Goal: Task Accomplishment & Management: Complete application form

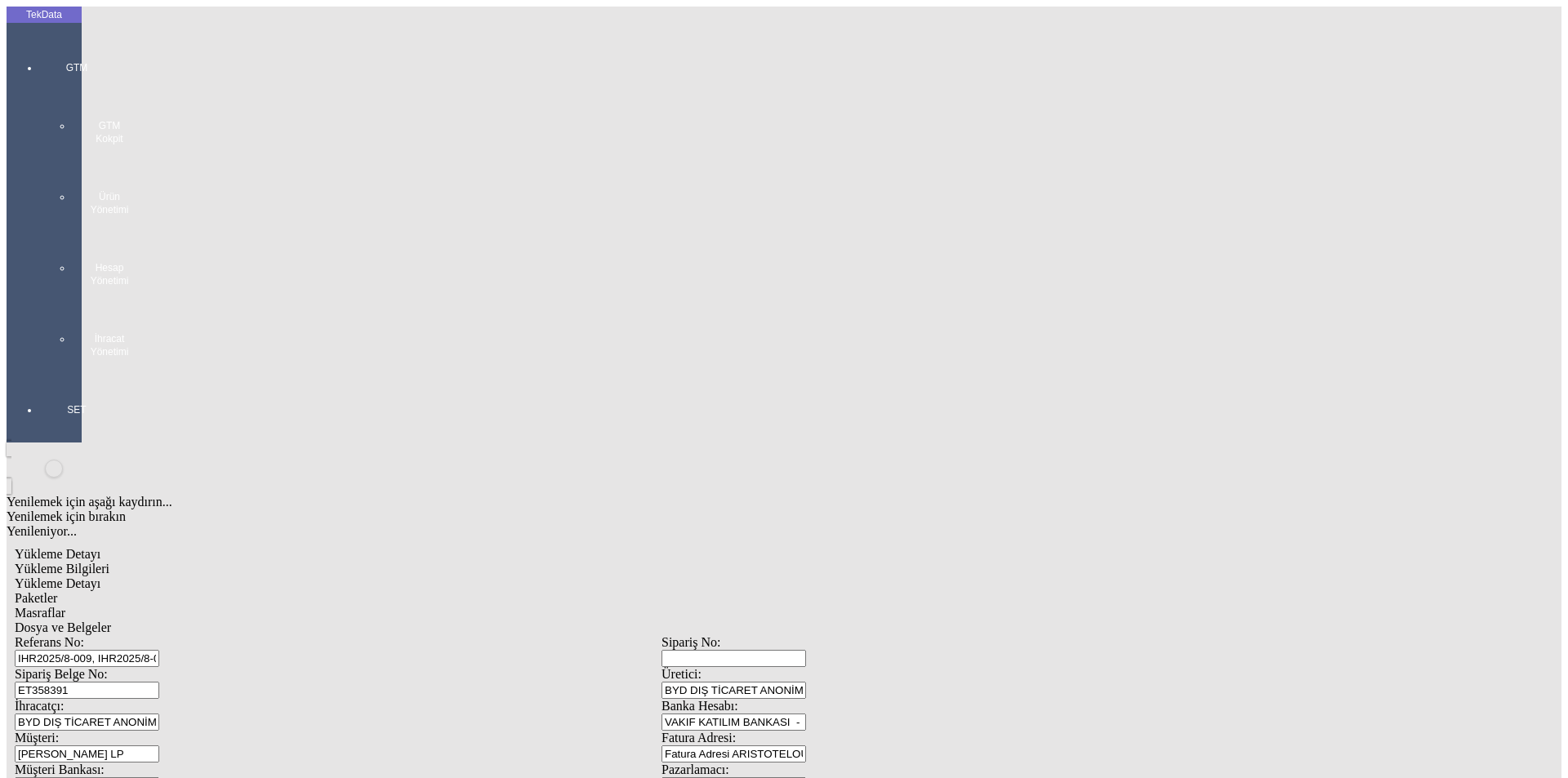
click at [52, 49] on icon at bounding box center [77, 49] width 49 height 0
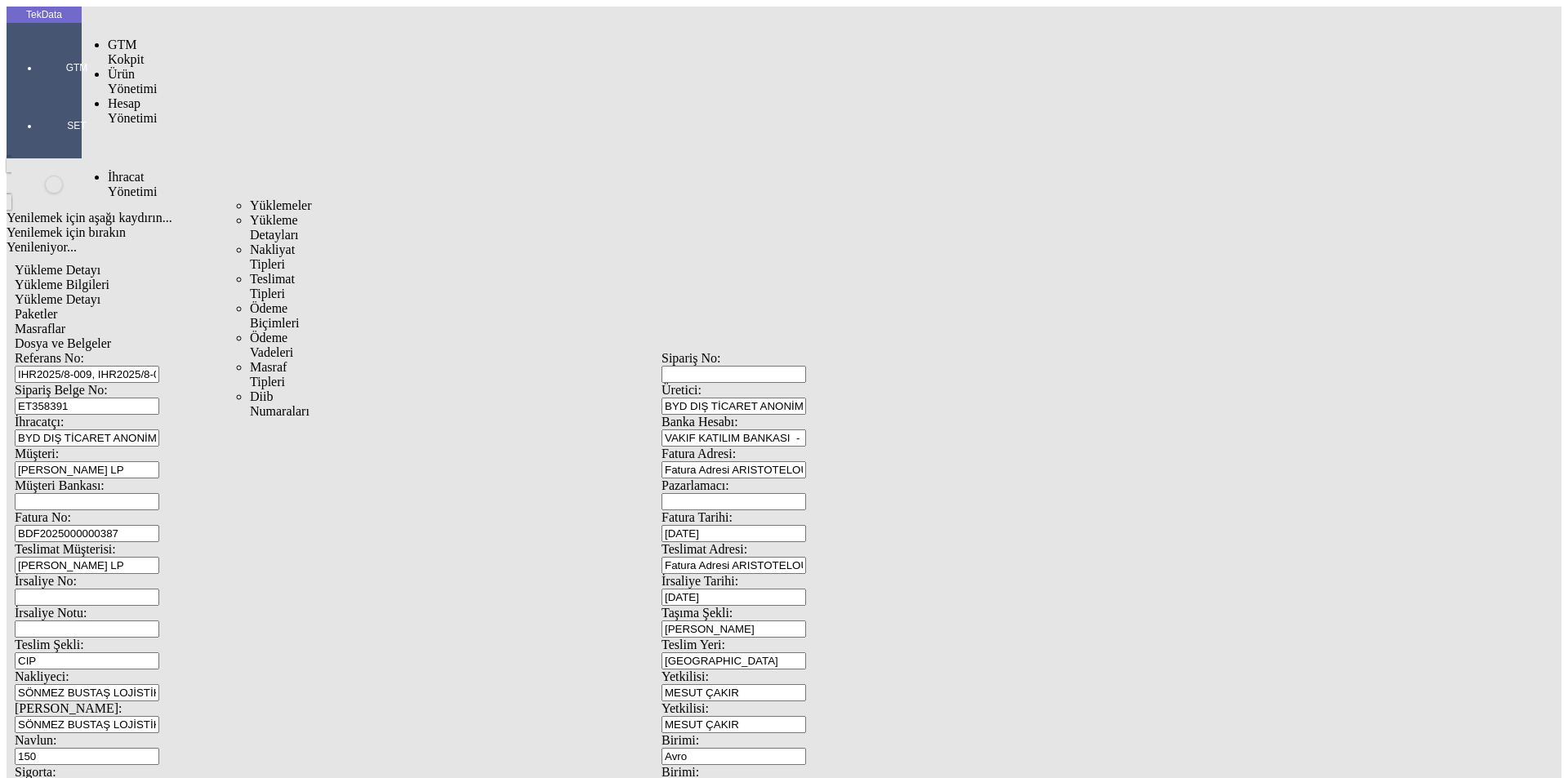
click at [250, 199] on span "Yüklemeler" at bounding box center [281, 205] width 62 height 14
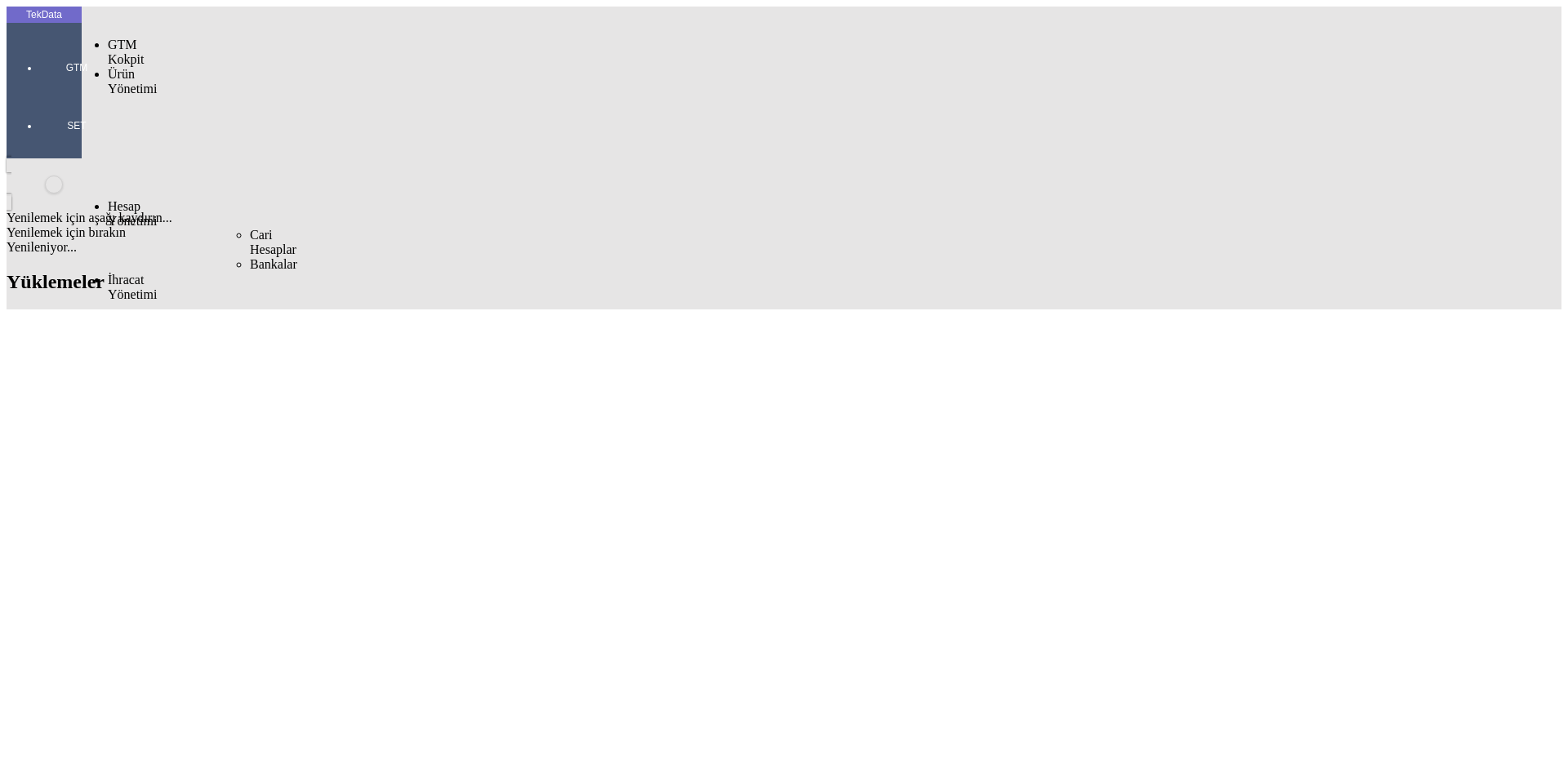
click at [250, 228] on span "Cari Hesaplar" at bounding box center [274, 242] width 47 height 29
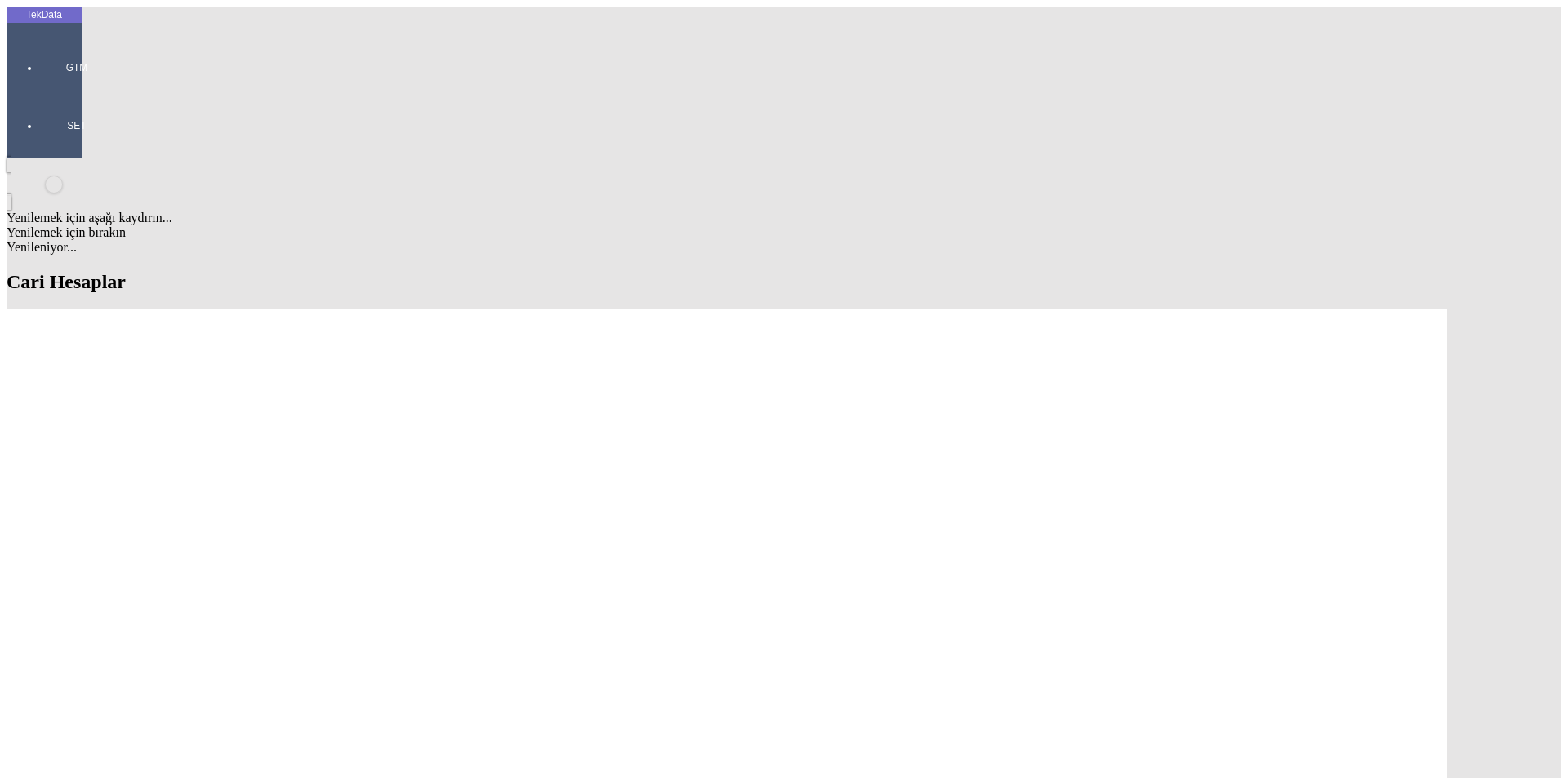
paste input "Protex new advanced textiles GmbH"
type input "Protex new advanced textiles GmbH"
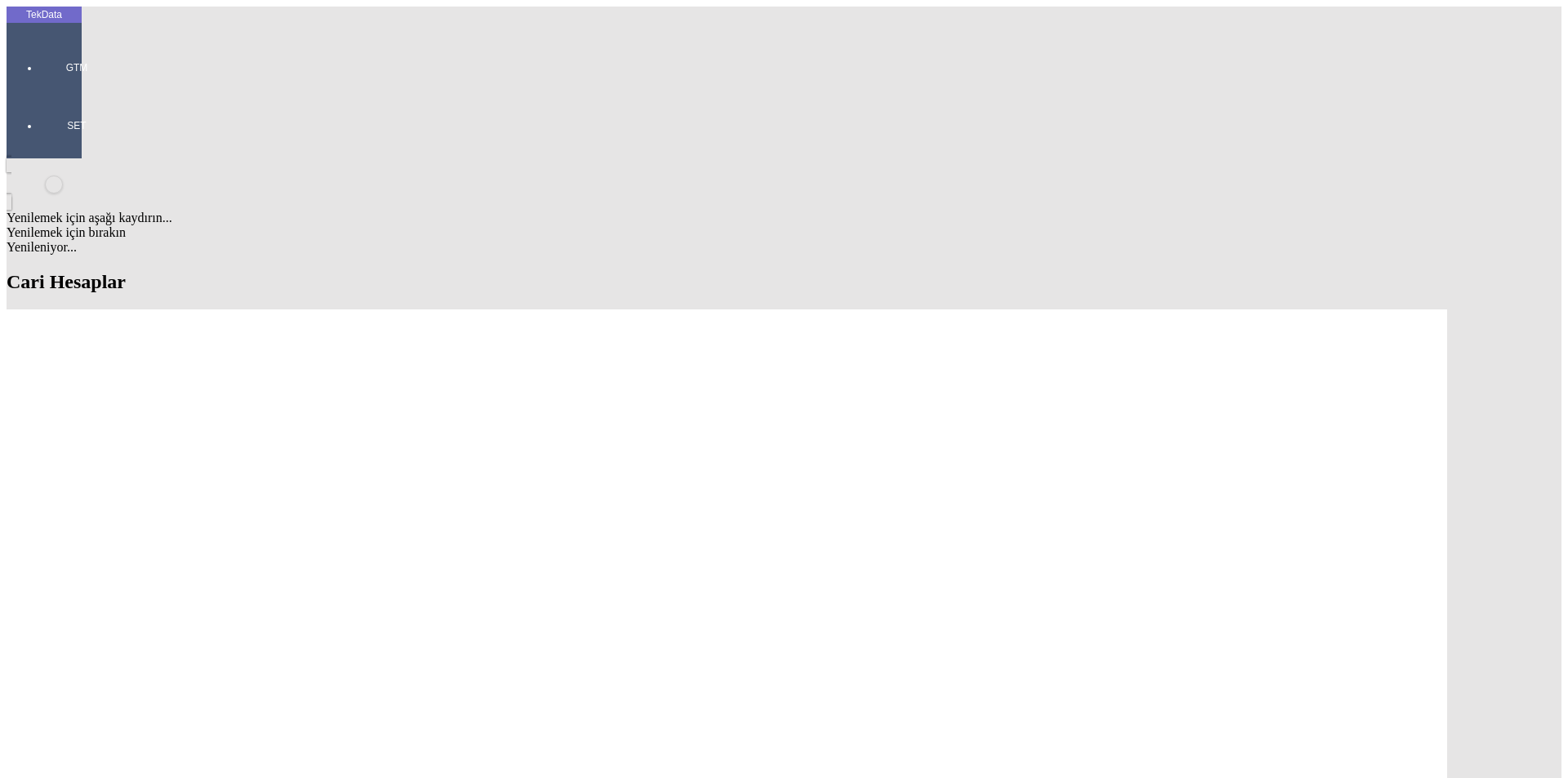
type input "Protex new advanced textiles GmbH"
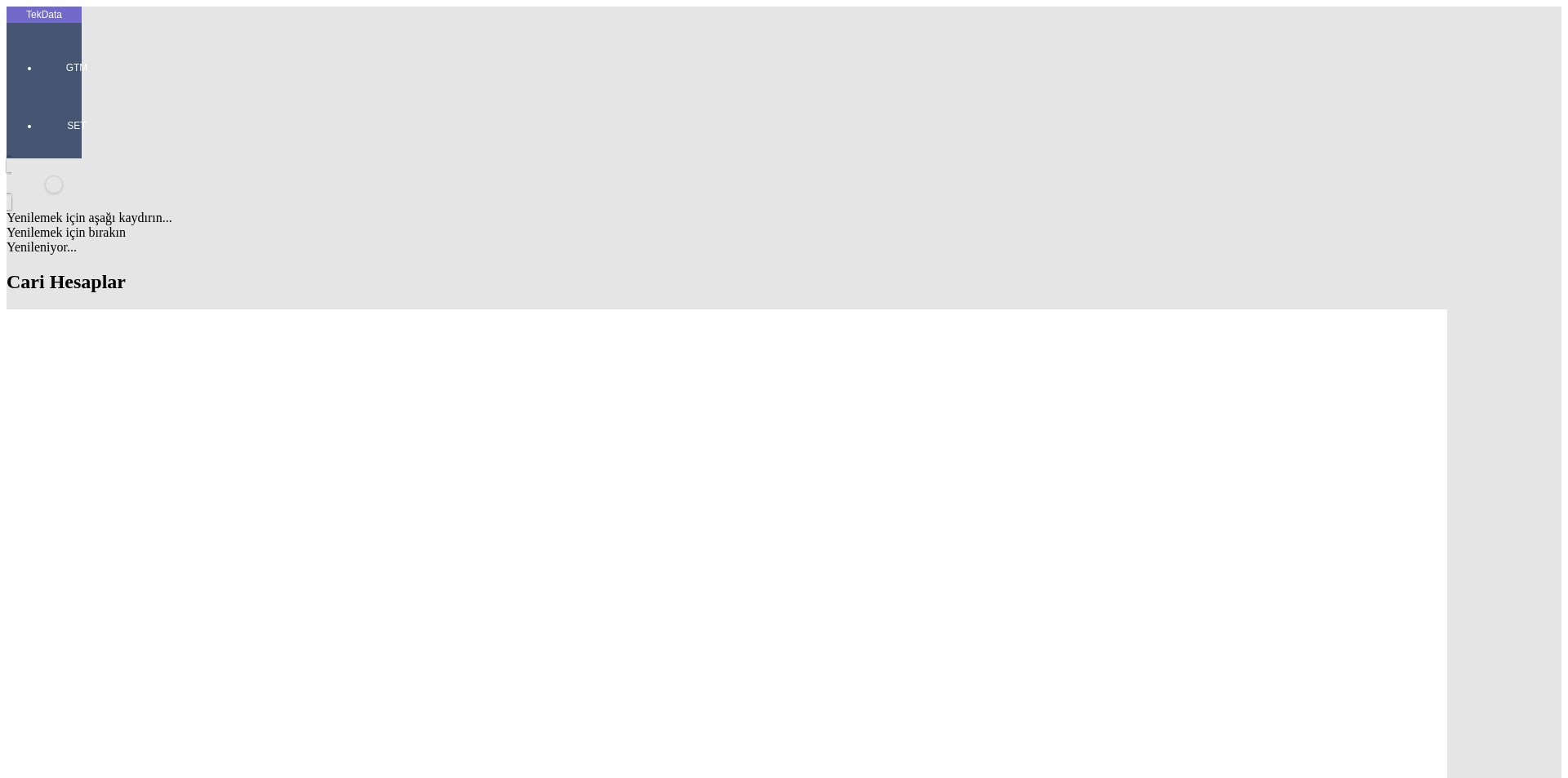
click at [234, 277] on div "Müşteri" at bounding box center [484, 285] width 653 height 14
type input "Müşteri"
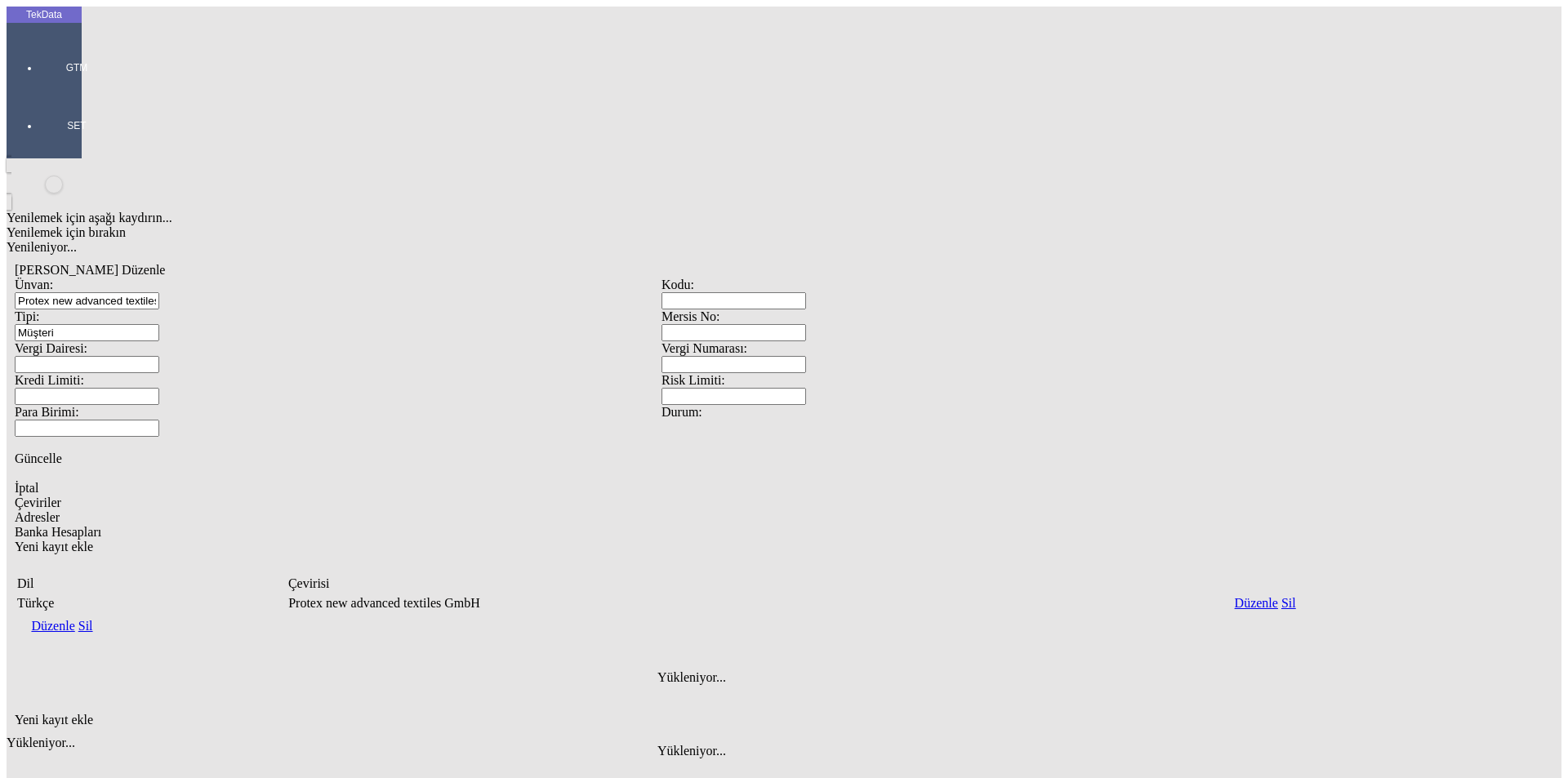
drag, startPoint x: 240, startPoint y: 267, endPoint x: 343, endPoint y: 276, distance: 103.4
click at [241, 511] on div "Adresler" at bounding box center [662, 518] width 1294 height 14
click at [14, 713] on icon "Yeni kayıt ekle" at bounding box center [14, 719] width 0 height 14
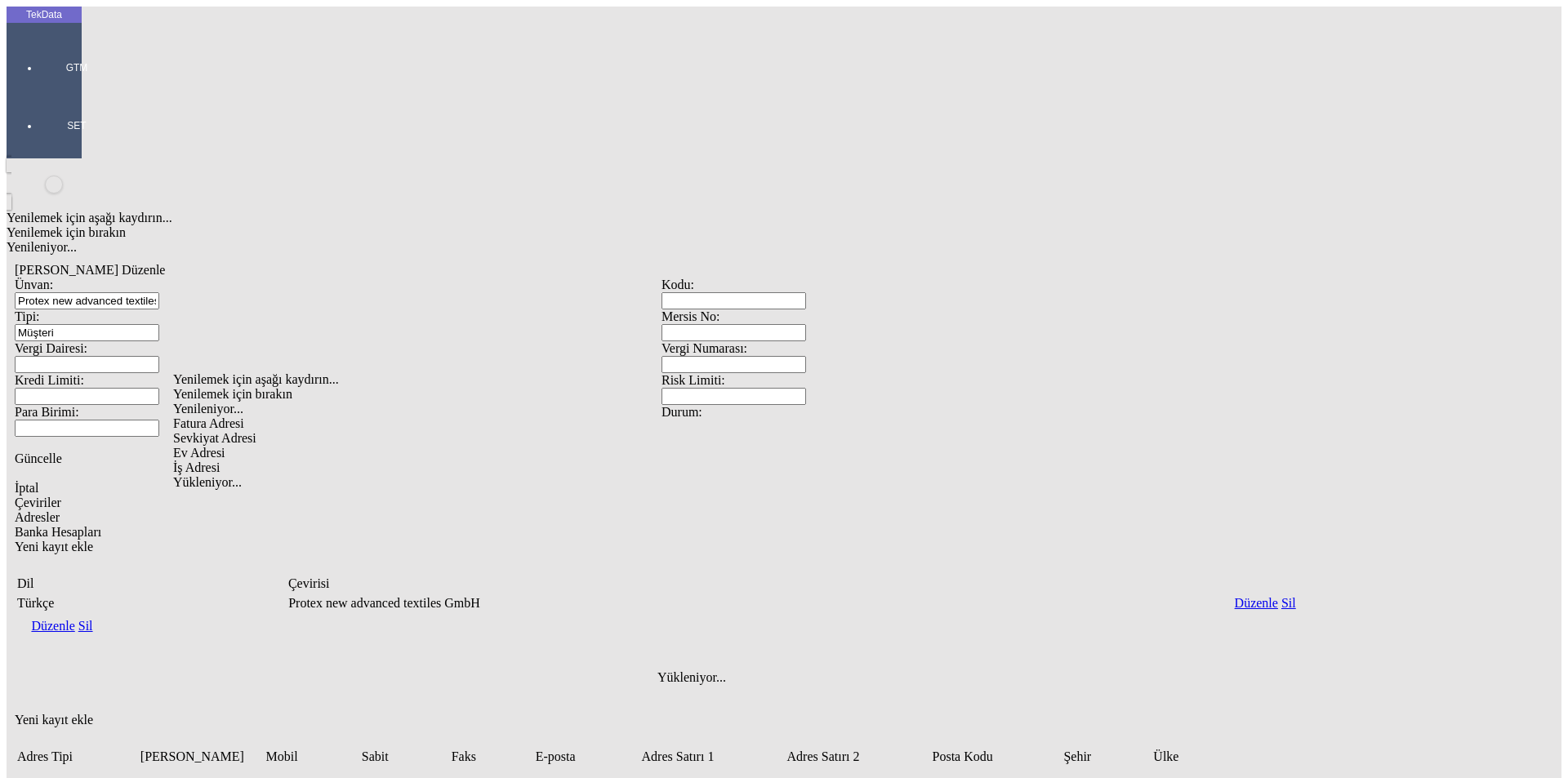
click at [192, 417] on div "Fatura Adresi" at bounding box center [492, 424] width 636 height 14
type input "Fatura Adresi"
drag, startPoint x: 246, startPoint y: 449, endPoint x: 258, endPoint y: 449, distance: 12.0
paste input "[STREET_ADDRESS][PERSON_NAME]"
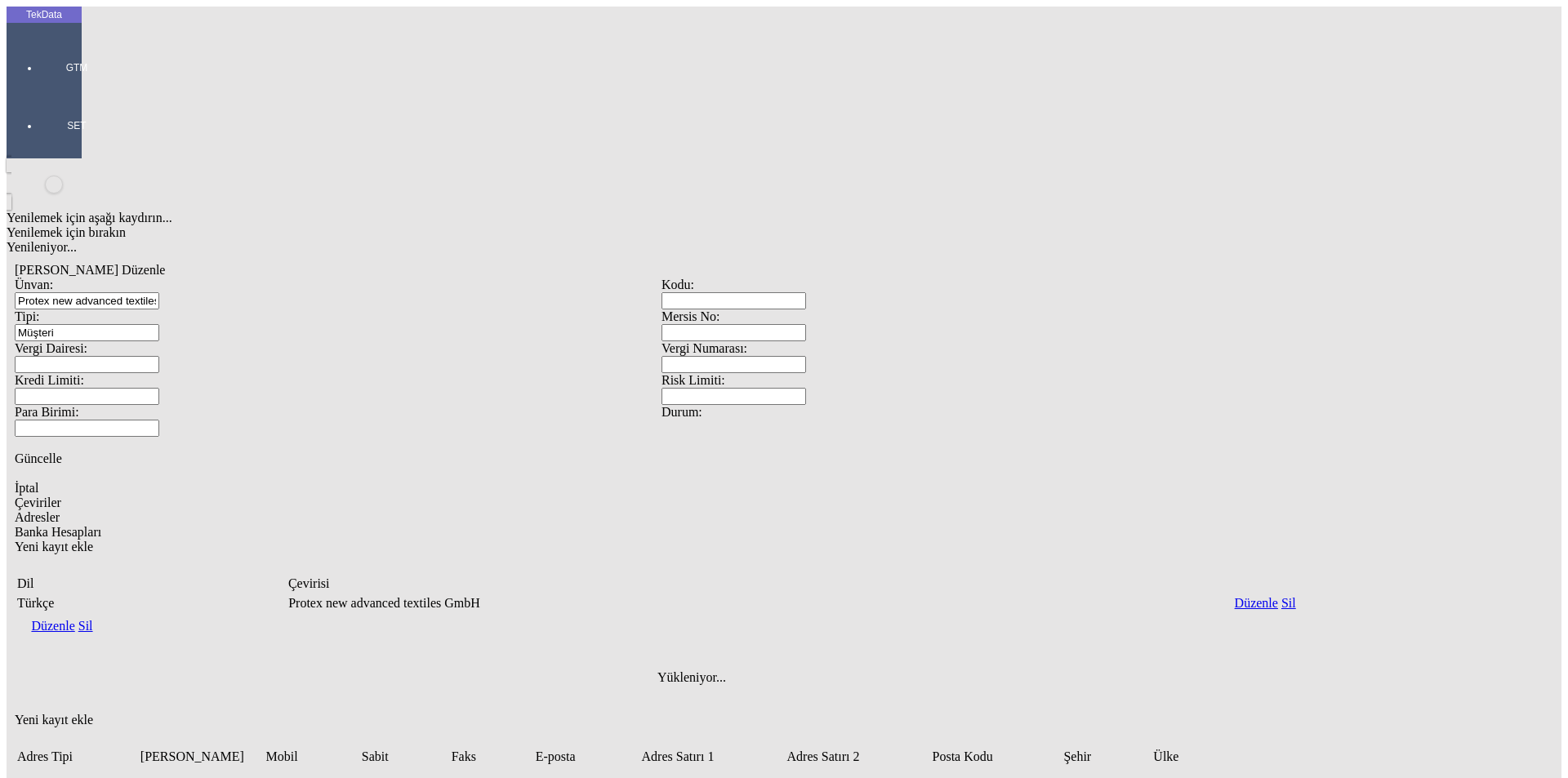
type input "[STREET_ADDRESS][PERSON_NAME]"
paste input "[GEOGRAPHIC_DATA] VAT: DE295066908"
type input "[GEOGRAPHIC_DATA] VAT: DE295066908"
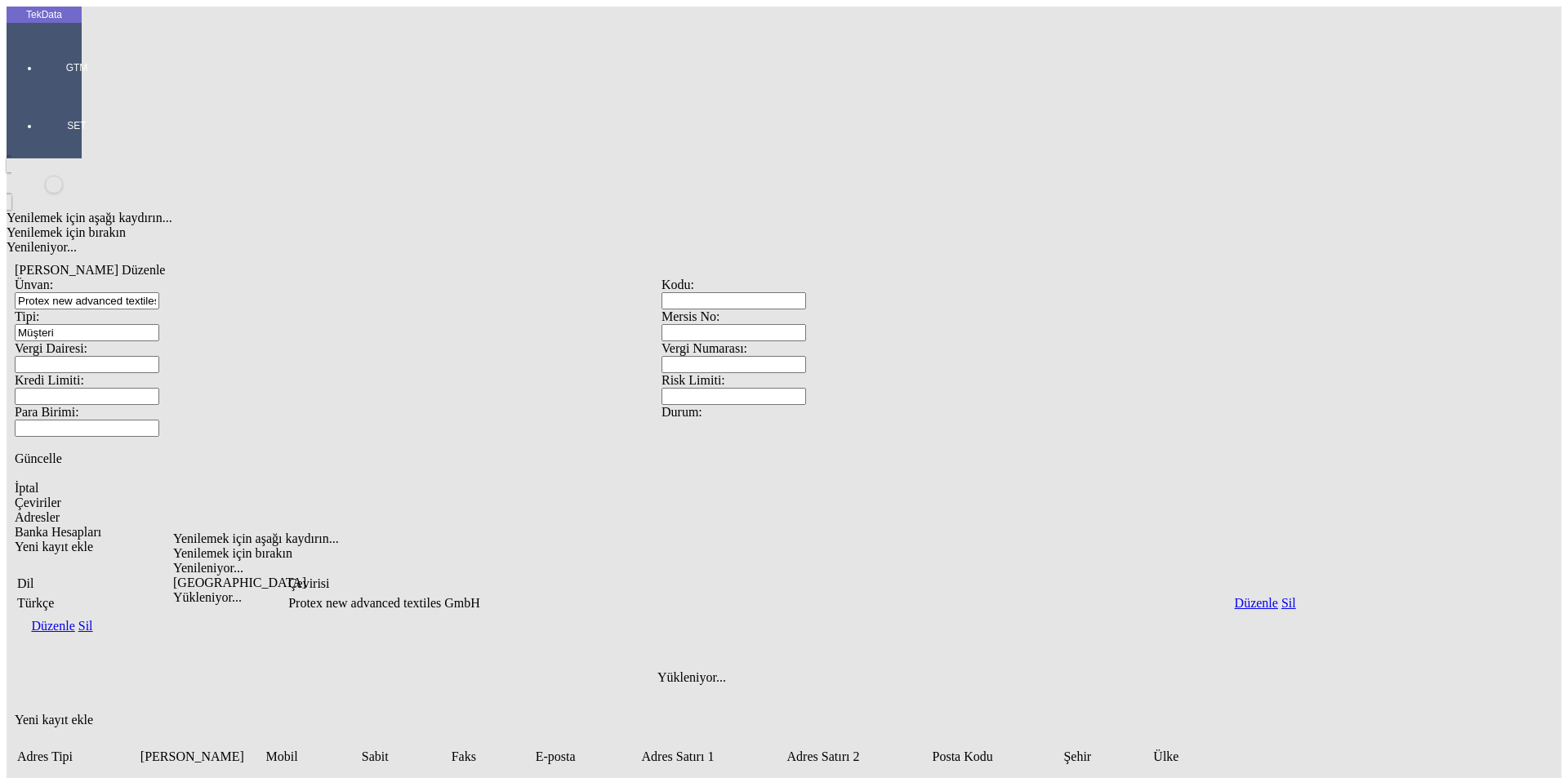
click at [246, 576] on div "[GEOGRAPHIC_DATA]" at bounding box center [492, 583] width 636 height 14
type input "[GEOGRAPHIC_DATA]"
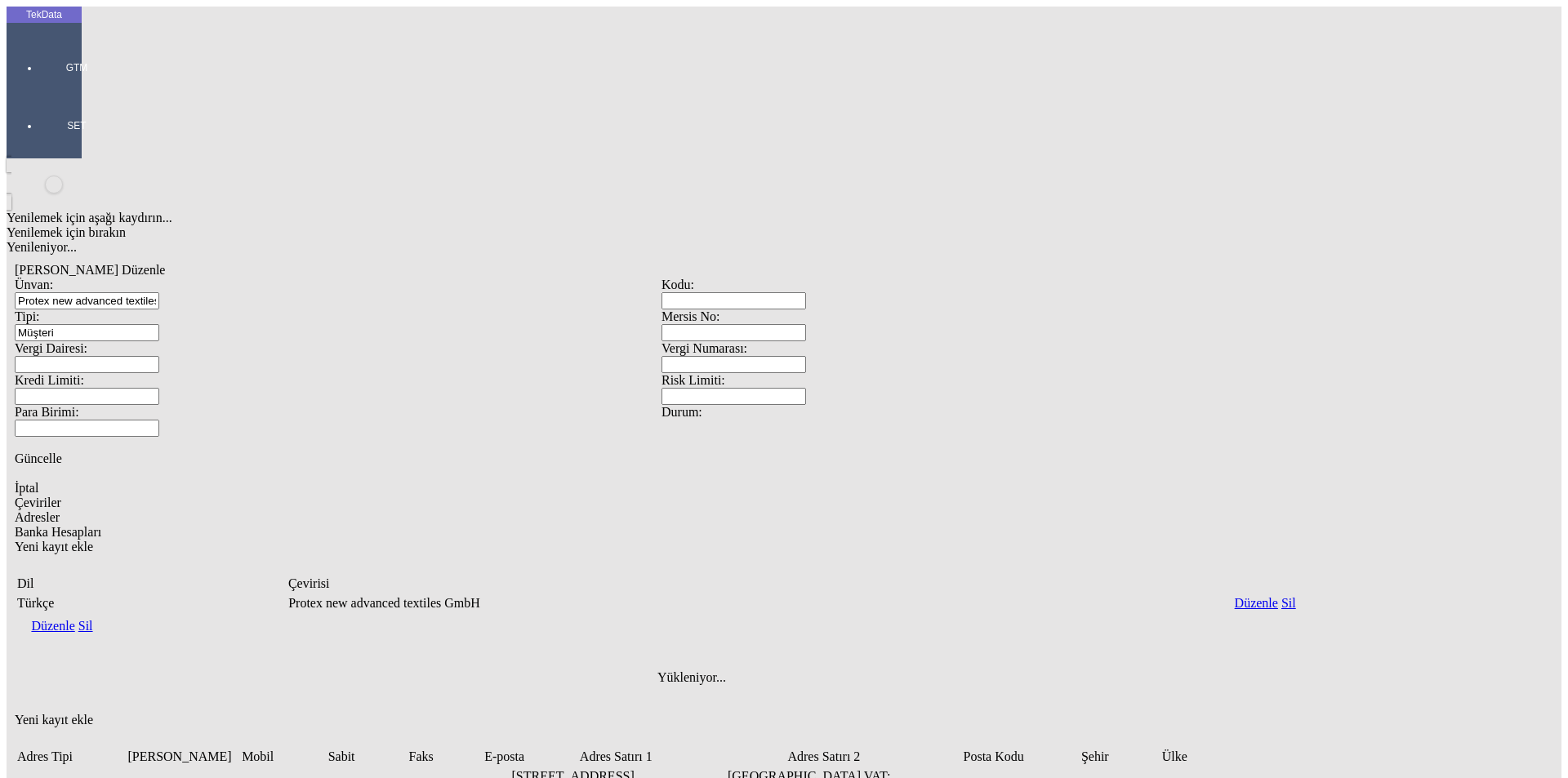
click at [696, 656] on div "Yenilemek için aşağı kaydırın... Yenilemek için bırakın Yenileniyor... [PERSON_…" at bounding box center [662, 585] width 1310 height 853
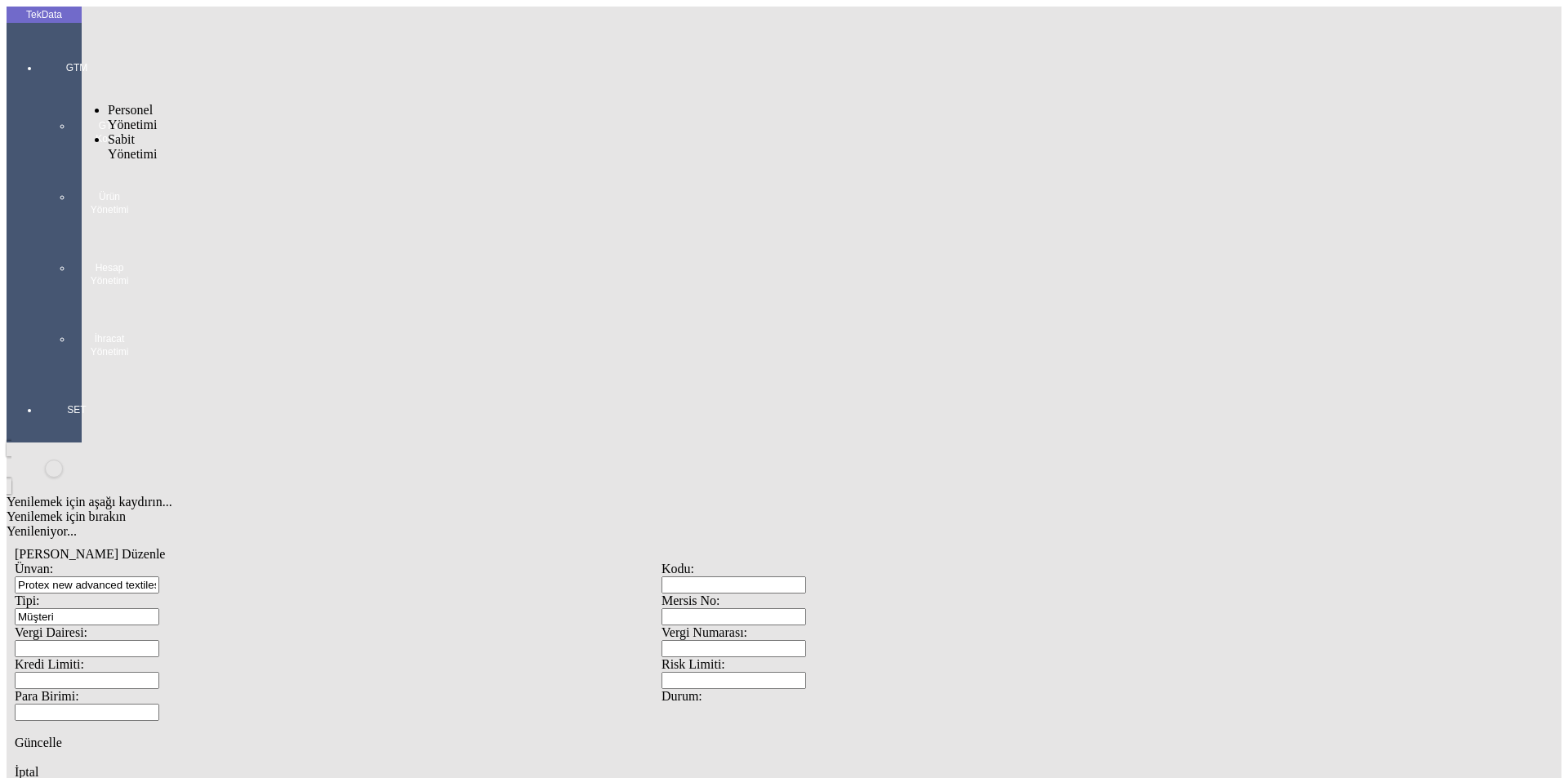
click at [42, 375] on div at bounding box center [76, 375] width 75 height 0
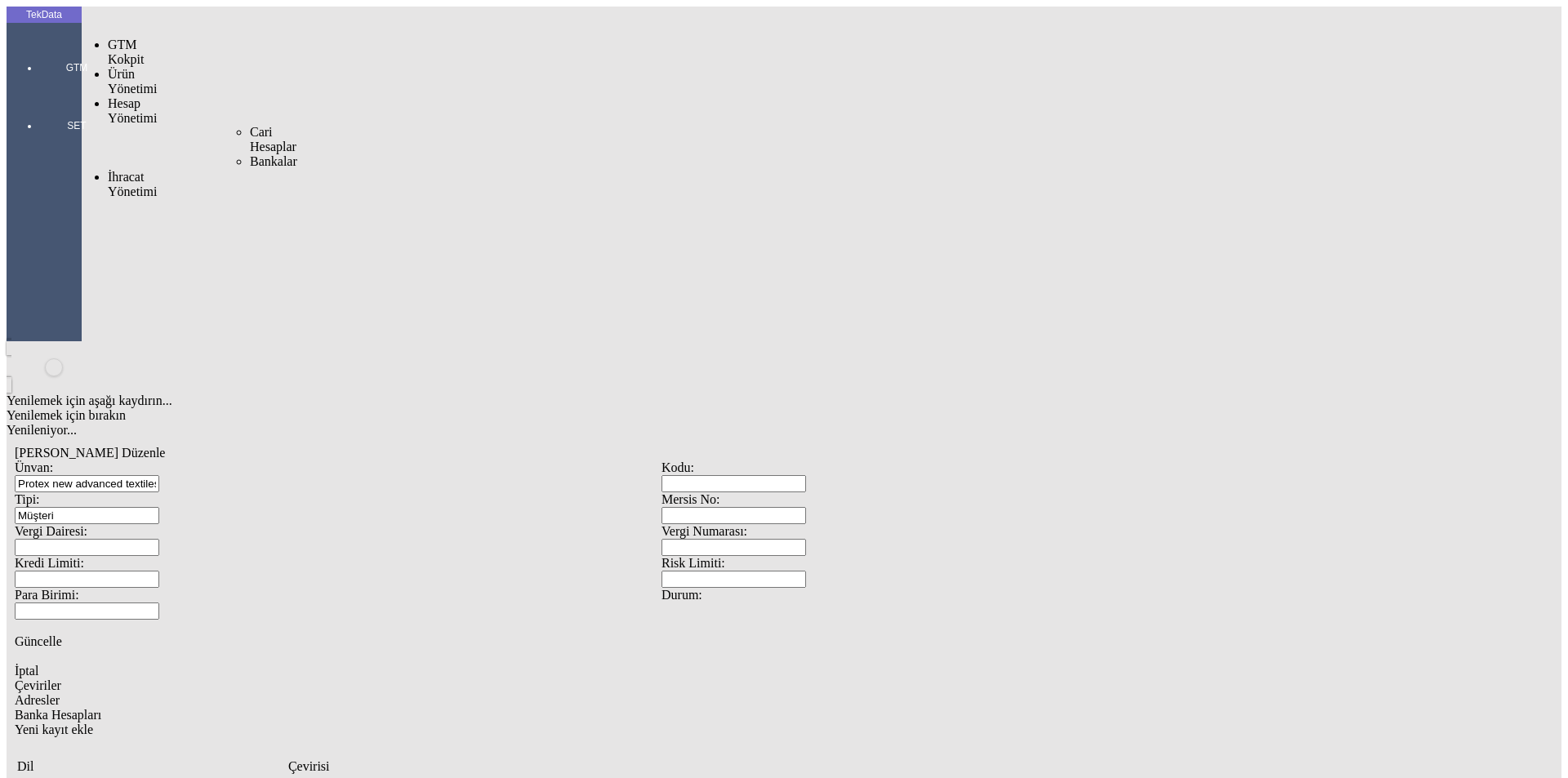
drag, startPoint x: 145, startPoint y: 89, endPoint x: 174, endPoint y: 89, distance: 29.0
click at [146, 170] on span "İhracat Yönetimi" at bounding box center [132, 184] width 49 height 29
click at [159, 475] on input "Protex new advanced textiles GmbH" at bounding box center [87, 483] width 145 height 17
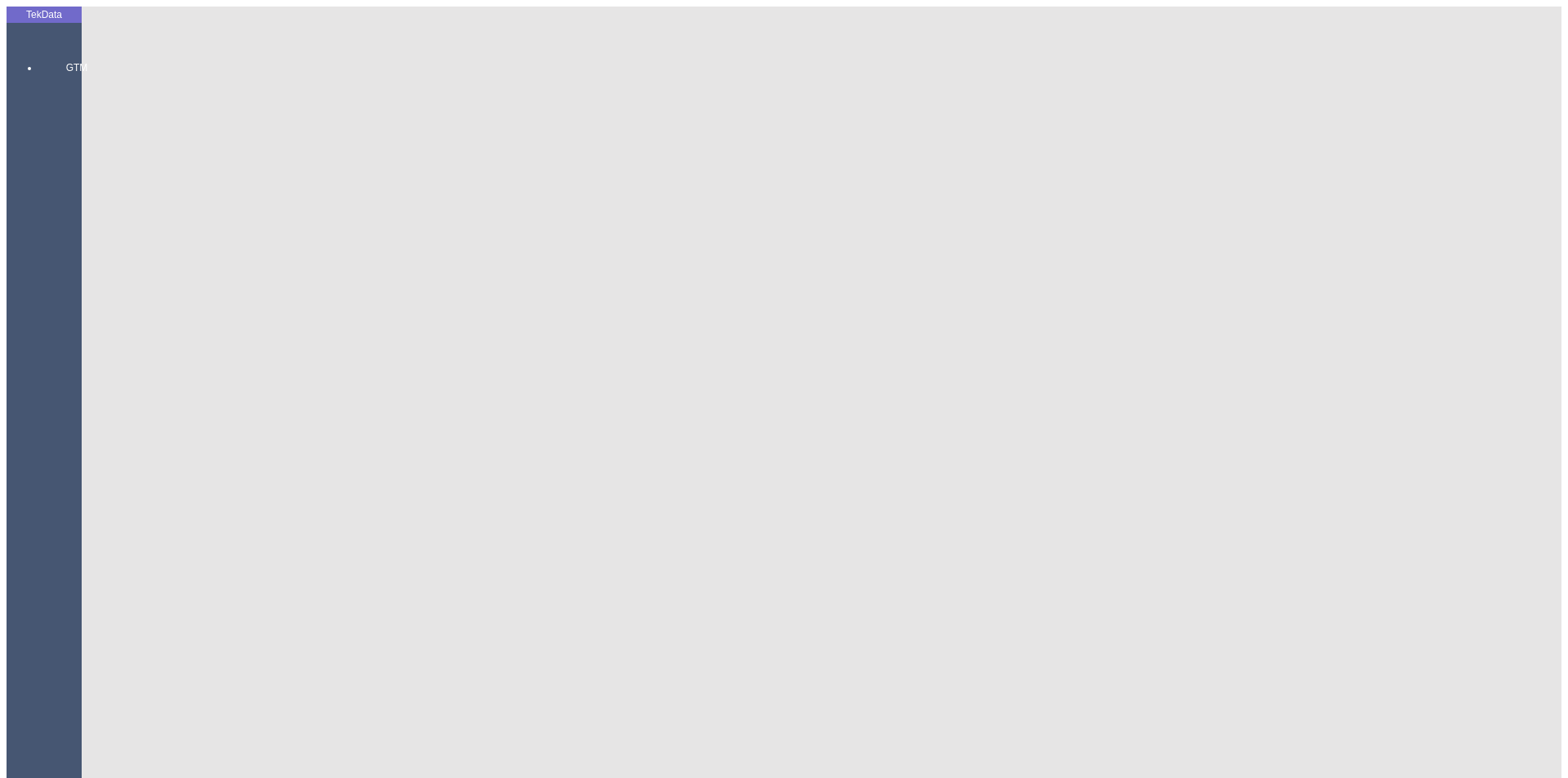
click at [46, 59] on div "GTM GTM Kokpit Ürün Yönetimi Hesap Yönetimi [PERSON_NAME] Hesaplar Bankalar İhr…" at bounding box center [76, 516] width 75 height 968
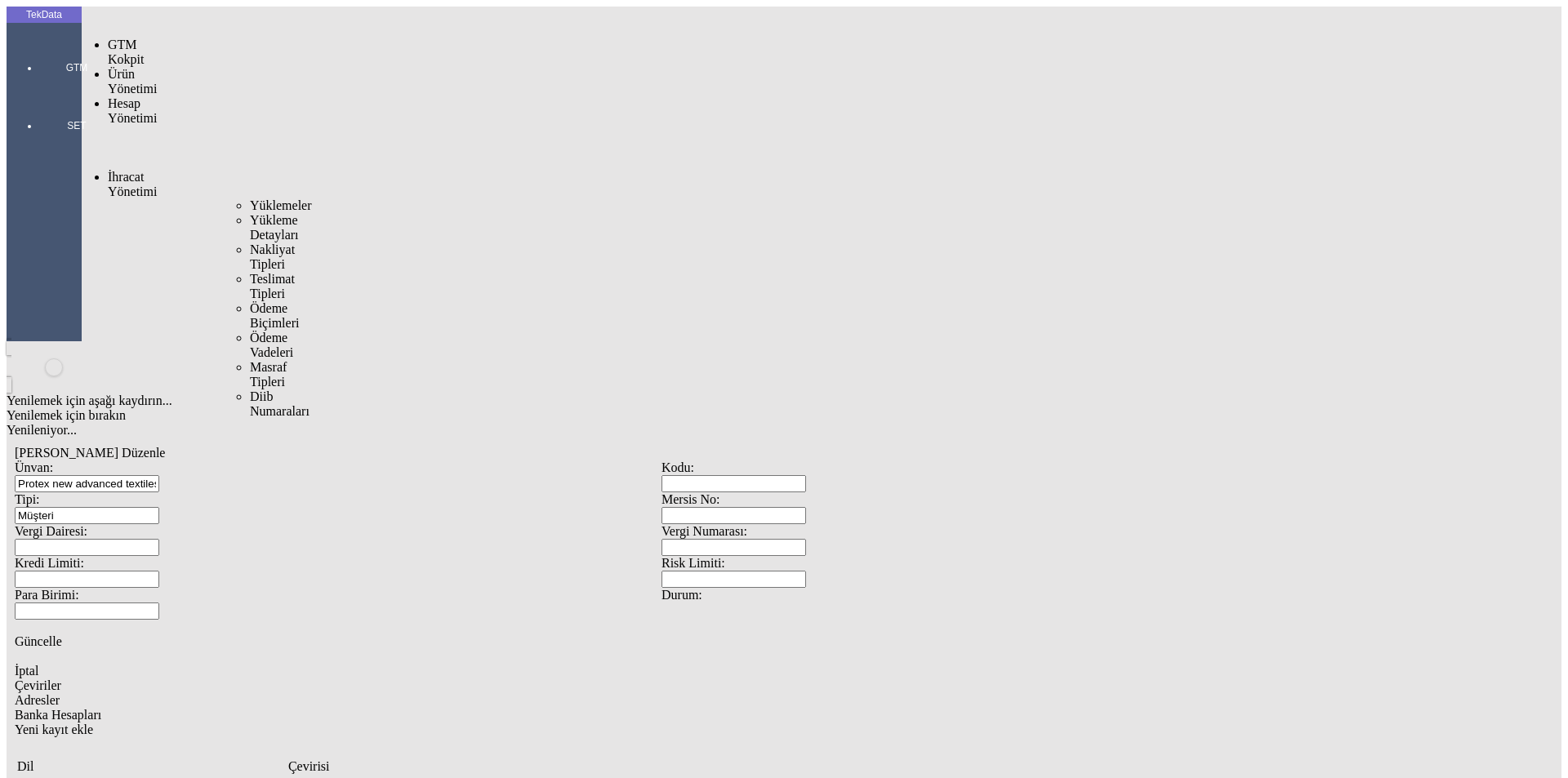
drag, startPoint x: 136, startPoint y: 95, endPoint x: 157, endPoint y: 95, distance: 21.0
click at [141, 170] on span "İhracat Yönetimi" at bounding box center [132, 184] width 49 height 29
click at [250, 199] on span "Yüklemeler" at bounding box center [281, 205] width 62 height 14
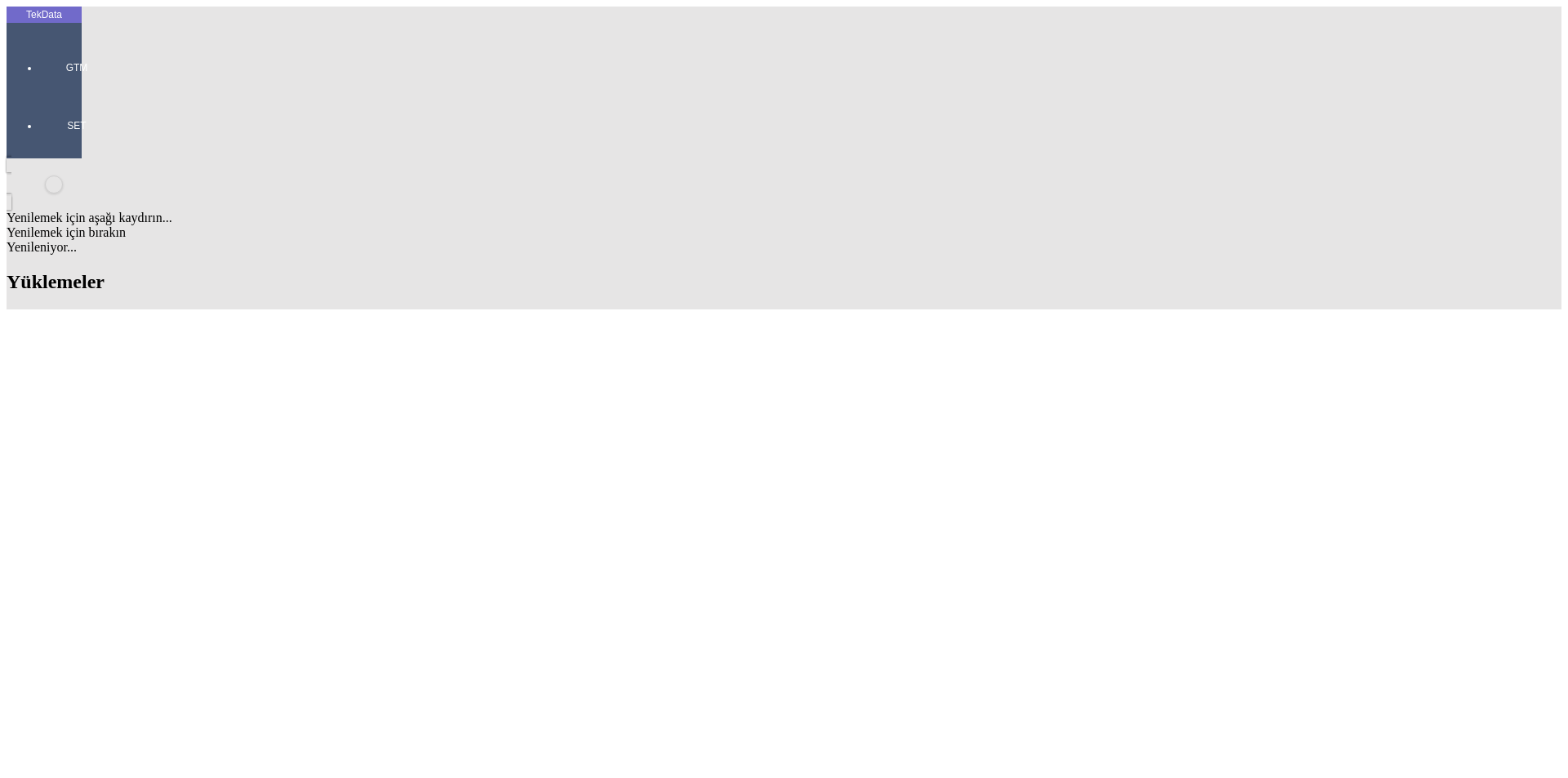
type input "IHR2025/8-028"
drag, startPoint x: 978, startPoint y: 247, endPoint x: 978, endPoint y: 258, distance: 11.0
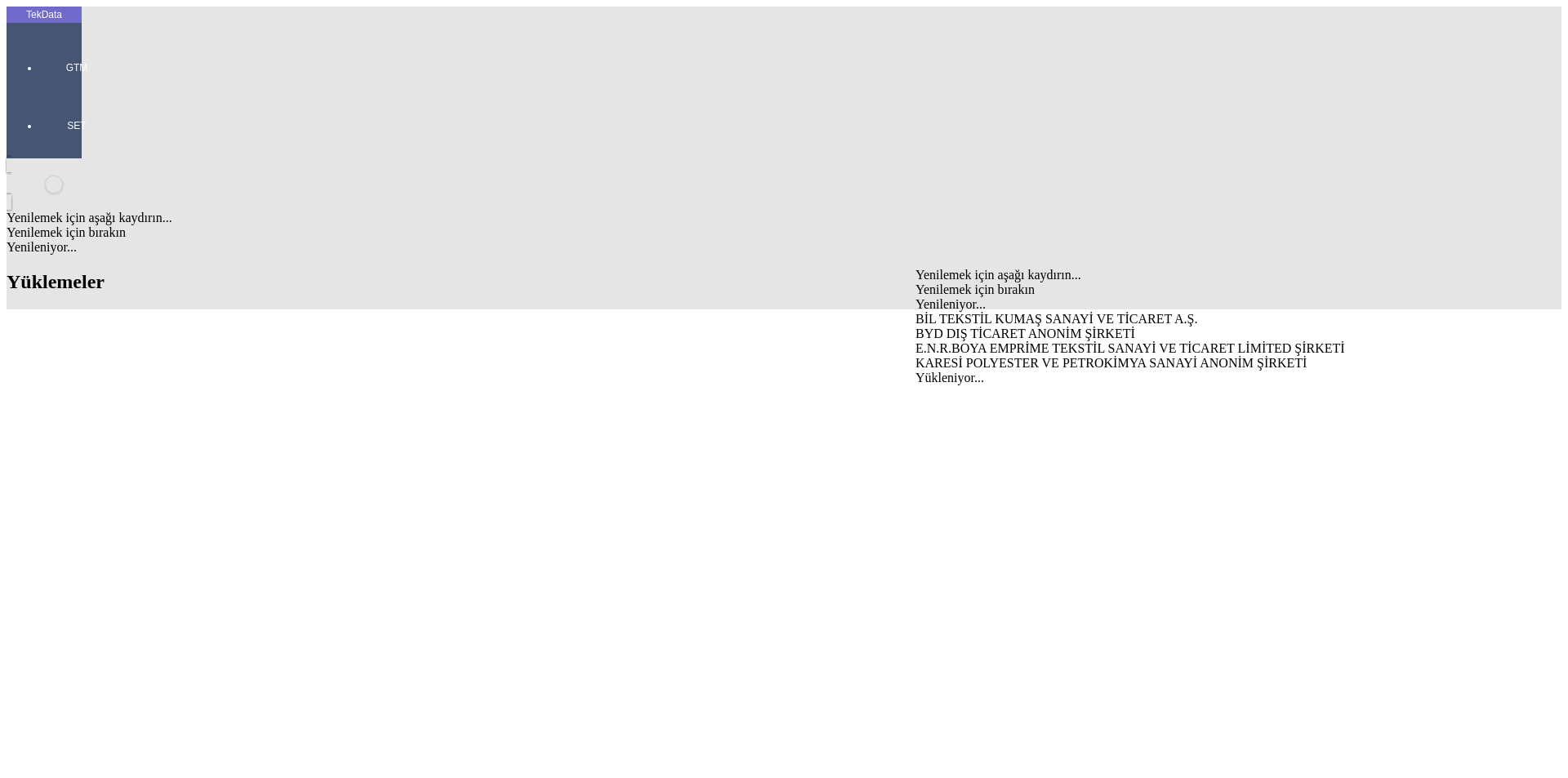
click at [945, 327] on div "BYD DIŞ TİCARET ANONİM ŞİRKETİ" at bounding box center [1227, 334] width 624 height 14
type input "BYD DIŞ TİCARET ANONİM ŞİRKETİ"
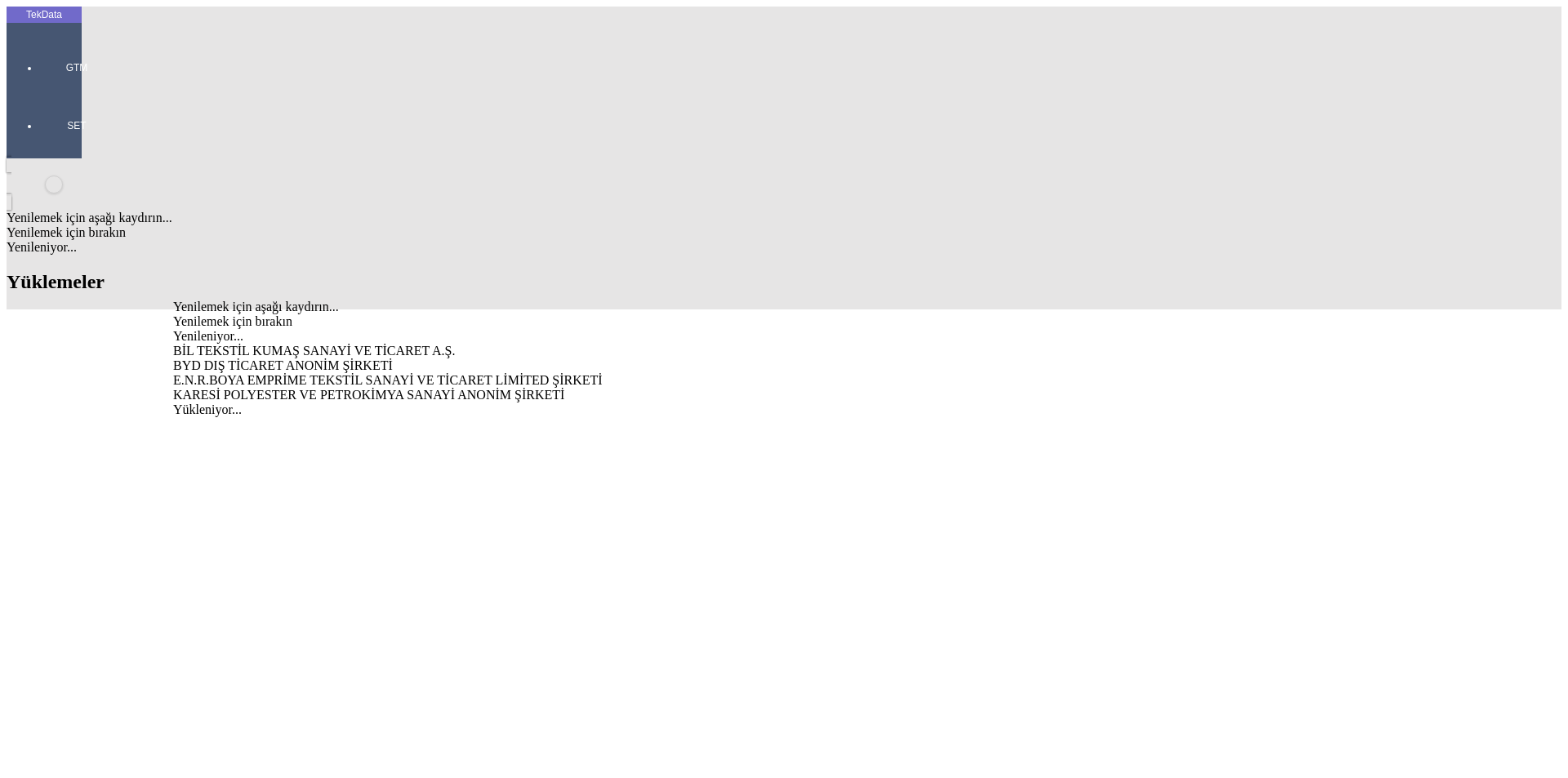
click at [385, 359] on div "BYD DIŞ TİCARET ANONİM ŞİRKETİ" at bounding box center [489, 366] width 631 height 14
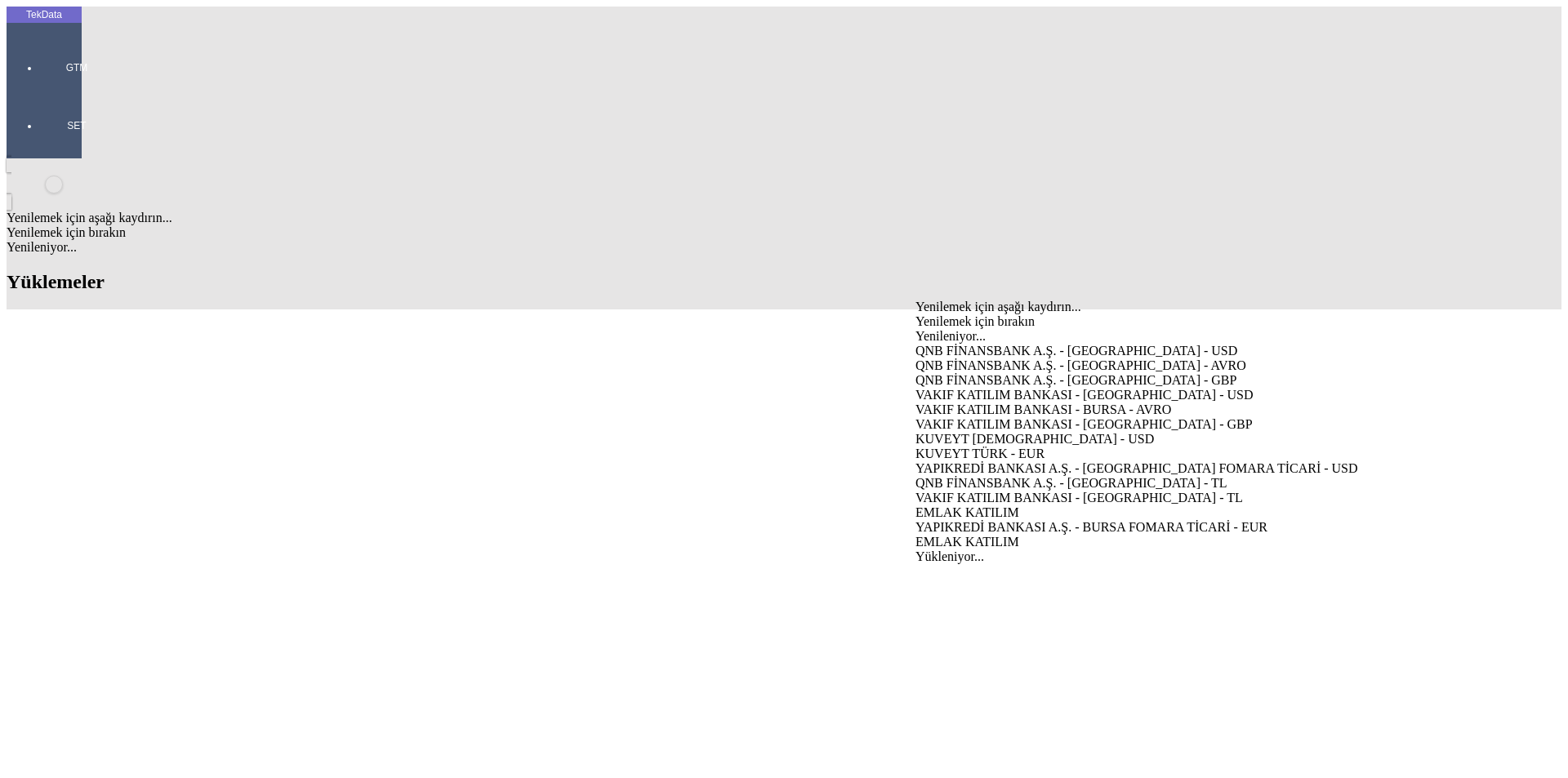
click at [958, 505] on div "EMLAK KATILIM" at bounding box center [1227, 512] width 624 height 14
type input "EMLAK KATILIM"
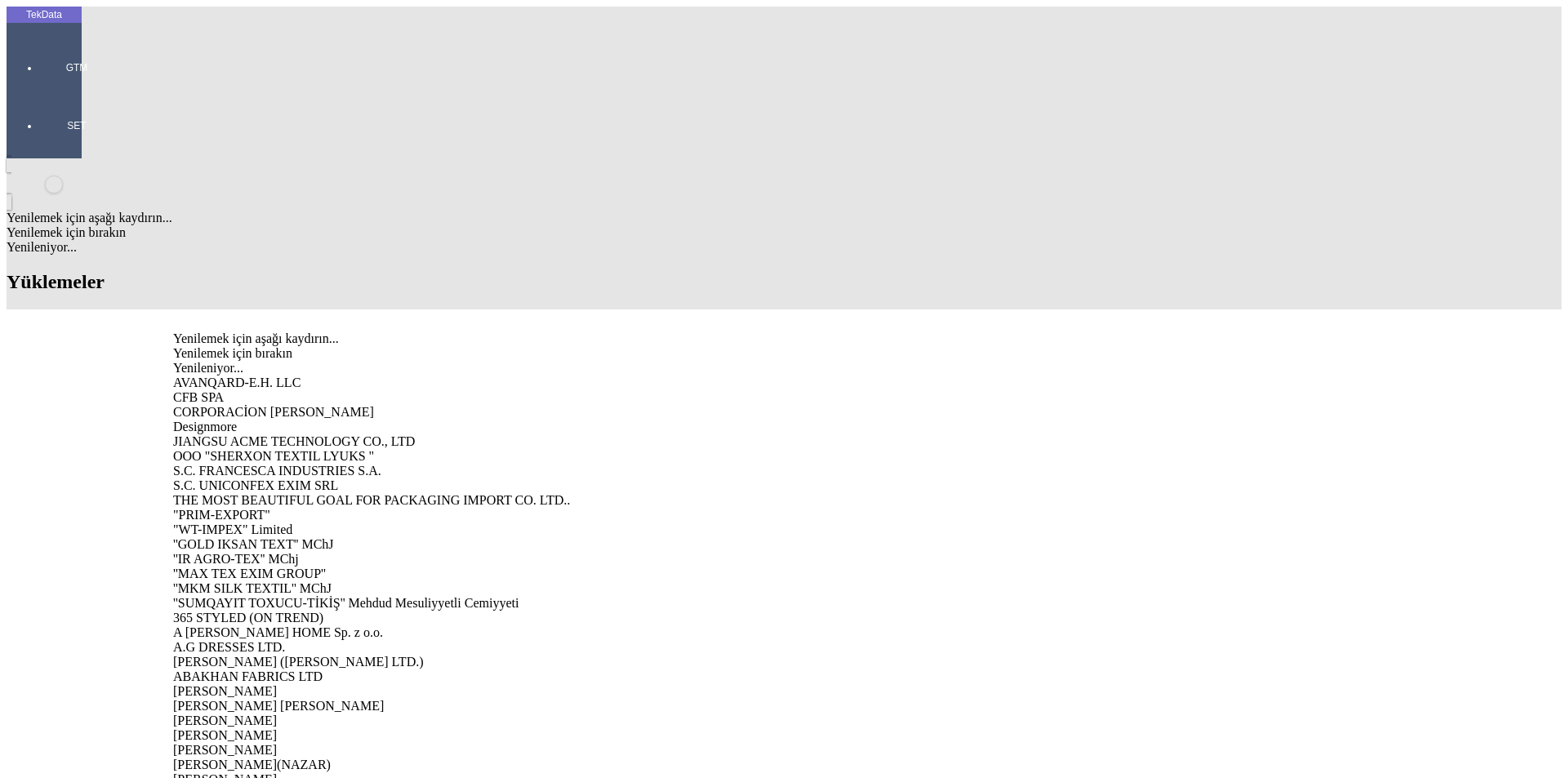
type input "PROTE"
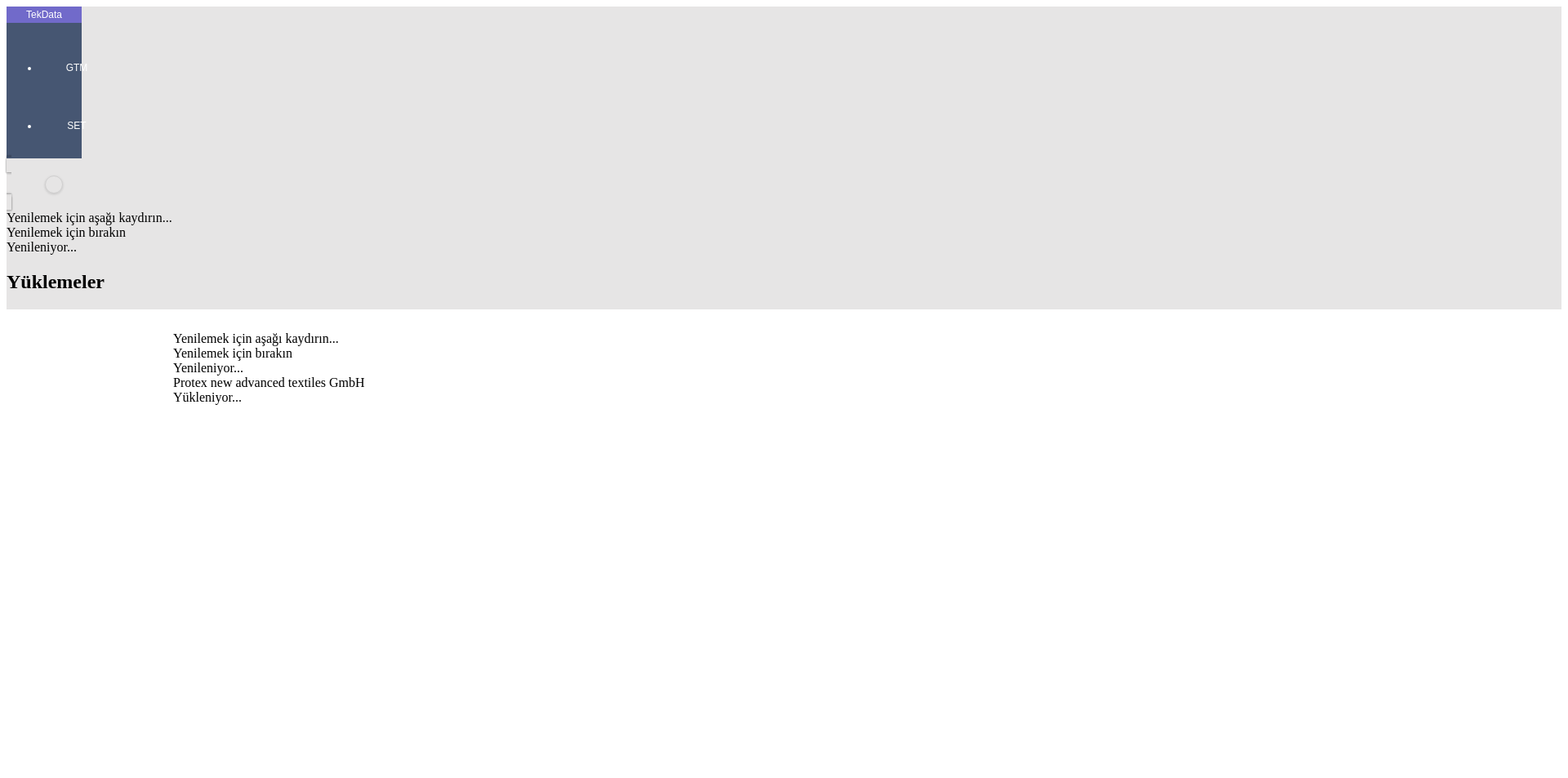
click at [224, 376] on div "Protex new advanced textiles GmbH" at bounding box center [489, 383] width 631 height 14
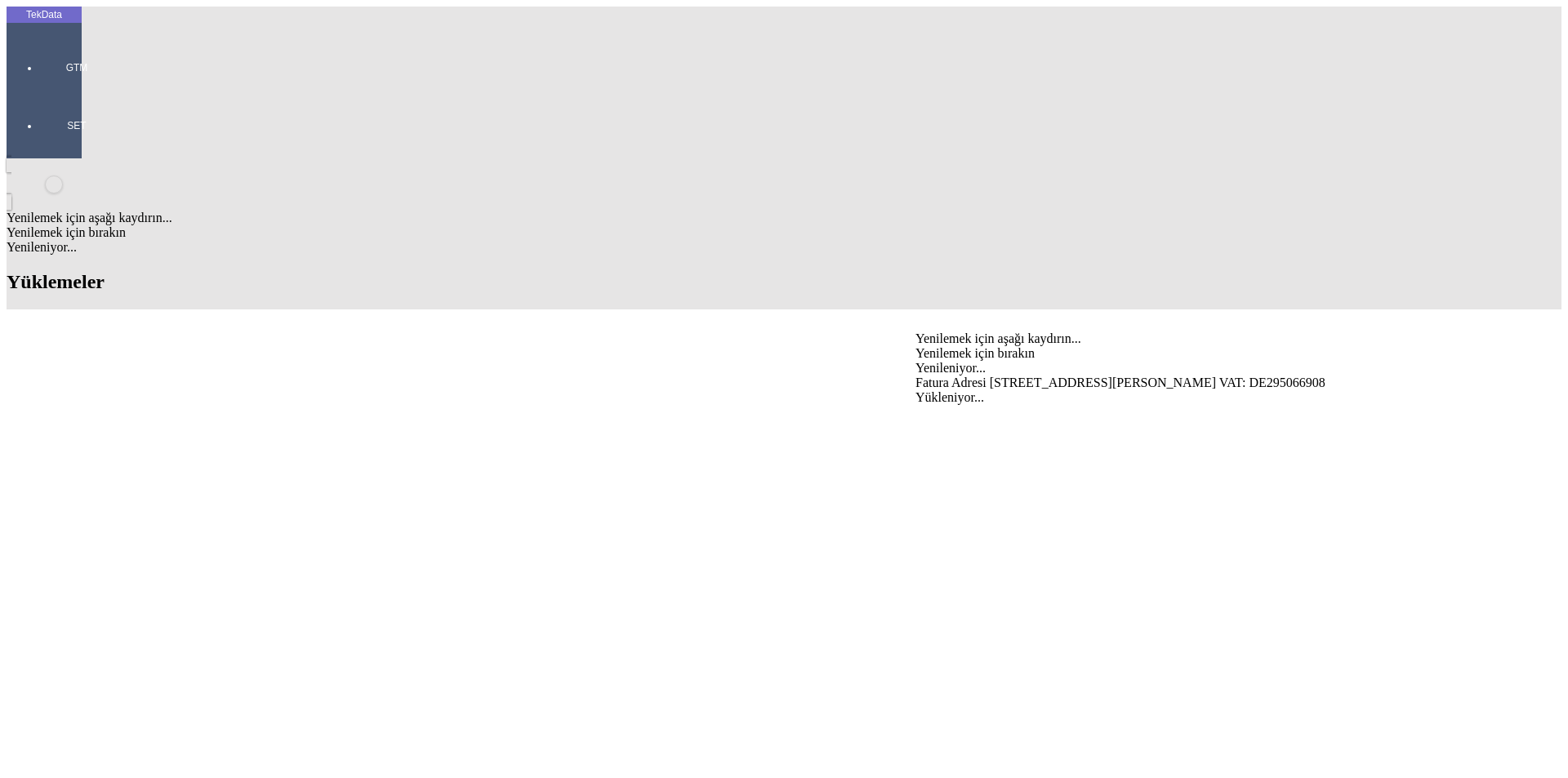
click at [949, 376] on div "Fatura Adresi [STREET_ADDRESS][PERSON_NAME] VAT: DE295066908" at bounding box center [1227, 383] width 624 height 14
type input "Fatura Adresi [STREET_ADDRESS][PERSON_NAME] VAT: DE295066908"
type input "PROTE"
click at [941, 408] on div "Protex new advanced textiles GmbH" at bounding box center [1227, 415] width 624 height 14
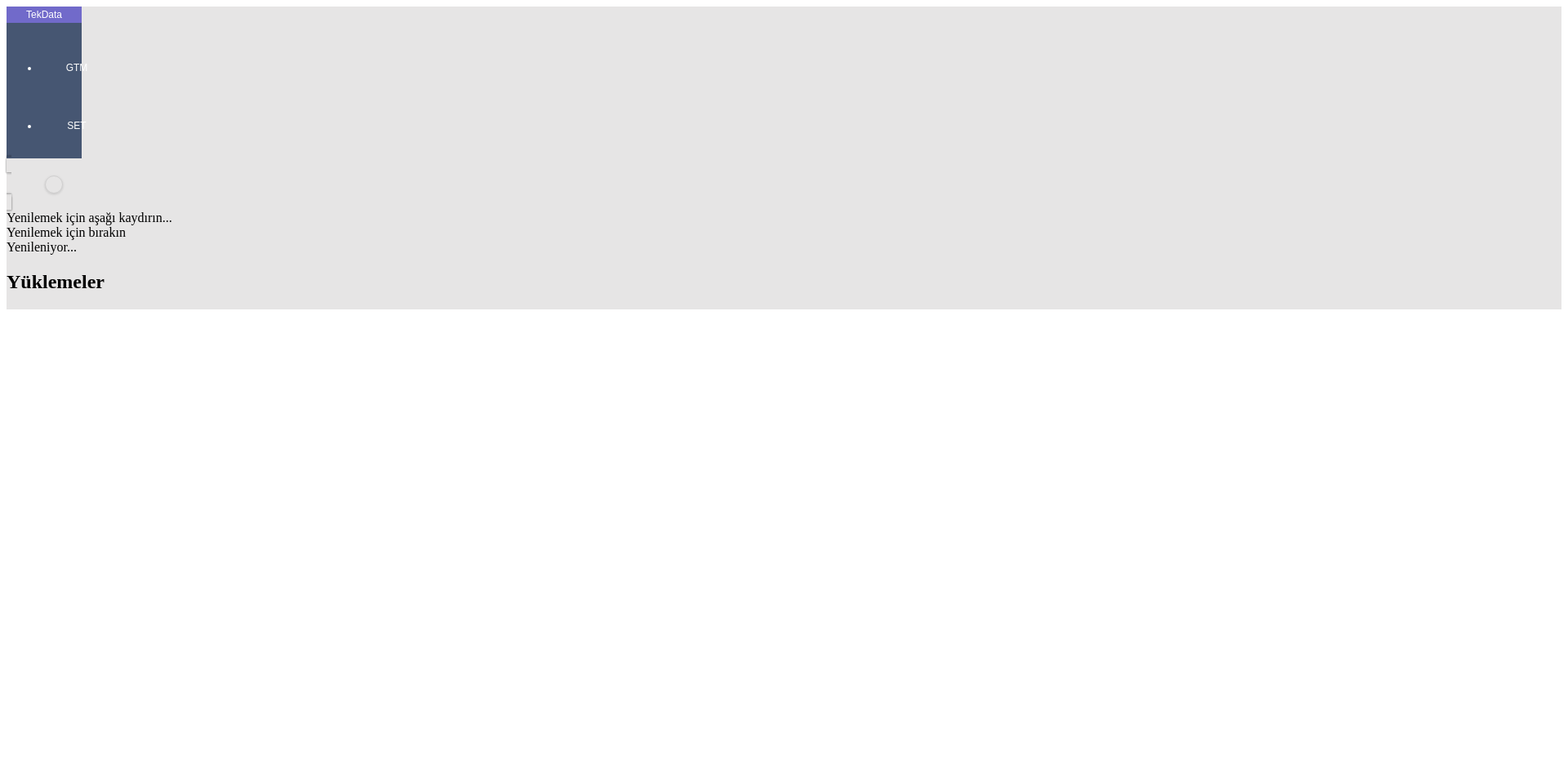
click at [441, 439] on div "Fatura Adresi [STREET_ADDRESS][PERSON_NAME] VAT: DE295066908" at bounding box center [489, 446] width 631 height 14
type input "Fatura Adresi [STREET_ADDRESS][PERSON_NAME] VAT: DE295066908"
type input "CTT"
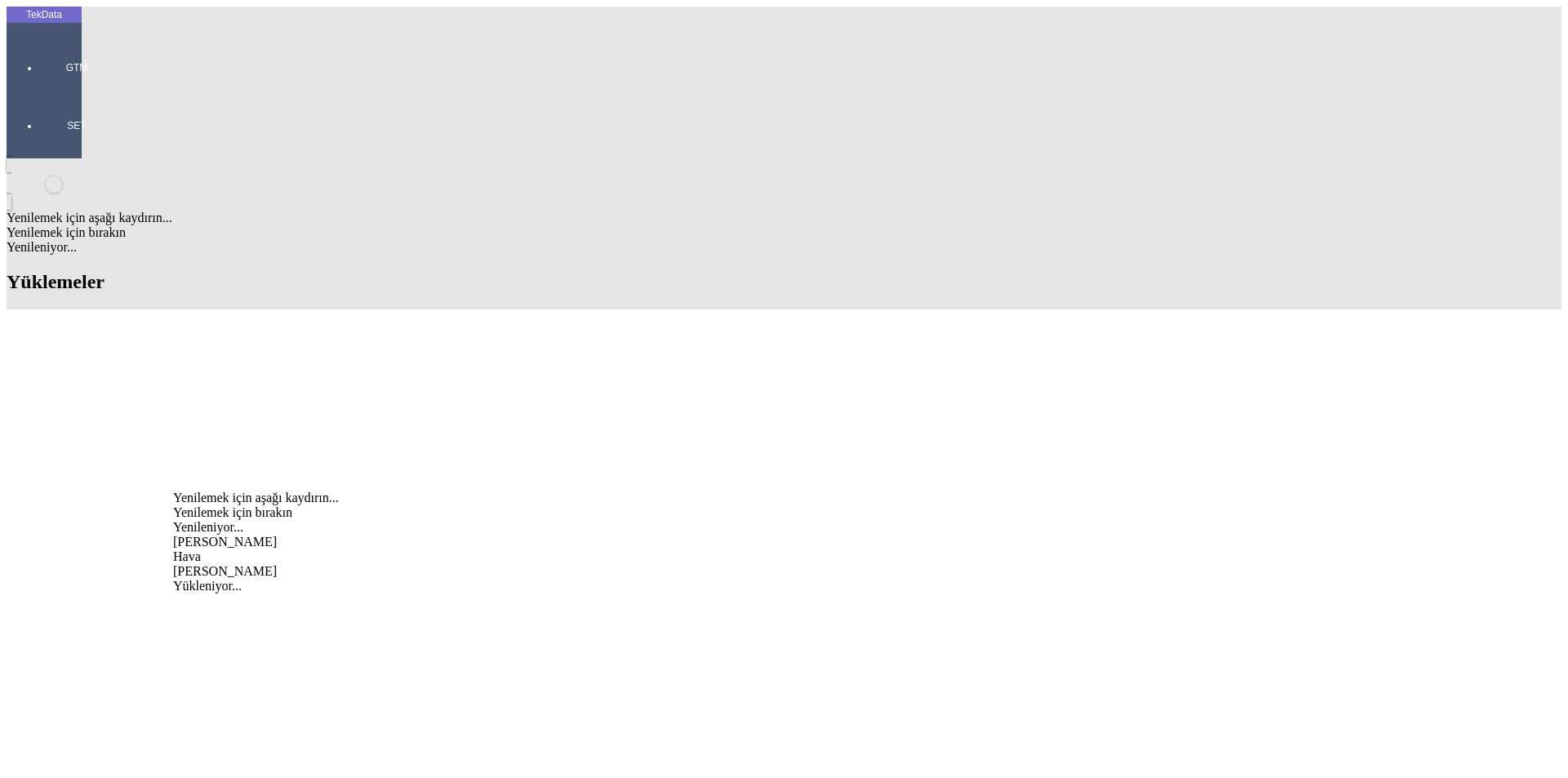
click at [226, 535] on div "[PERSON_NAME]" at bounding box center [489, 542] width 631 height 14
type input "[PERSON_NAME]"
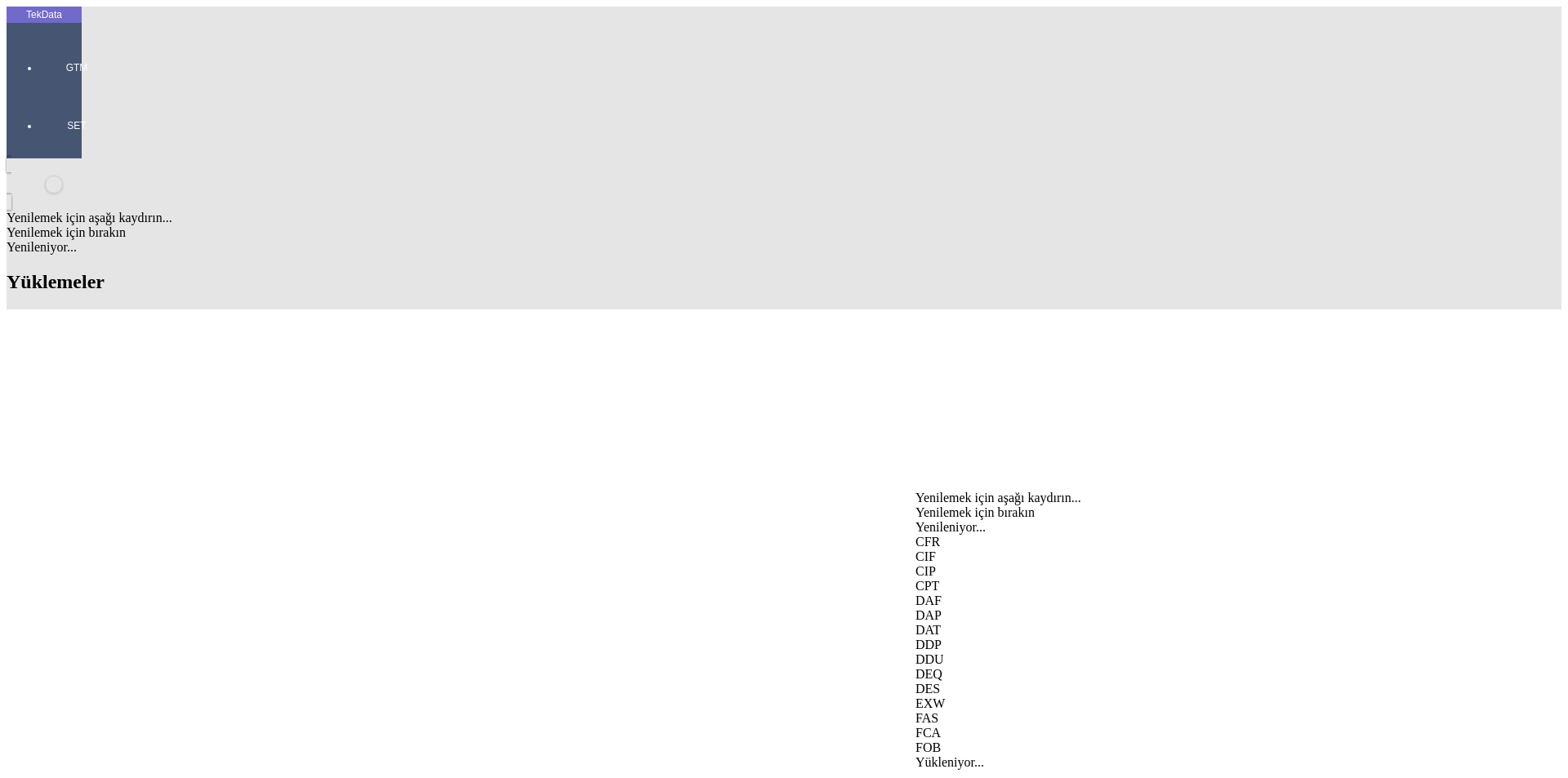
click at [948, 549] on div "CIF" at bounding box center [1227, 557] width 624 height 14
type input "CIF"
type input "GEMLİK"
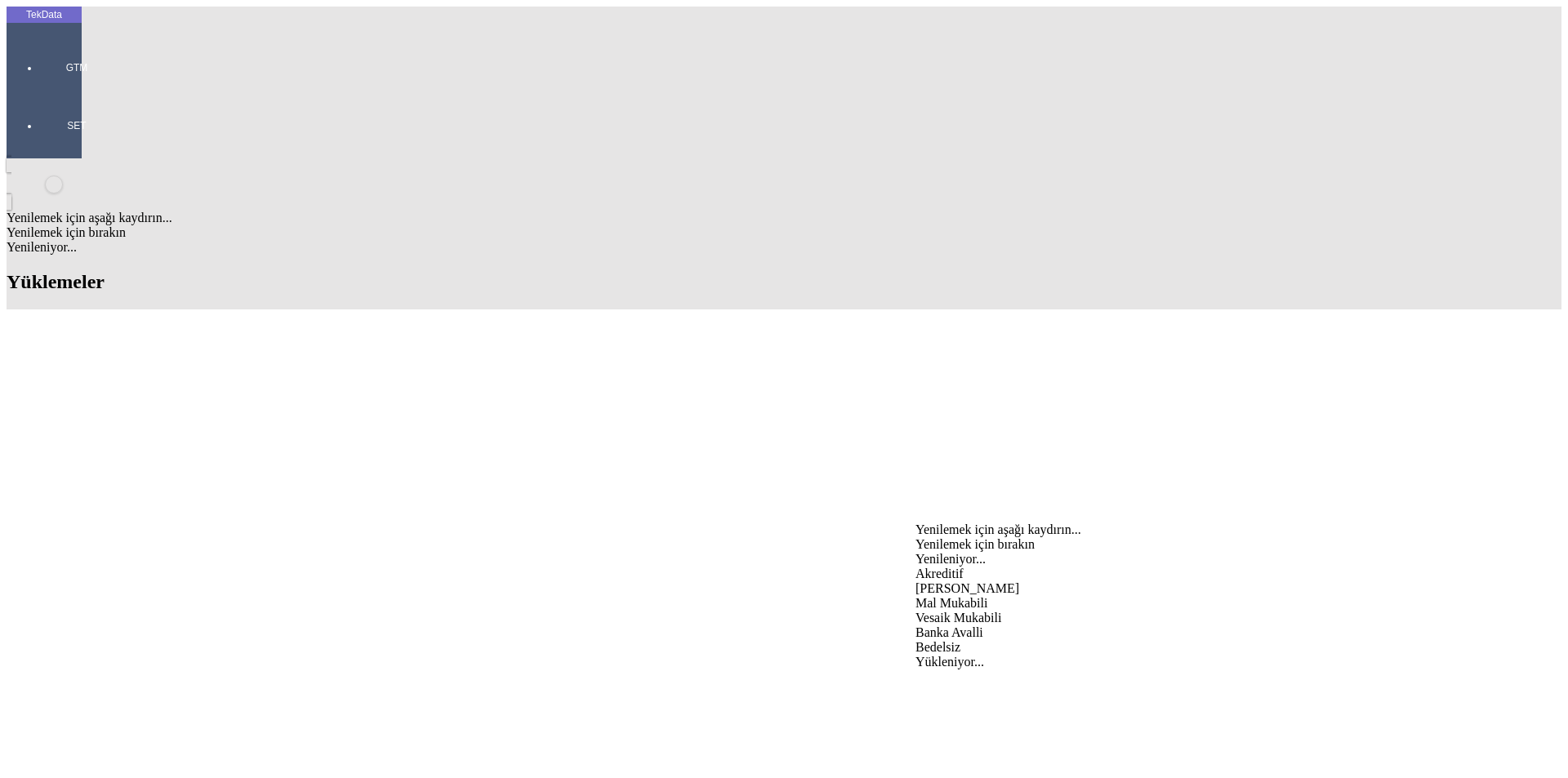
click at [956, 596] on div "Mal Mukabili" at bounding box center [1227, 604] width 624 height 14
type input "Mal Mukabili"
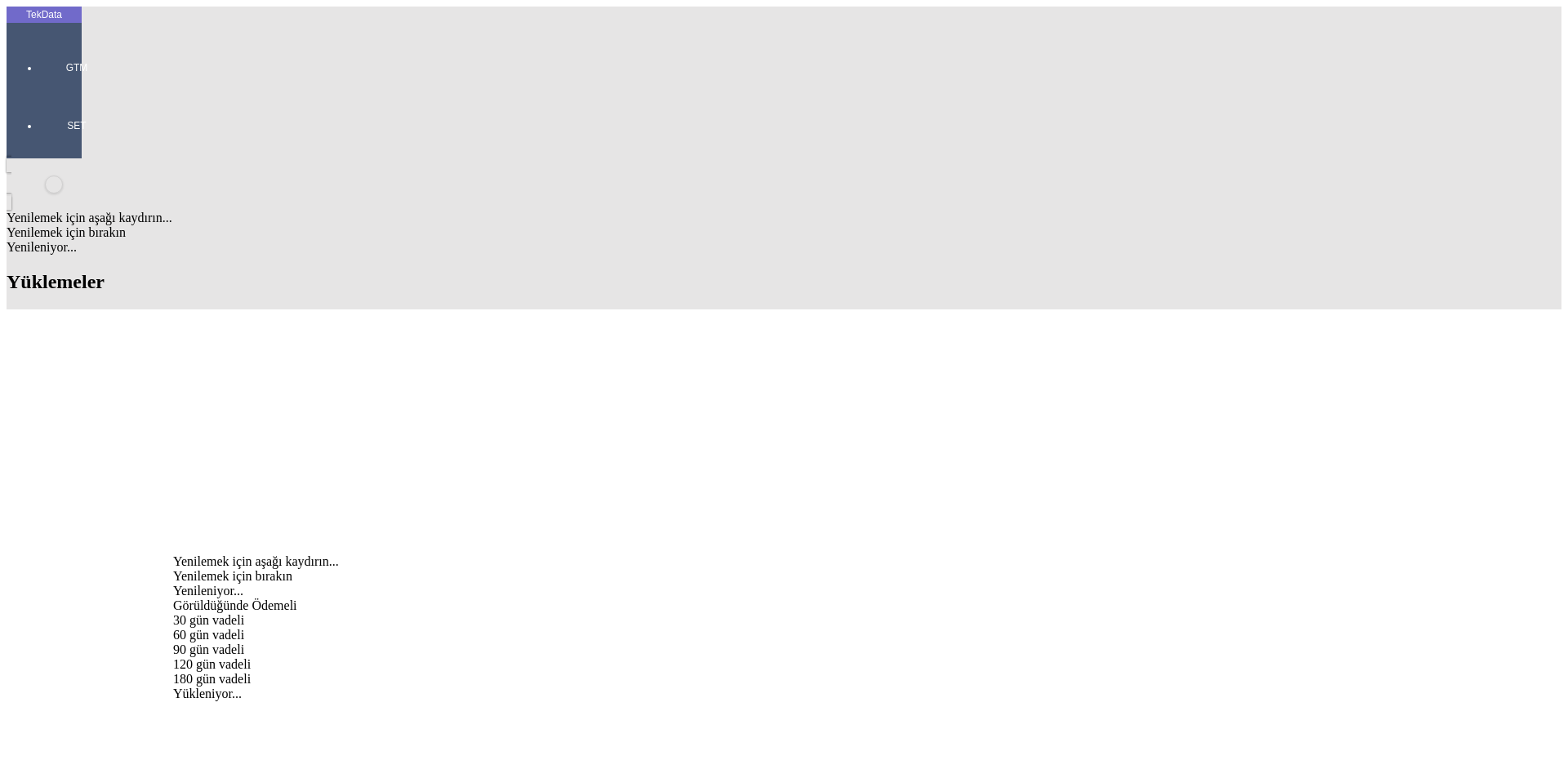
click at [577, 598] on div "Görüldüğünde Ödemeli" at bounding box center [489, 605] width 631 height 14
type input "Görüldüğünde Ödemeli"
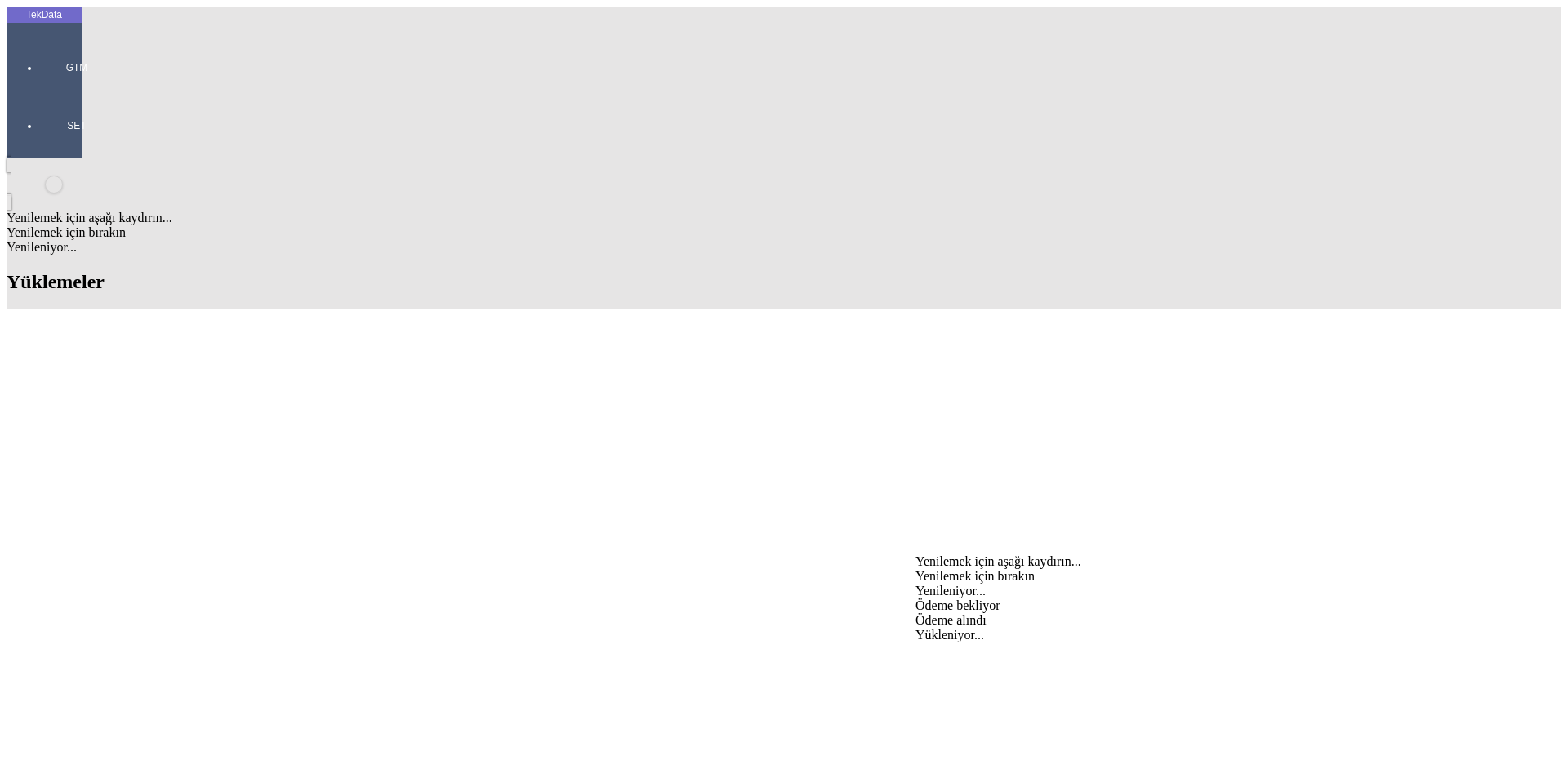
click at [973, 598] on div "Ödeme bekliyor" at bounding box center [1227, 605] width 624 height 14
type input "Ödeme bekliyor"
type input "900"
click at [938, 660] on div "Avro" at bounding box center [1227, 667] width 624 height 14
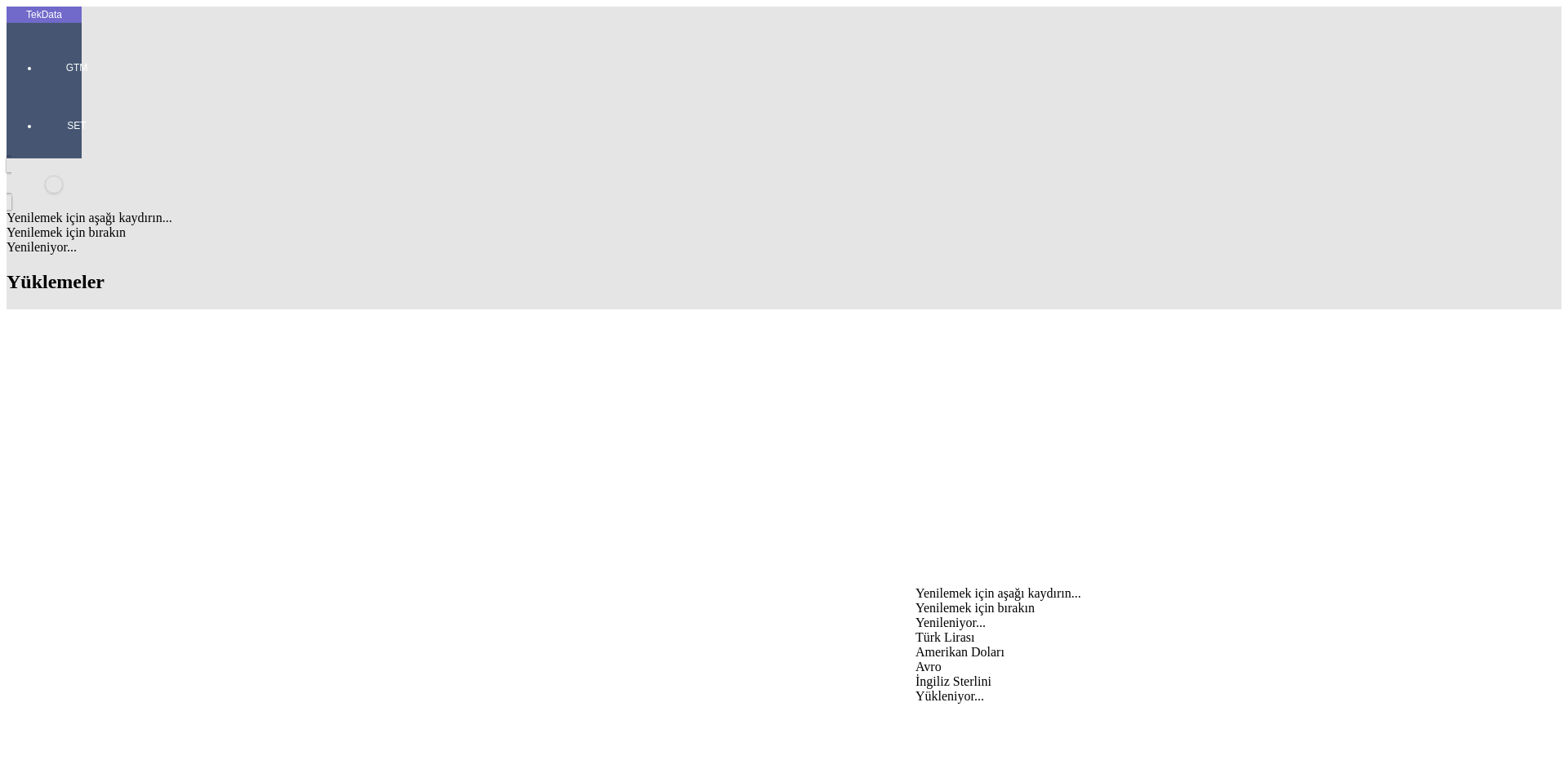
type input "Avro"
type input "10"
type input "5"
drag, startPoint x: 940, startPoint y: 603, endPoint x: 853, endPoint y: 604, distance: 87.0
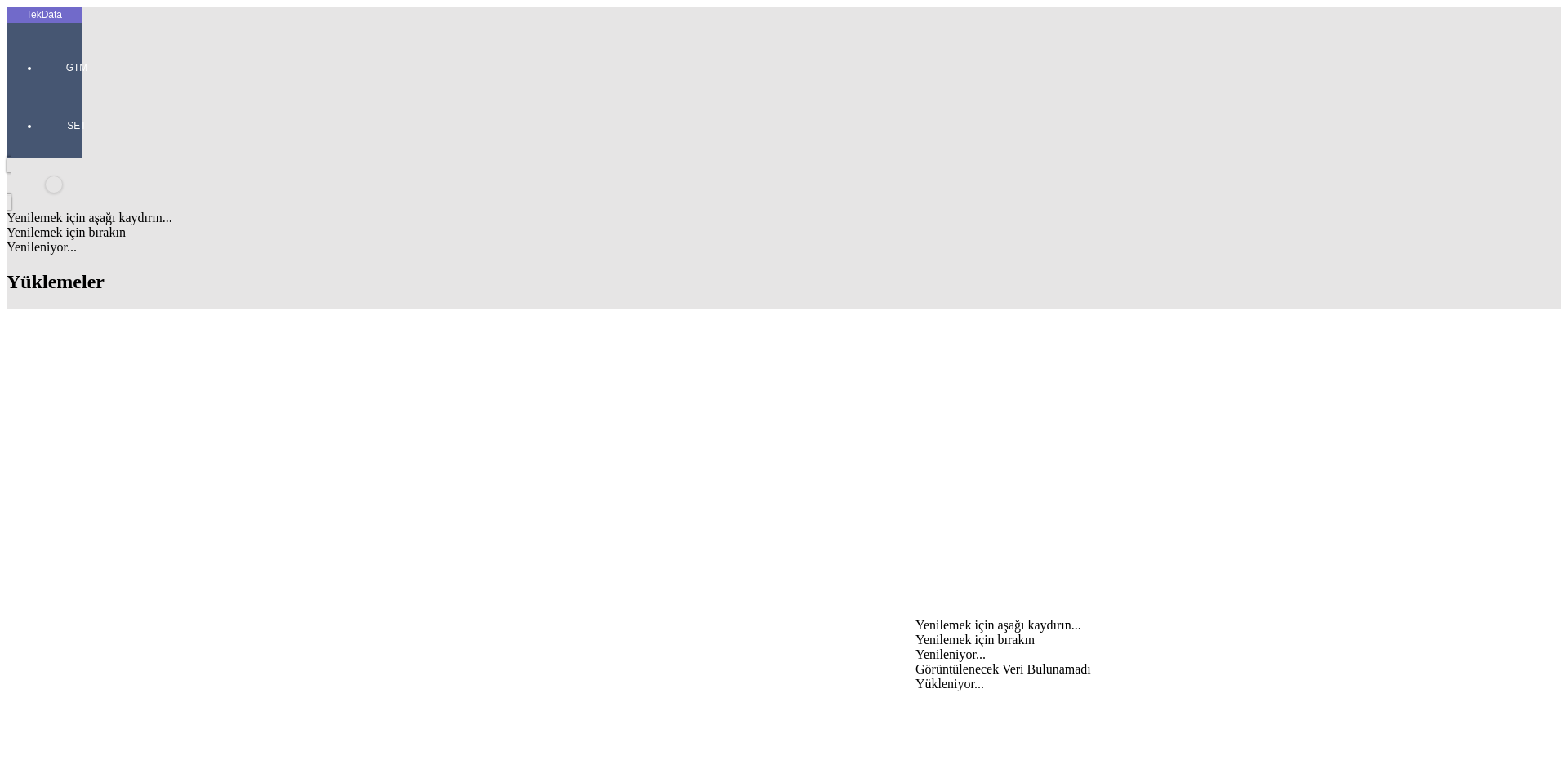
click at [942, 692] on div "Avro" at bounding box center [1227, 699] width 624 height 14
type input "Avro"
type input "ORIJINAL EVRAKLAR BIZE GELECEKTIR."
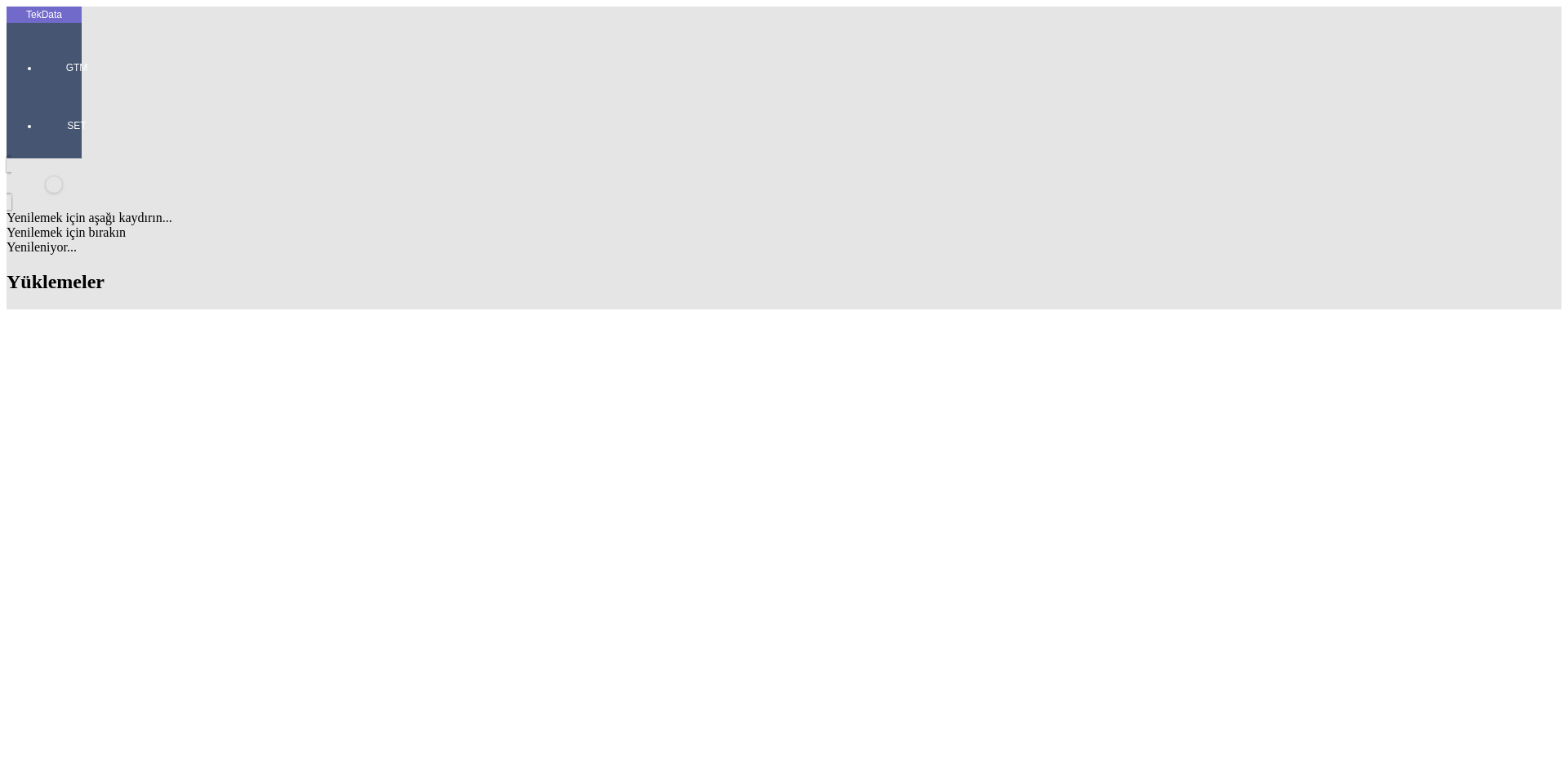
type input "1"
type input "25000"
drag, startPoint x: 833, startPoint y: 128, endPoint x: 449, endPoint y: 117, distance: 384.2
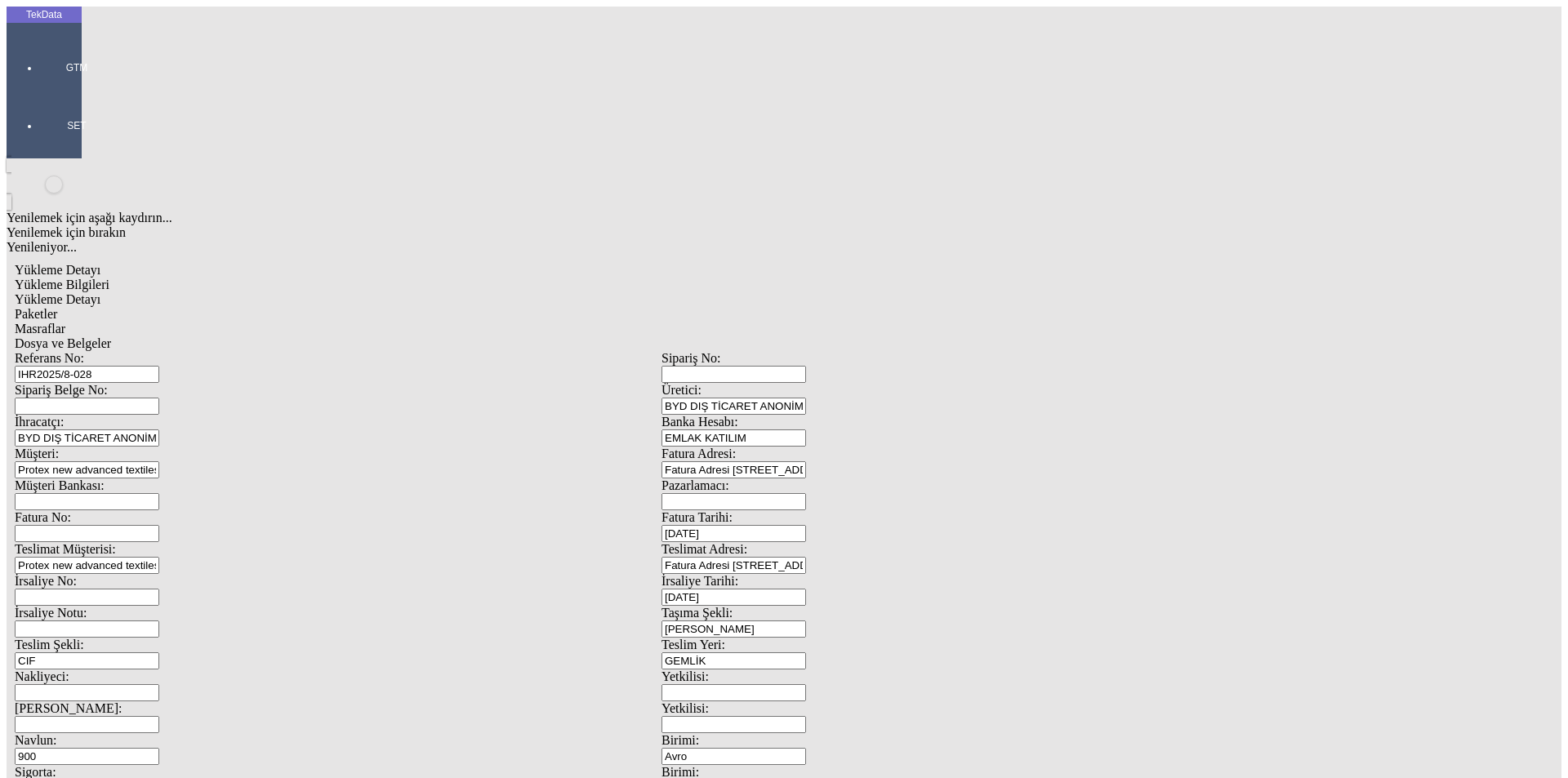
click at [100, 293] on span "Yükleme Detayı" at bounding box center [57, 299] width 86 height 14
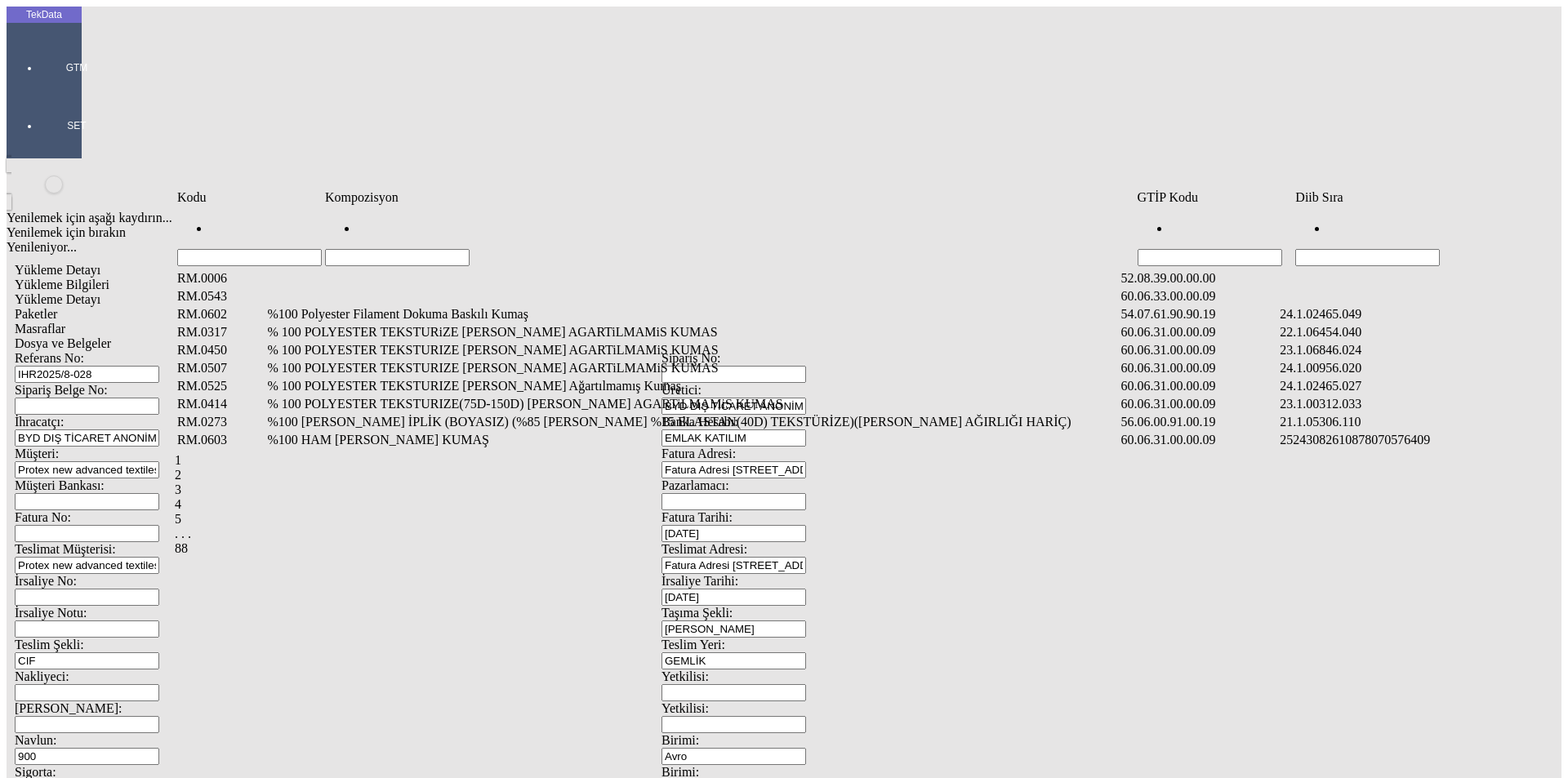
click at [470, 249] on input "Hücreyi Filtrele" at bounding box center [398, 258] width 145 height 17
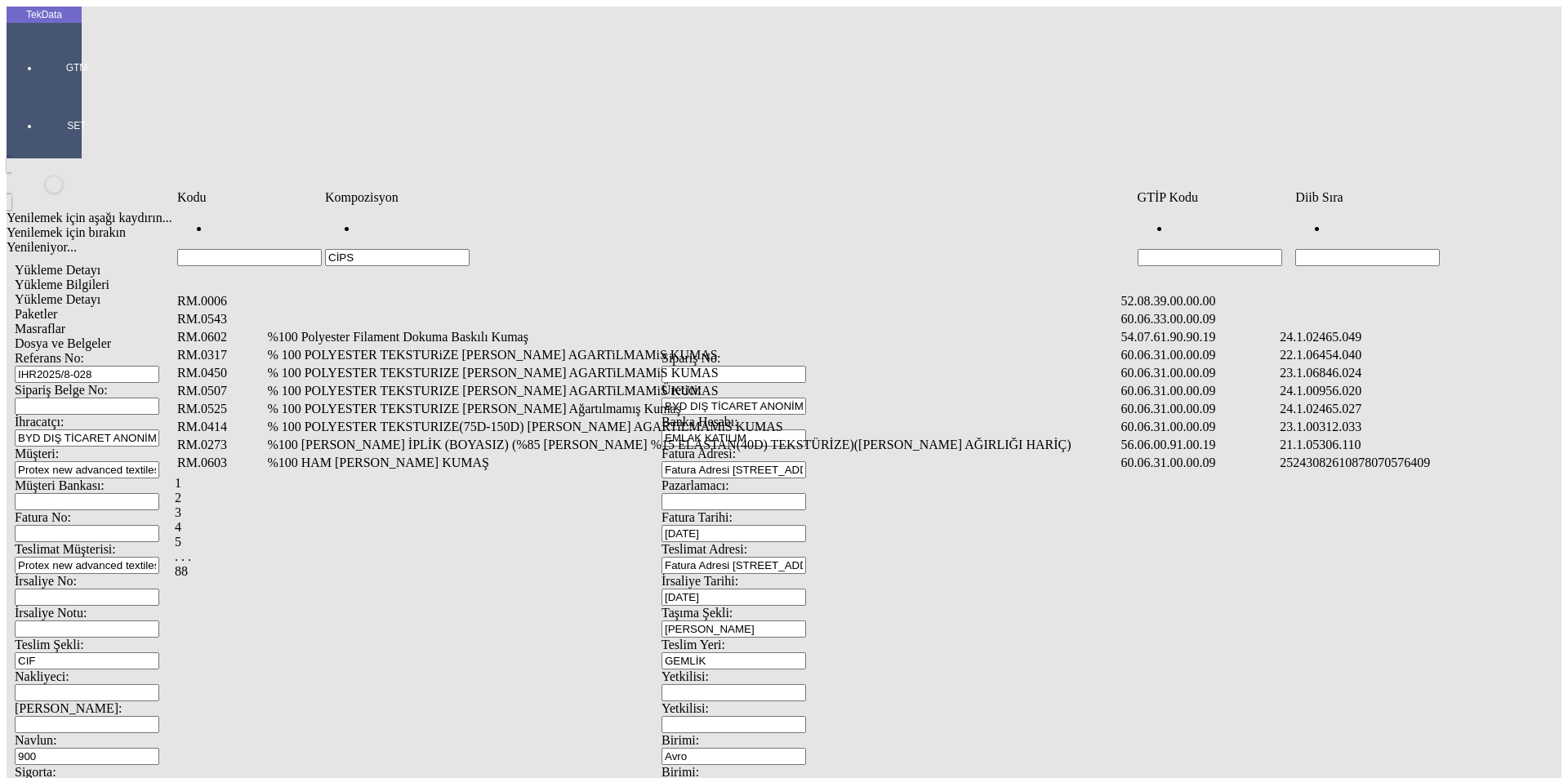
type input "CİPS"
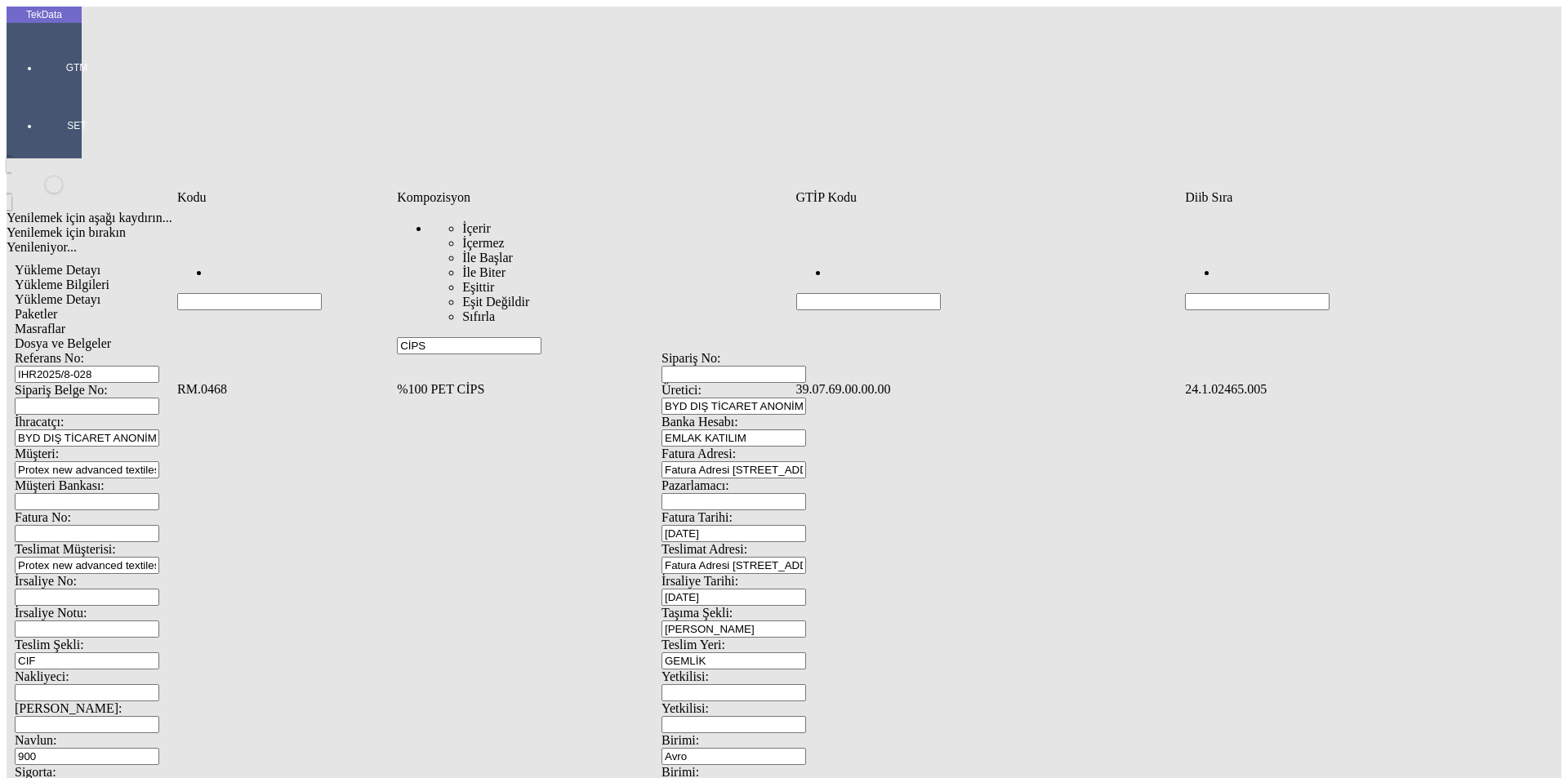
click at [463, 381] on td "%100 PET CİPS" at bounding box center [594, 389] width 397 height 16
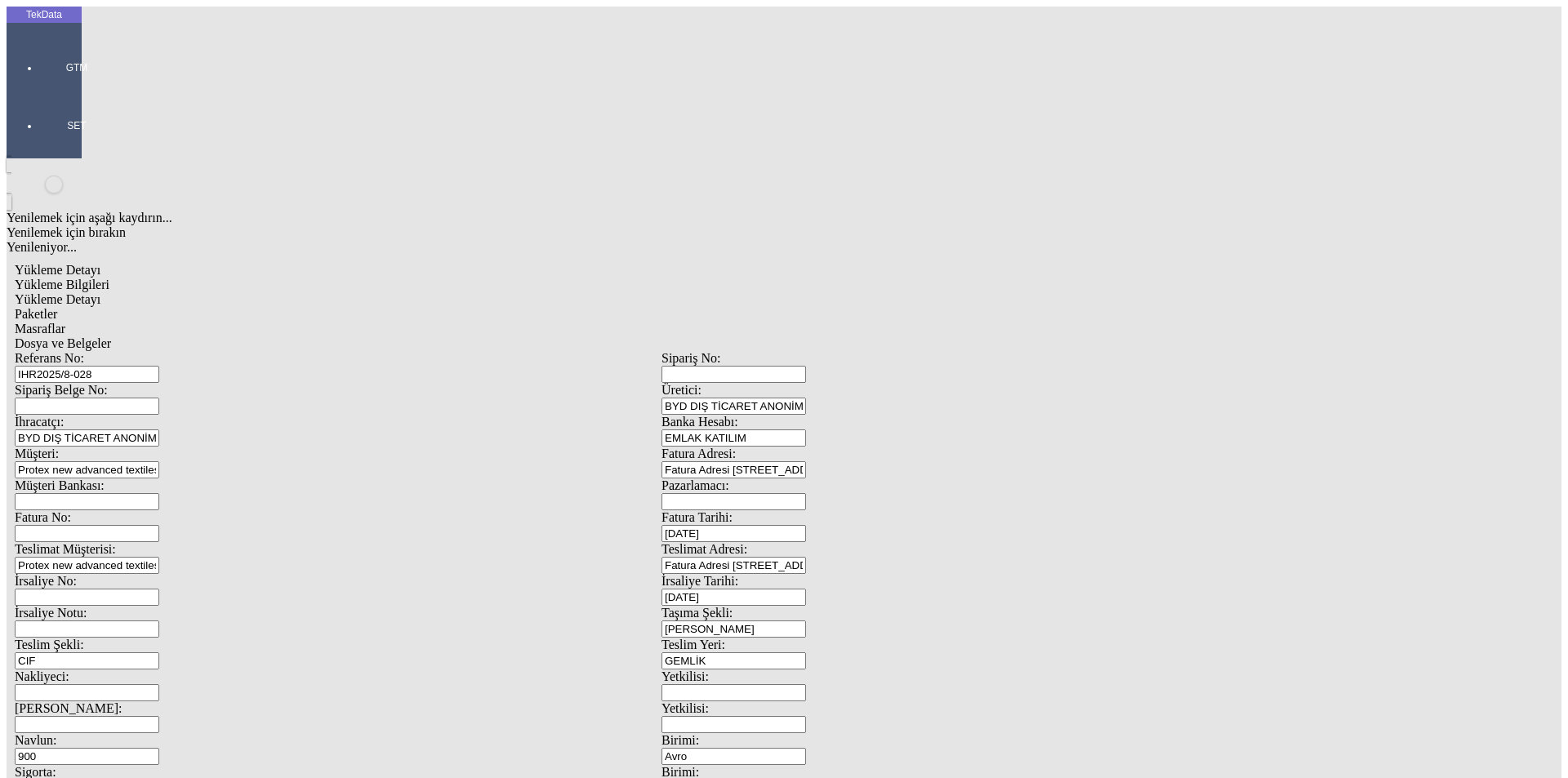
type input "25000"
click at [923, 295] on div "Kg" at bounding box center [1214, 303] width 647 height 14
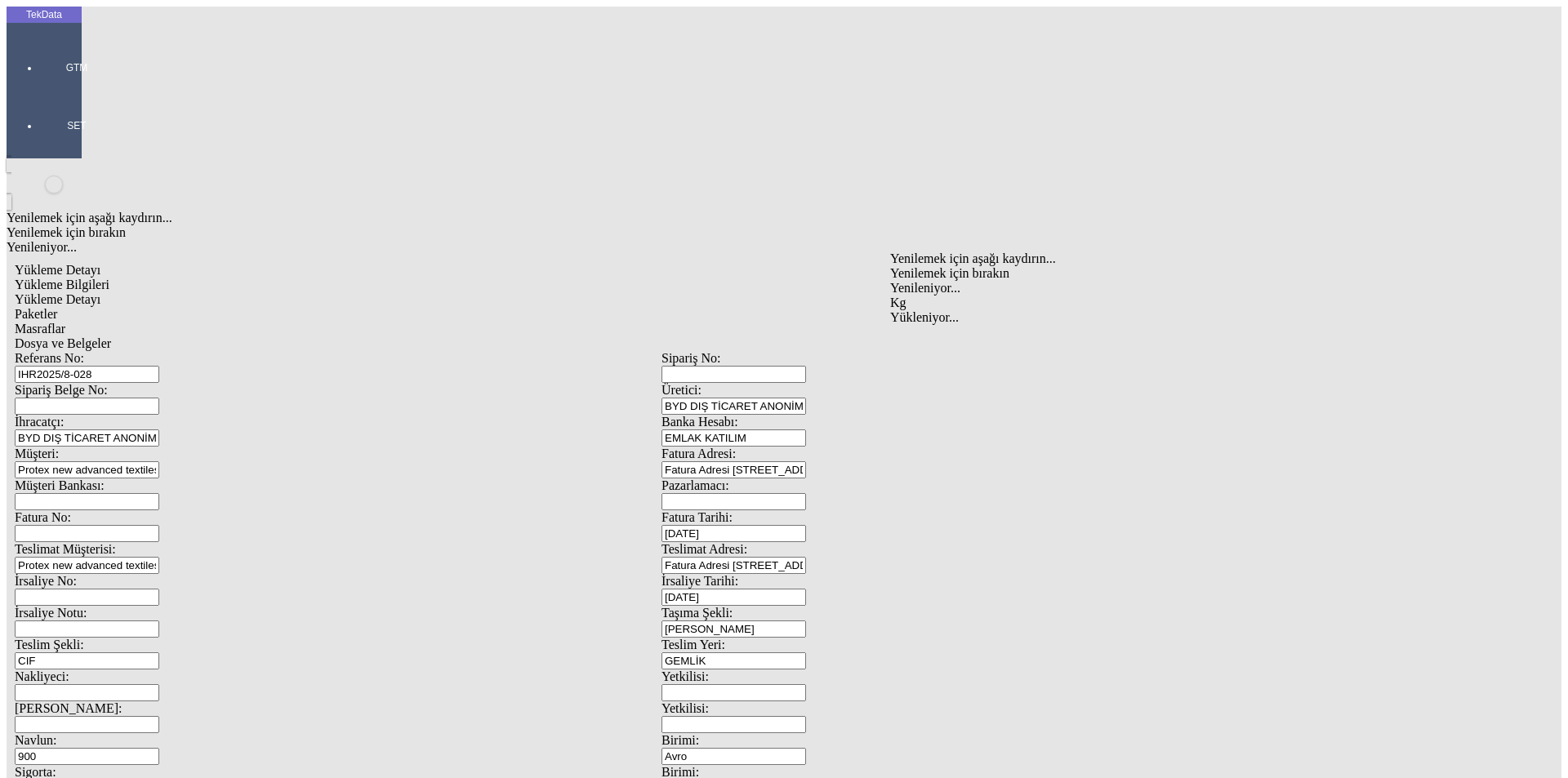
type input "Kg"
type input "0.925"
click at [922, 342] on div "Amerikan Doları" at bounding box center [1214, 350] width 647 height 14
type input "Amerikan Doları"
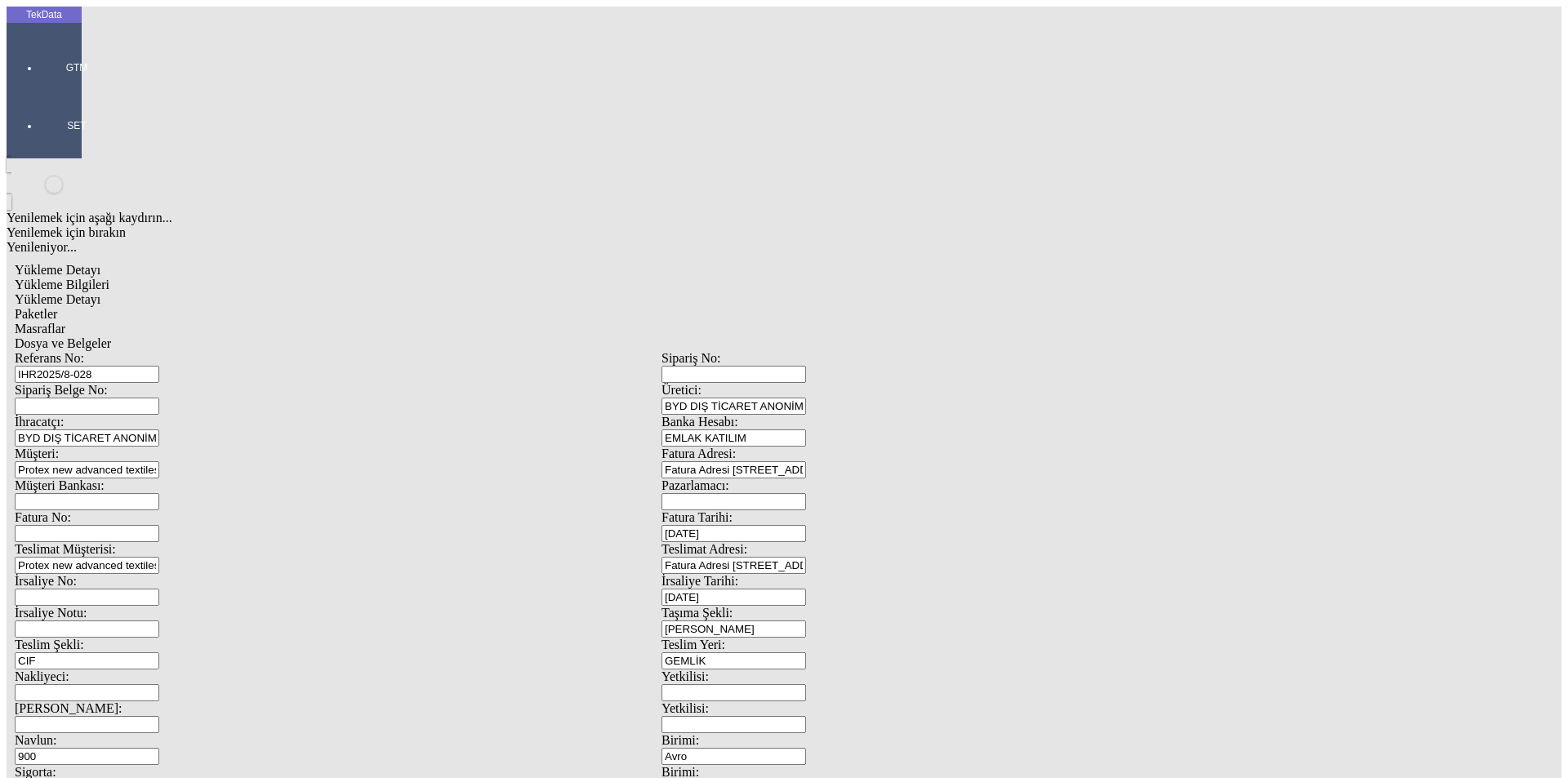
type input "25000"
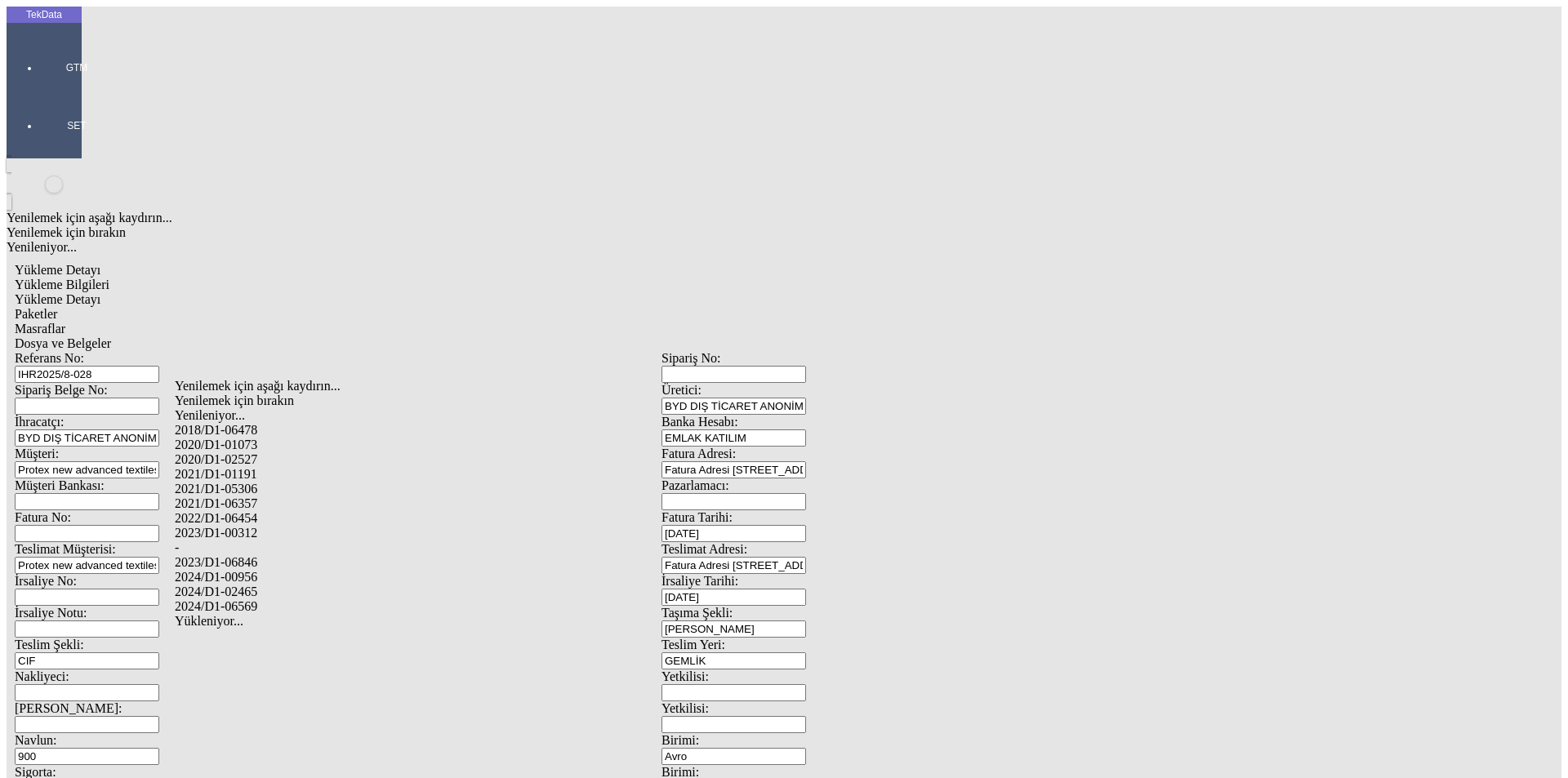
drag, startPoint x: 258, startPoint y: 565, endPoint x: 428, endPoint y: 541, distance: 171.7
click at [258, 585] on div "2024/D1-02465" at bounding box center [492, 592] width 634 height 14
type input "2024/D1-02465"
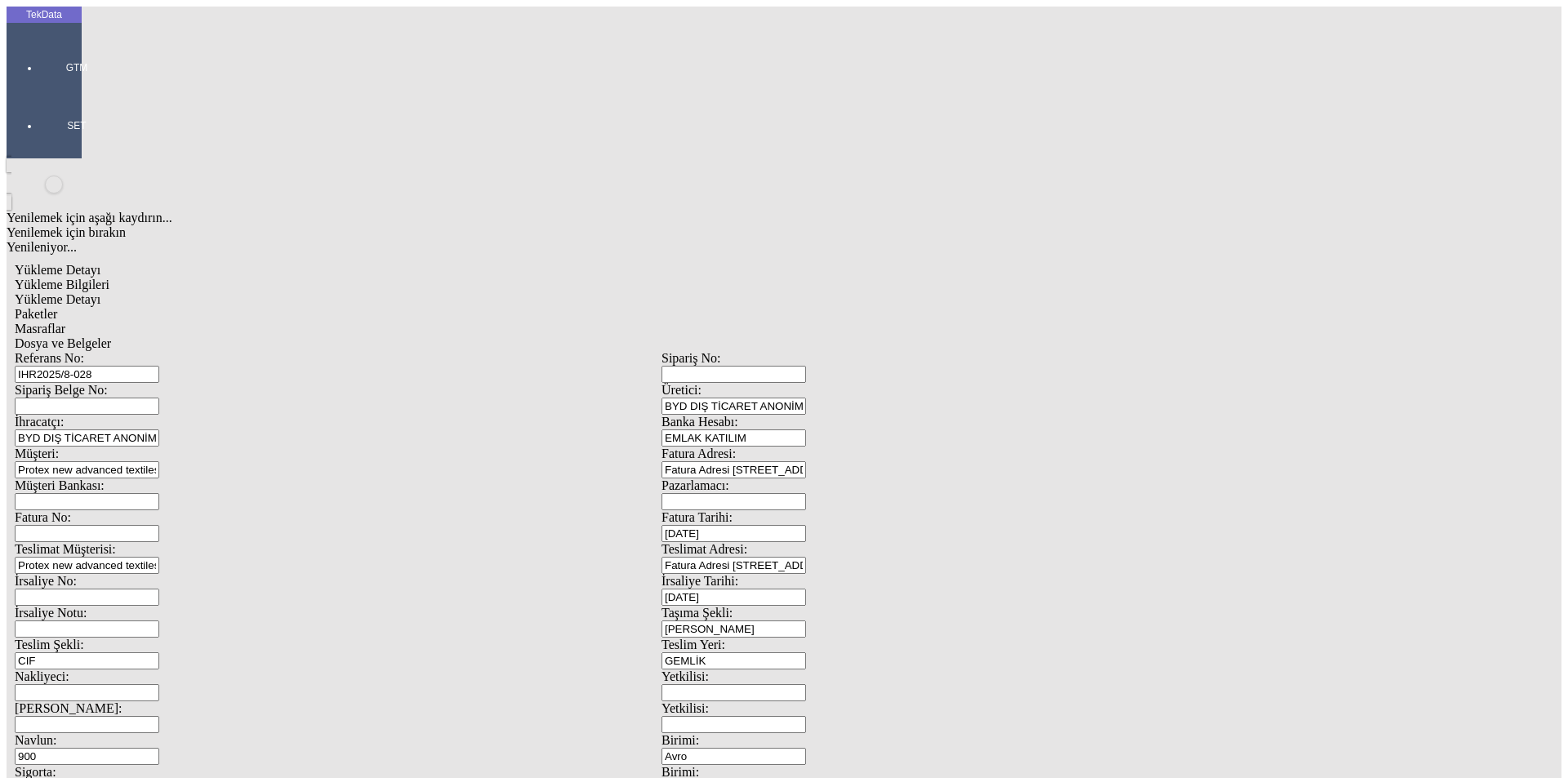
drag, startPoint x: 157, startPoint y: 84, endPoint x: 299, endPoint y: 98, distance: 142.7
click at [109, 277] on span "Yükleme Bilgileri" at bounding box center [61, 284] width 95 height 14
click at [806, 429] on input "EMLAK KATILIM" at bounding box center [734, 437] width 145 height 17
click at [806, 748] on input "Avro" at bounding box center [734, 756] width 145 height 17
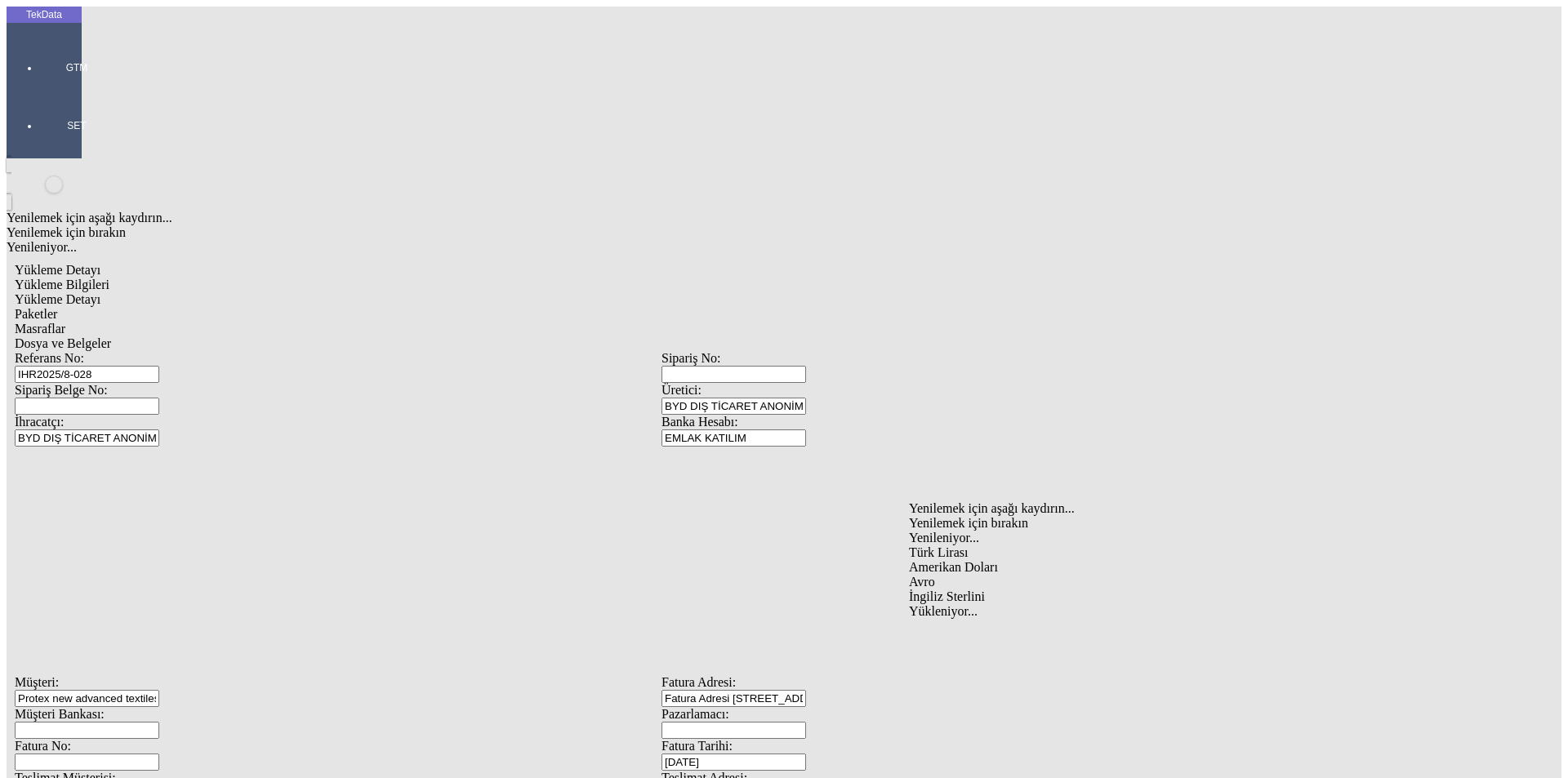
click at [938, 560] on div "Amerikan Doları" at bounding box center [1222, 567] width 625 height 14
type input "Amerikan Doları"
click at [939, 591] on div "Amerikan Doları" at bounding box center [1222, 598] width 625 height 14
type input "Amerikan Doları"
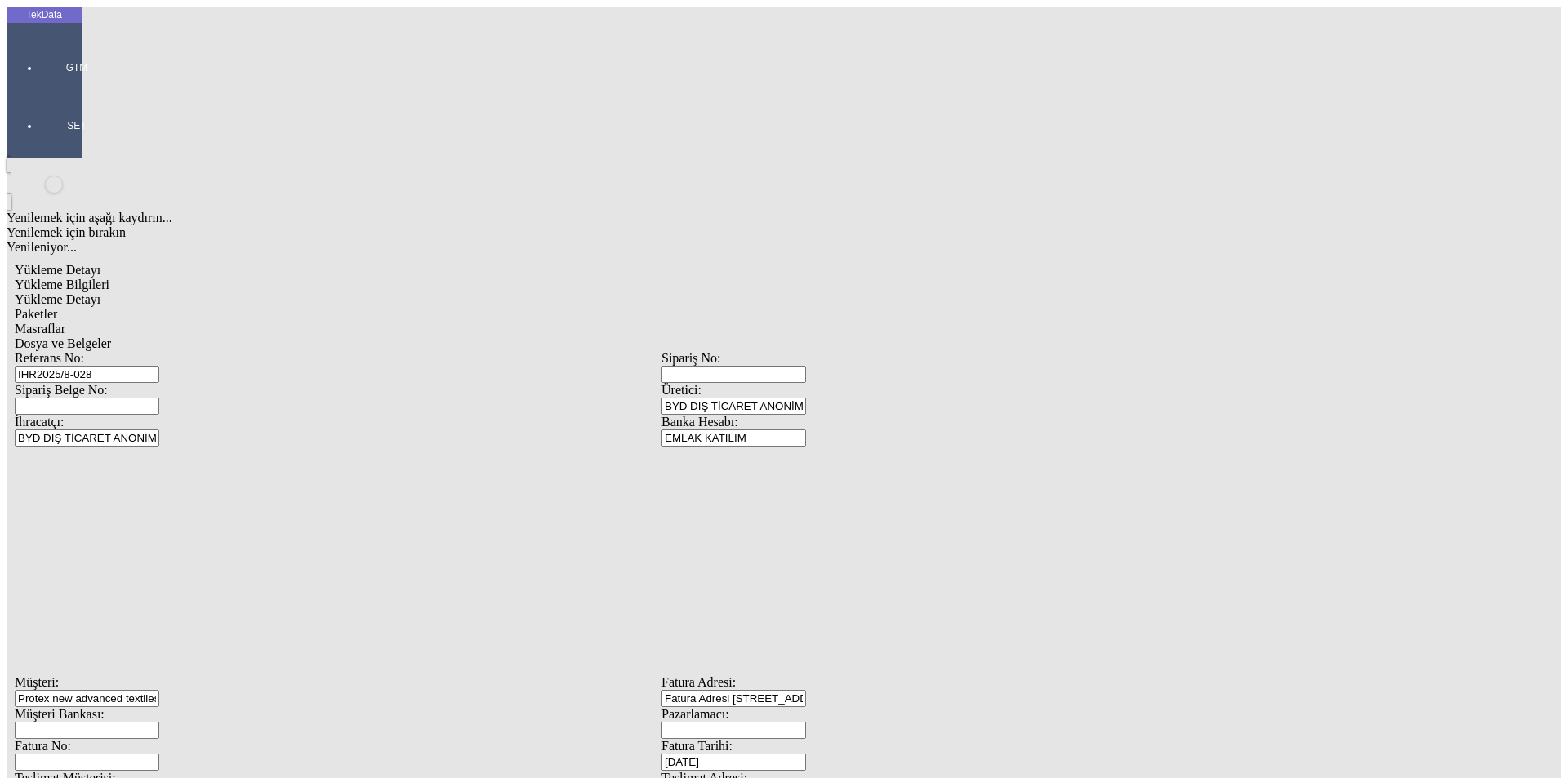
scroll to position [140, 0]
click at [111, 336] on span "Dosya ve Belgeler" at bounding box center [62, 342] width 97 height 14
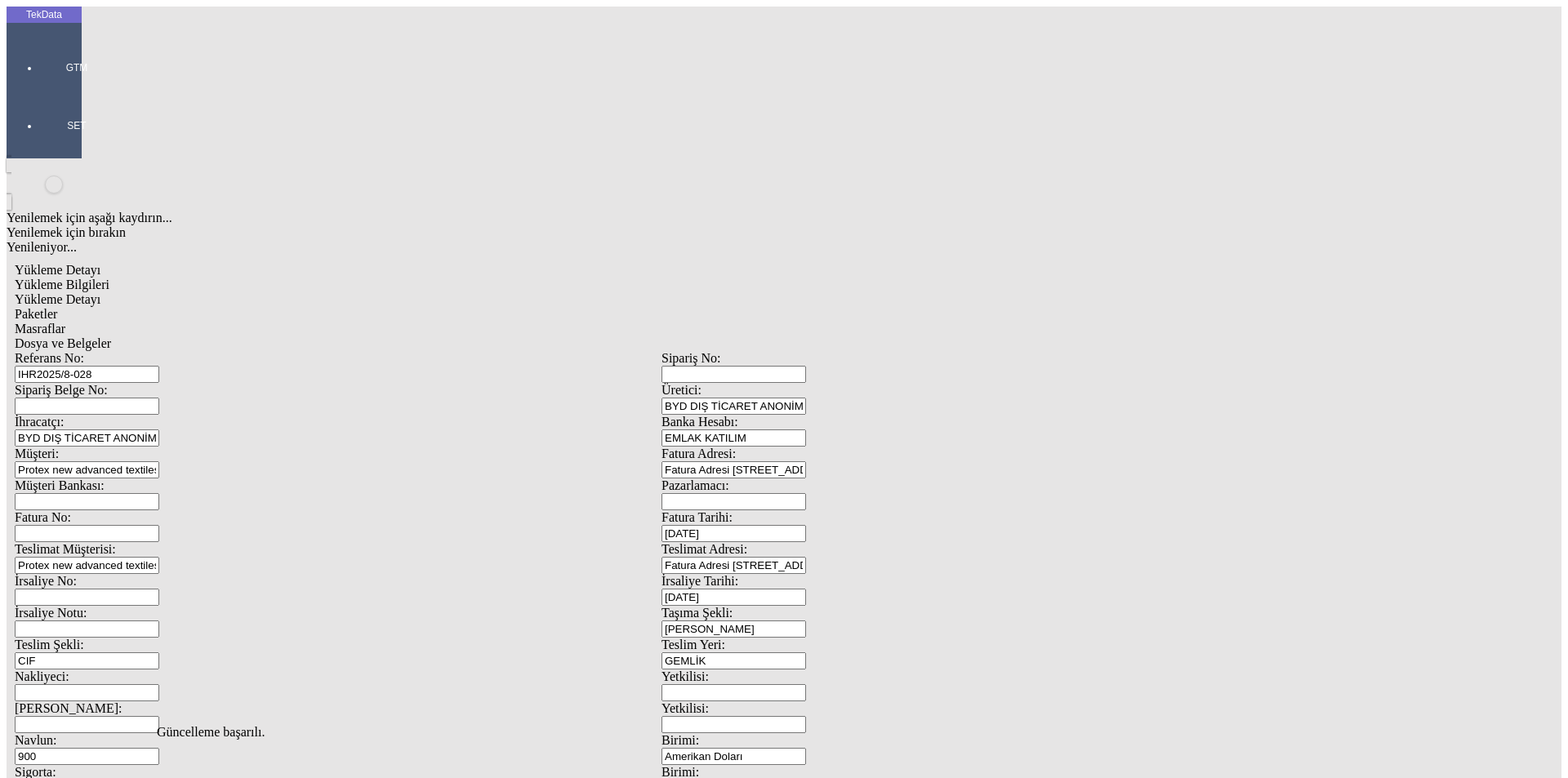
click at [111, 336] on span "Dosya ve Belgeler" at bounding box center [62, 342] width 97 height 14
click at [39, 90] on div at bounding box center [76, 90] width 75 height 0
click at [250, 125] on span "Cari Hesaplar" at bounding box center [274, 139] width 47 height 29
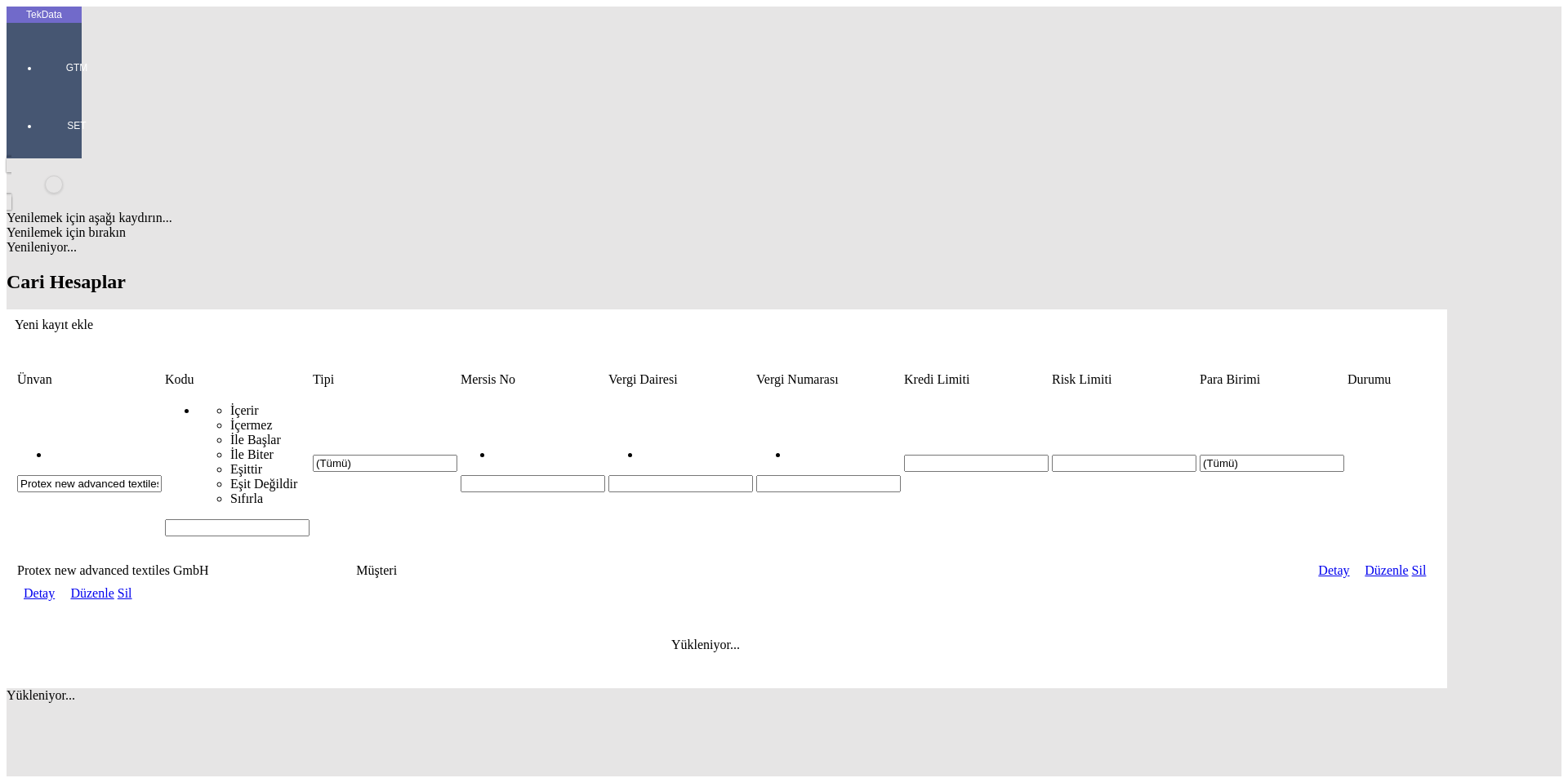
drag, startPoint x: 259, startPoint y: 123, endPoint x: 0, endPoint y: 109, distance: 259.4
click at [6, 108] on div "TekData GTM SET Yenilemek için aşağı kaydırın... Yenilemek için bırakın Yenilen…" at bounding box center [727, 391] width 1441 height 770
type input "BYD"
click at [55, 586] on link "Detay" at bounding box center [39, 593] width 31 height 14
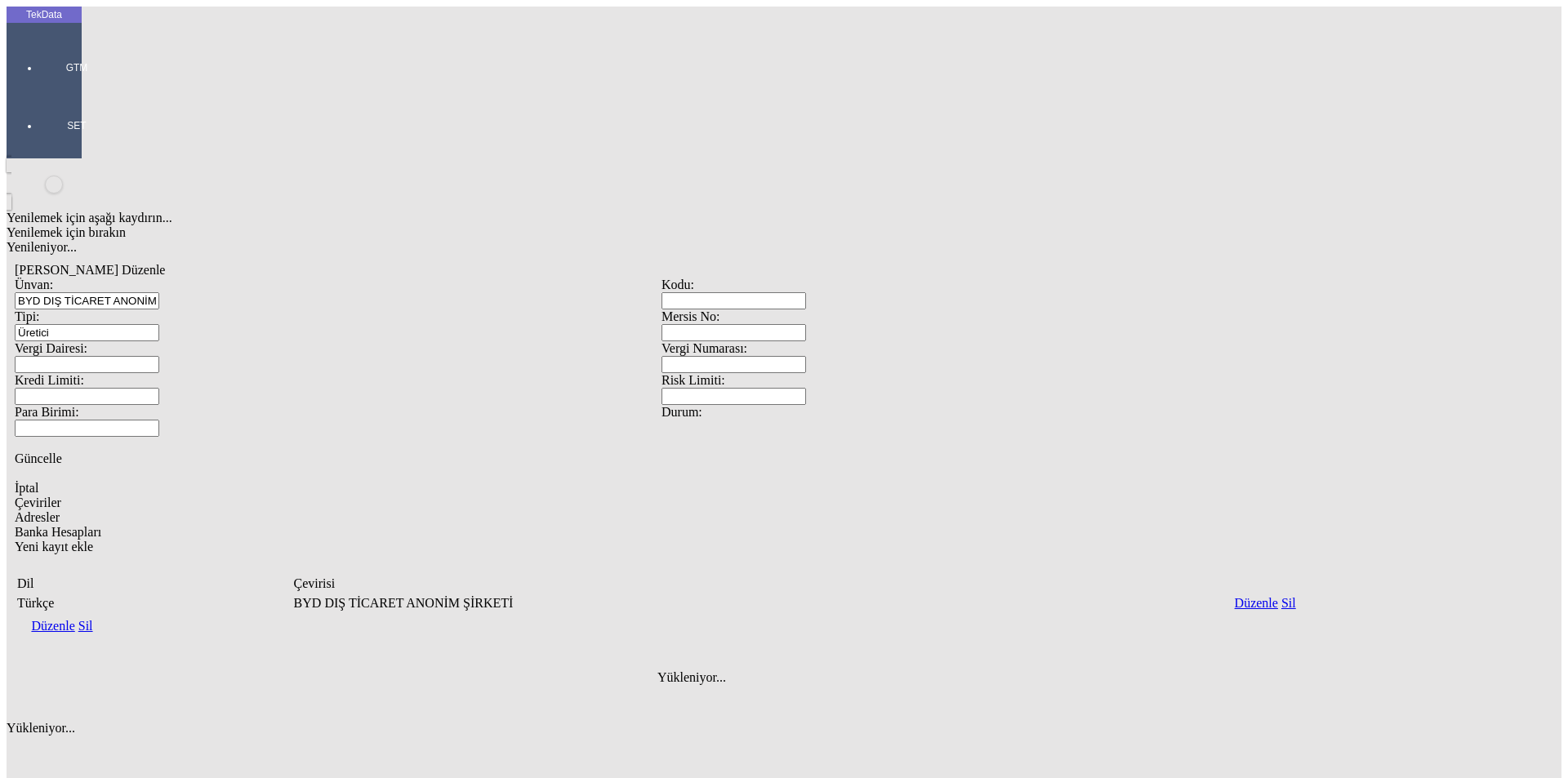
click at [101, 525] on span "Banka Hesapları" at bounding box center [58, 531] width 87 height 14
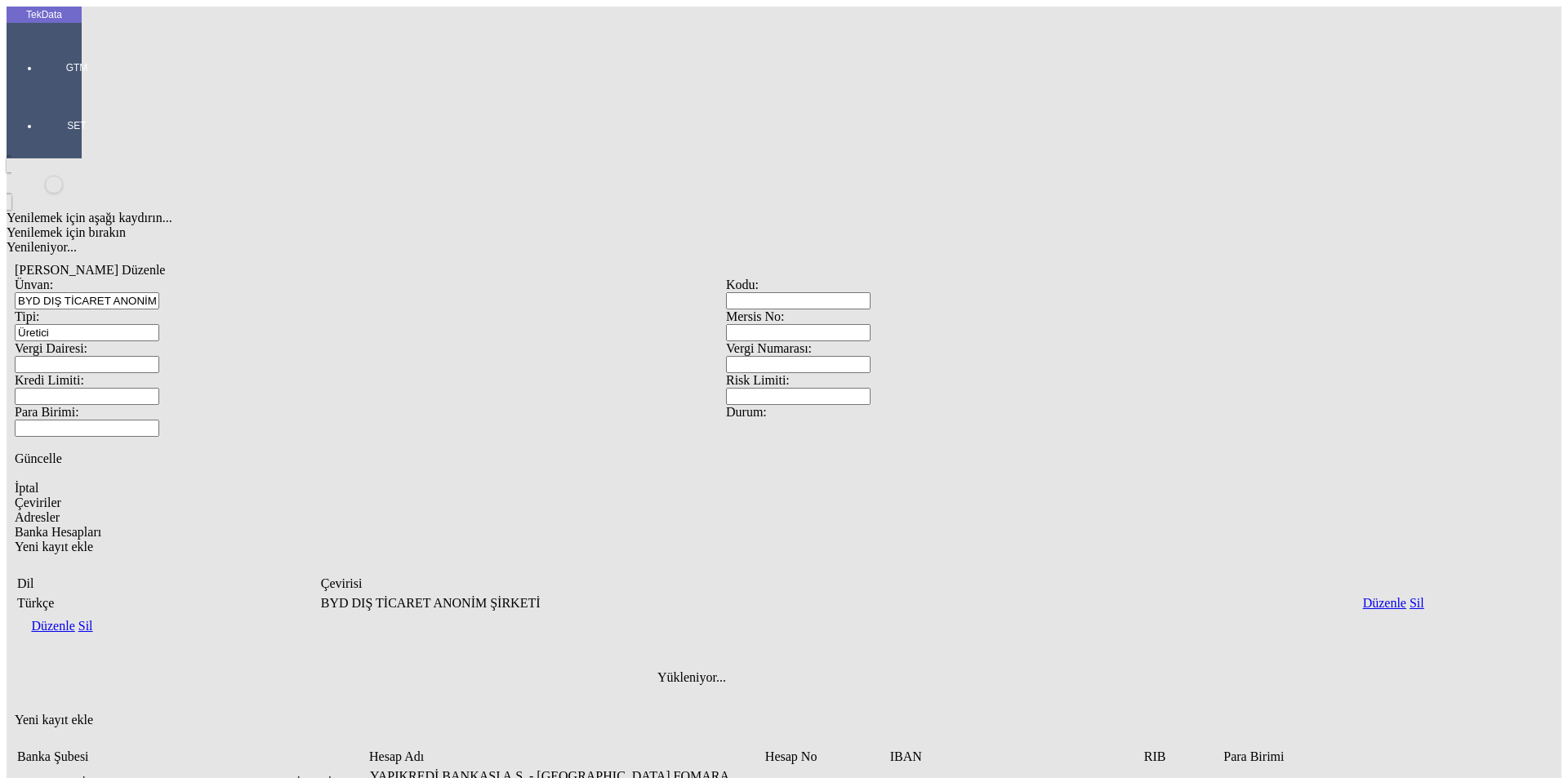
scroll to position [38, 0]
type input "EMLAK KATILIM USD"
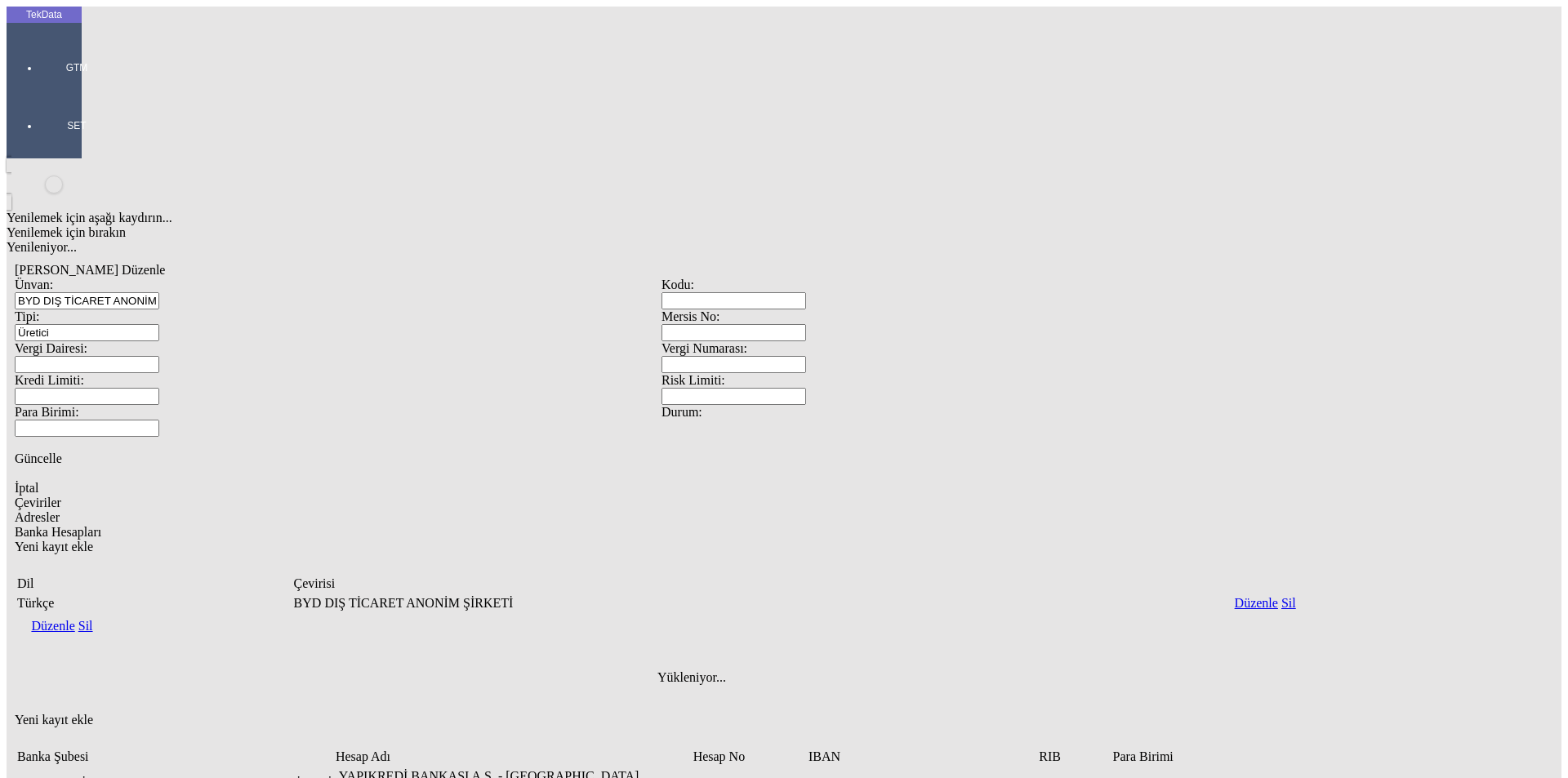
drag, startPoint x: 781, startPoint y: 740, endPoint x: 791, endPoint y: 733, distance: 12.2
drag, startPoint x: 60, startPoint y: 47, endPoint x: 65, endPoint y: 54, distance: 8.6
click at [62, 90] on div at bounding box center [76, 90] width 75 height 0
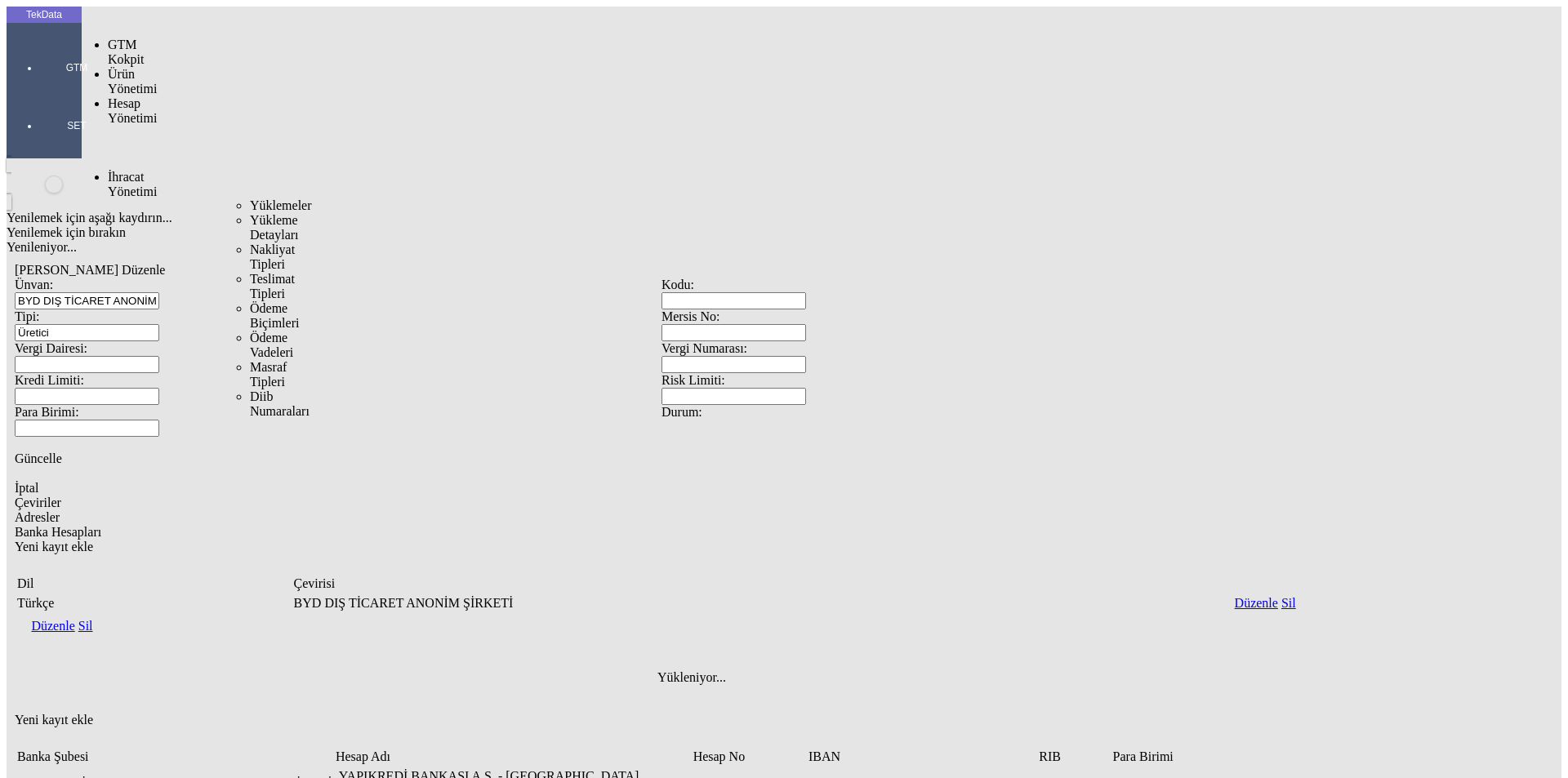
drag, startPoint x: 122, startPoint y: 98, endPoint x: 167, endPoint y: 94, distance: 45.2
click at [133, 170] on span "İhracat Yönetimi" at bounding box center [132, 184] width 49 height 29
drag, startPoint x: 209, startPoint y: 90, endPoint x: 218, endPoint y: 93, distance: 9.5
click at [250, 199] on span "Yüklemeler" at bounding box center [281, 205] width 62 height 14
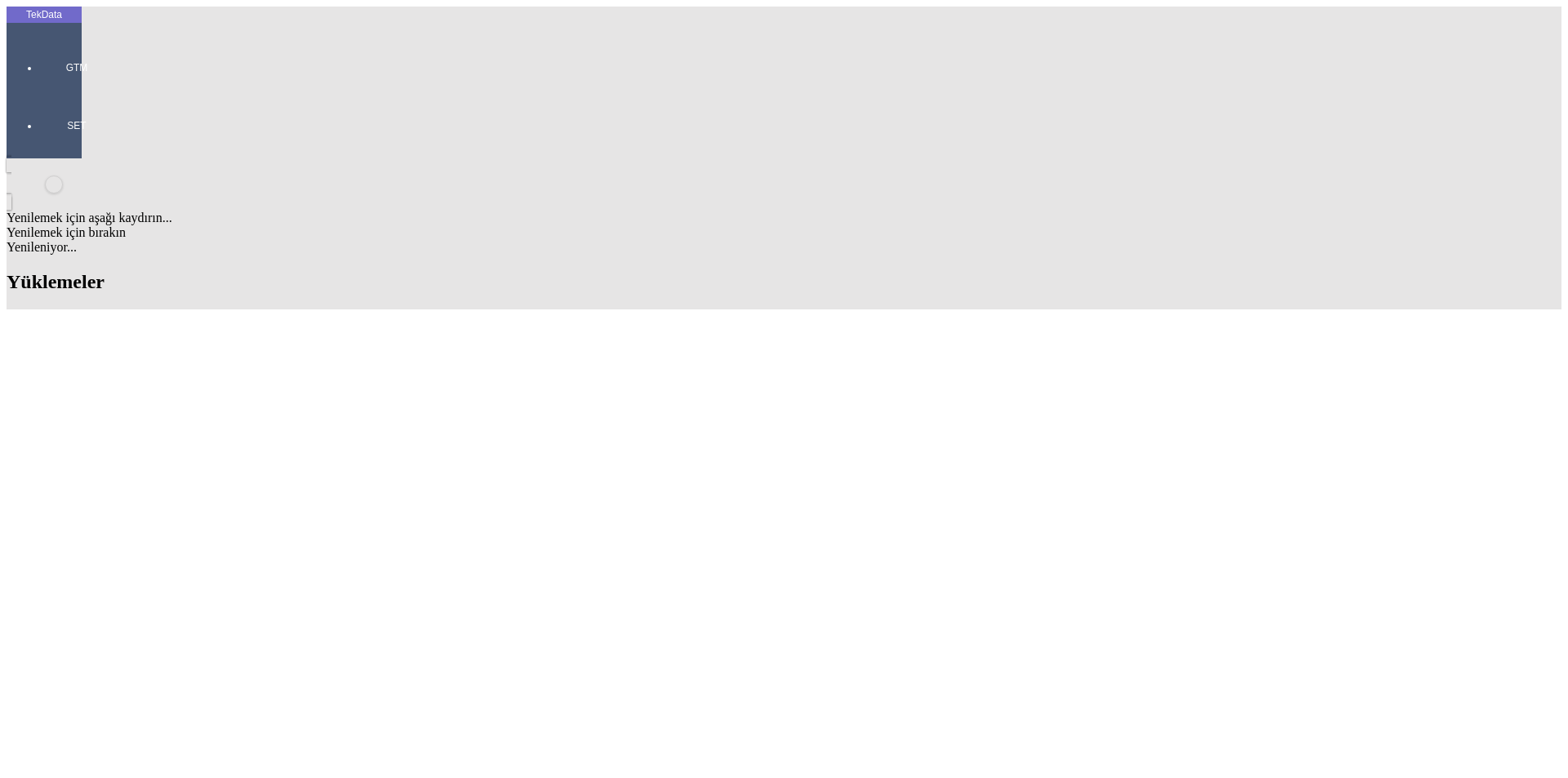
scroll to position [490, 0]
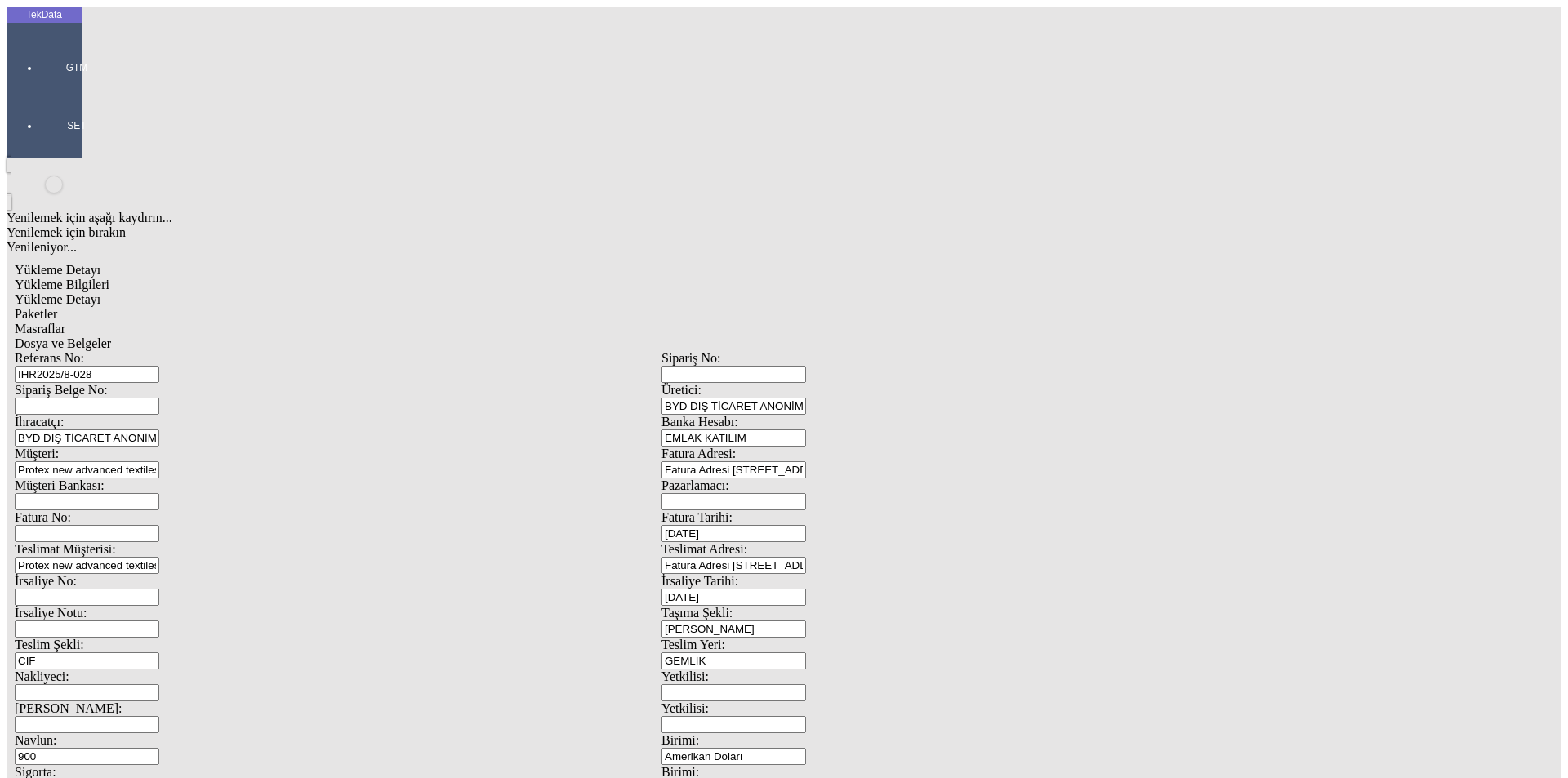
click at [806, 429] on input "EMLAK KATILIM" at bounding box center [734, 437] width 145 height 17
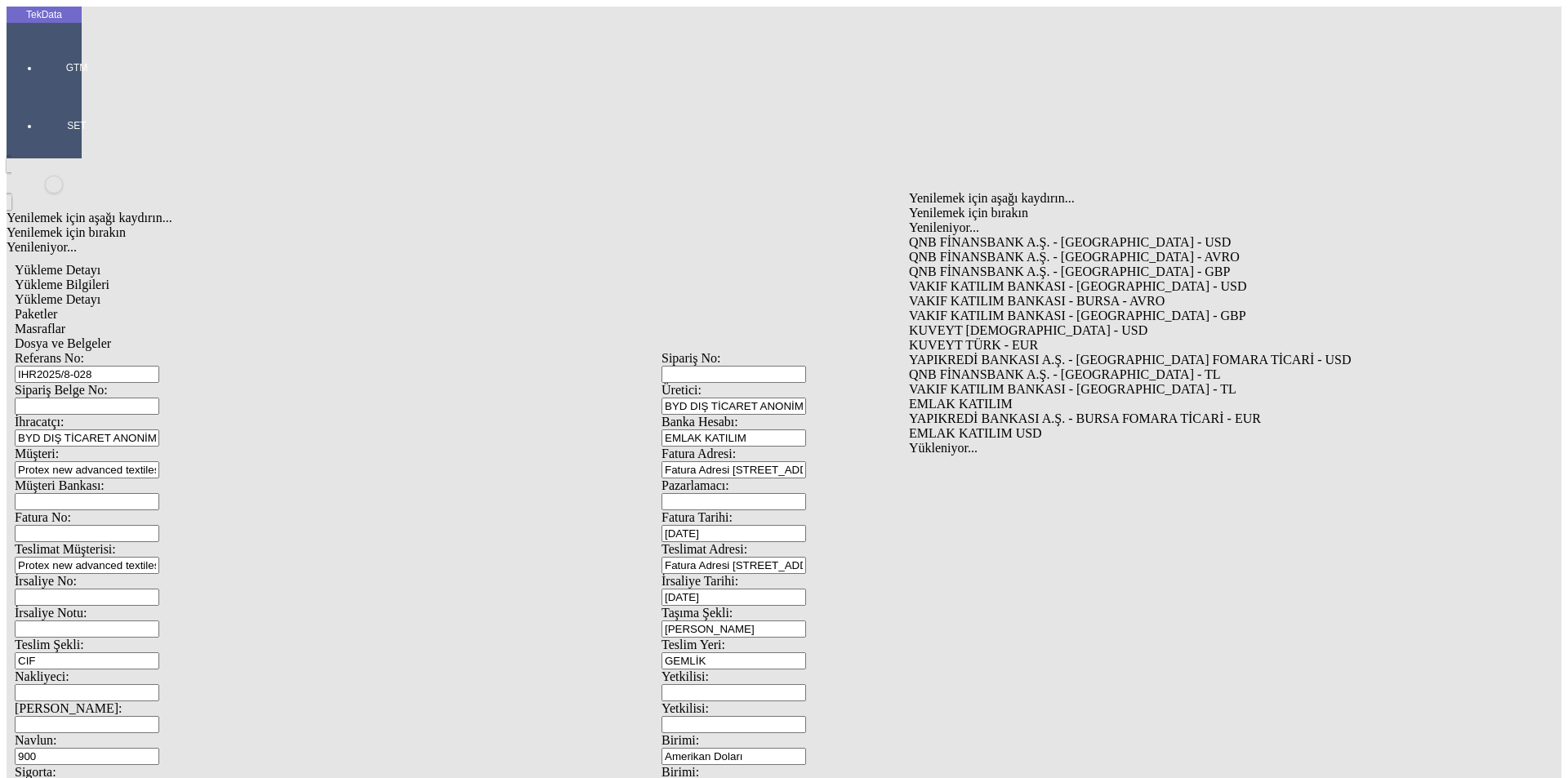
click at [1005, 426] on div "EMLAK KATILIM USD" at bounding box center [1222, 434] width 625 height 14
type input "EMLAK KATILIM USD"
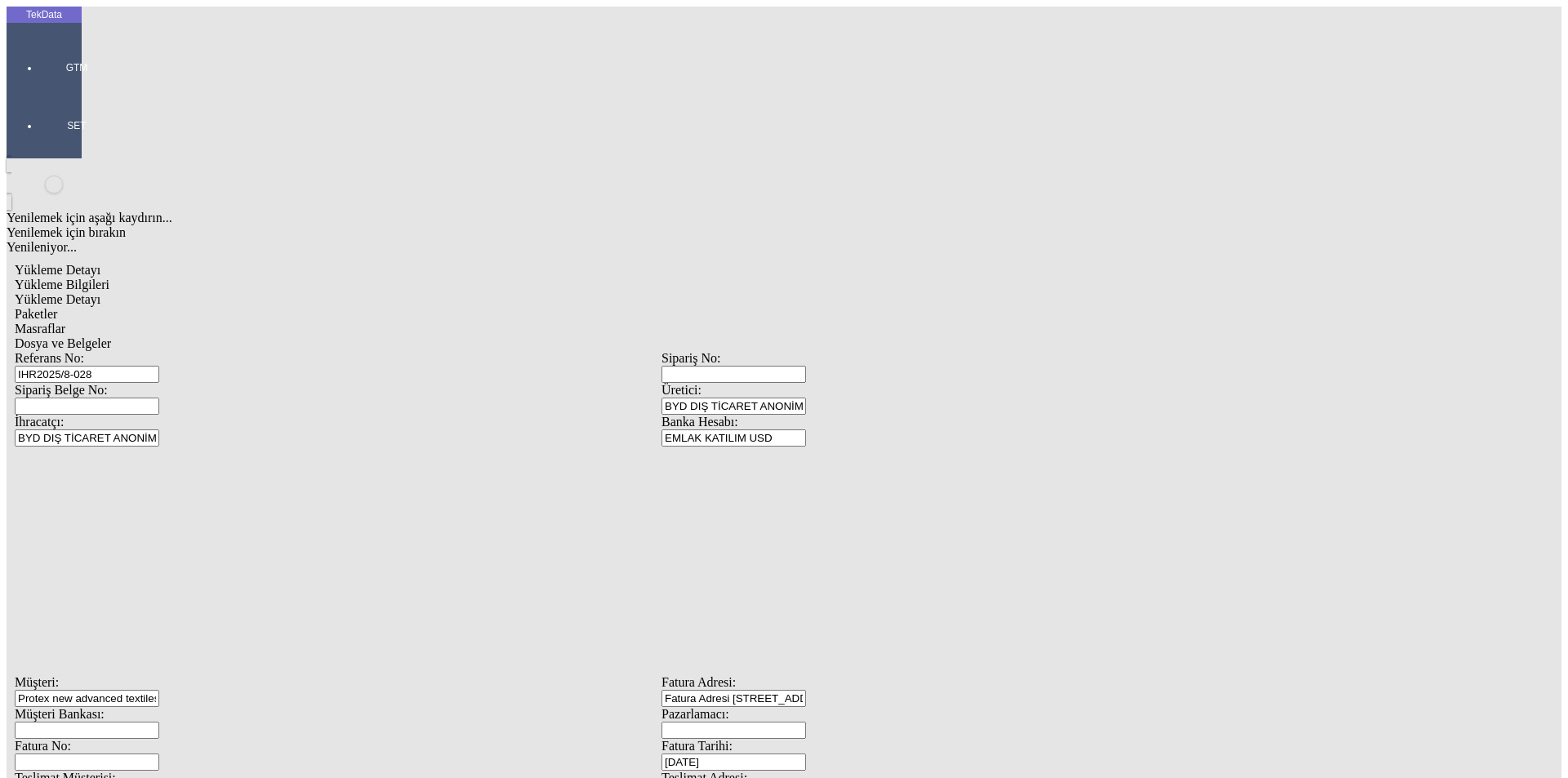
scroll to position [140, 0]
click at [587, 336] on div "Dosya ve Belgeler" at bounding box center [662, 343] width 1294 height 14
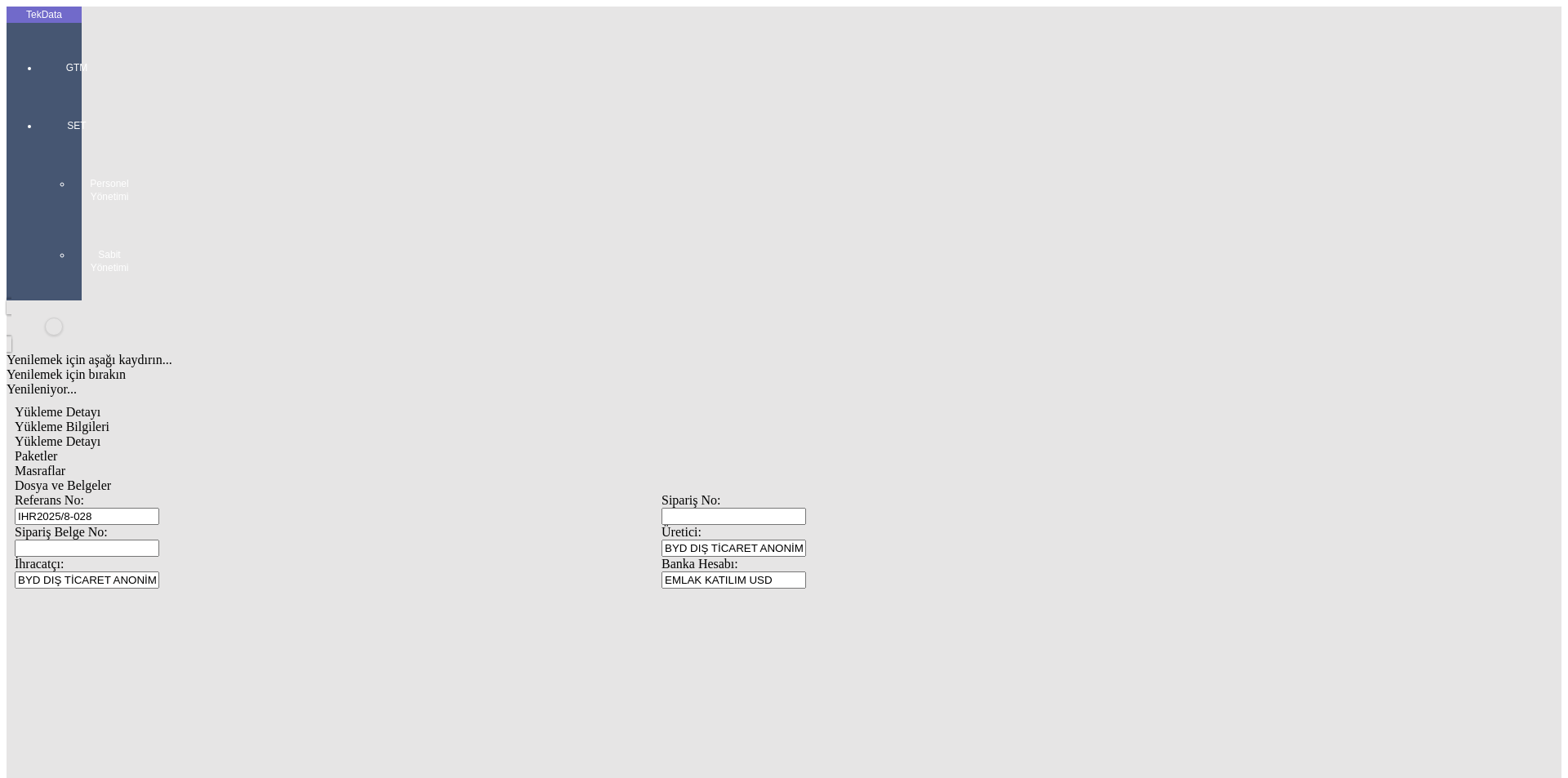
click at [109, 420] on span "Yükleme Bilgileri" at bounding box center [61, 426] width 95 height 14
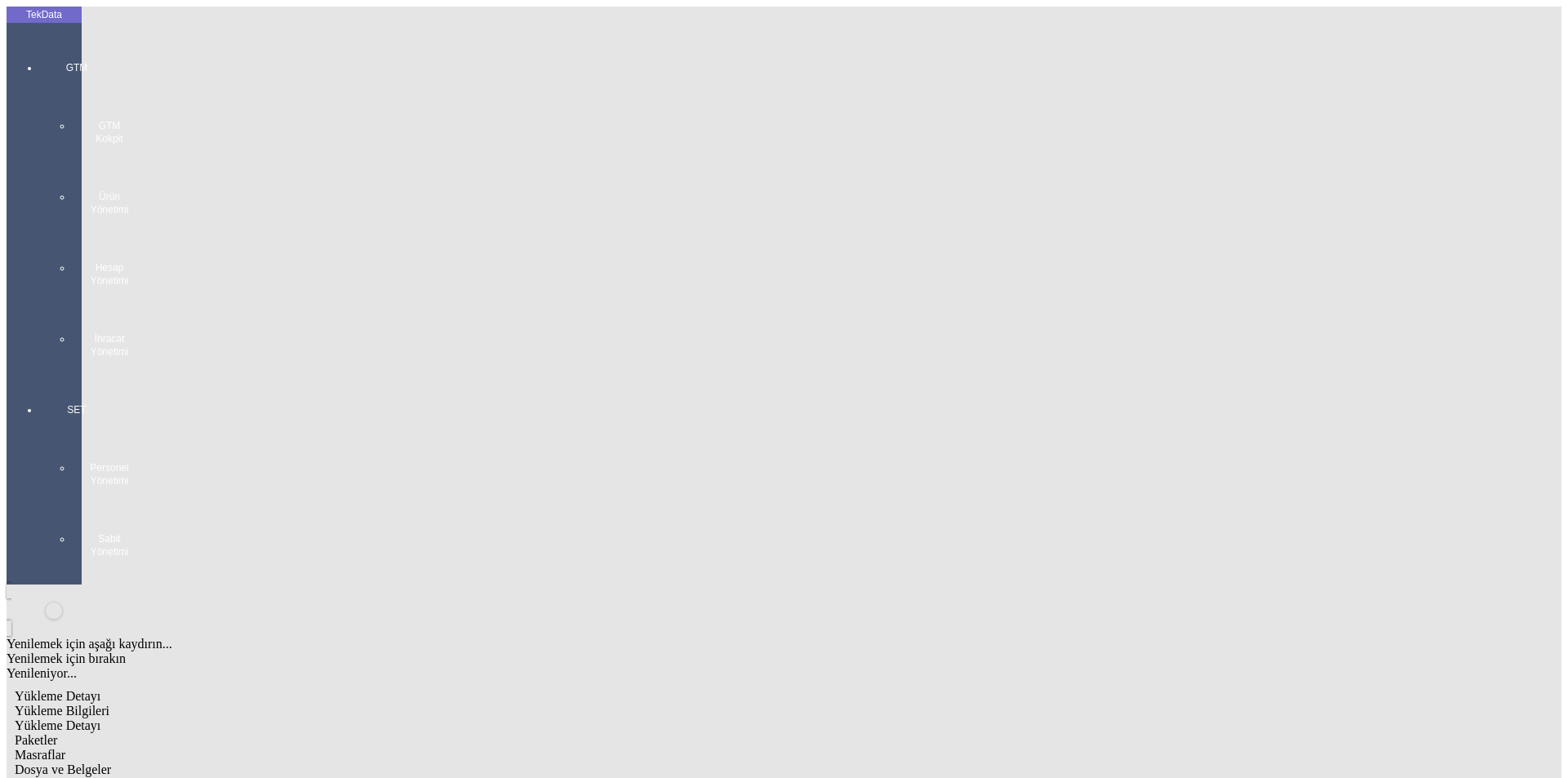
click at [40, 44] on div "GTM GTM Kokpit Ürün Yönetimi Hesap Yönetimi İhracat Yönetimi" at bounding box center [76, 203] width 75 height 342
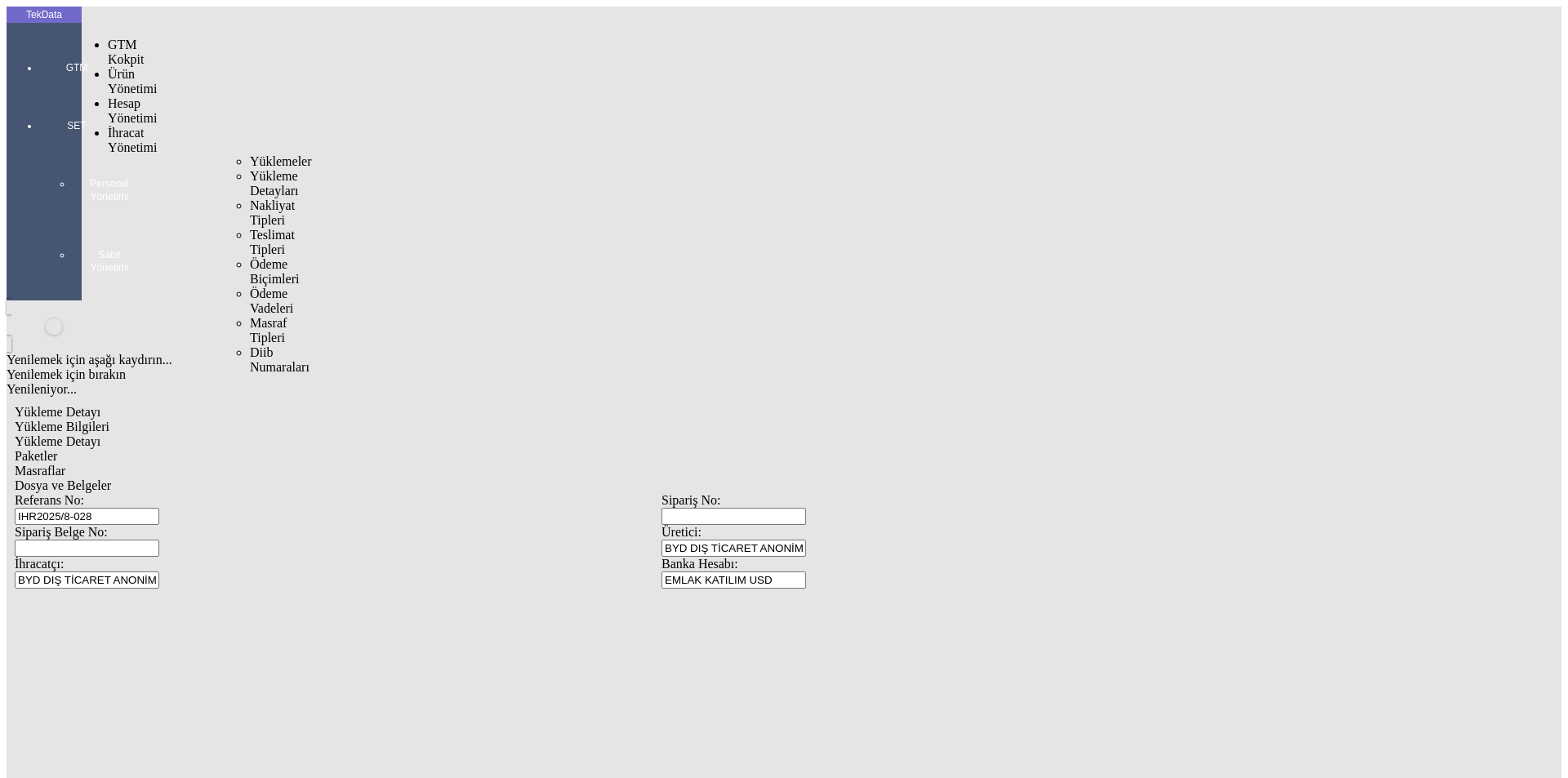
click at [140, 126] on span "İhracat Yönetimi" at bounding box center [132, 140] width 49 height 29
click at [250, 155] on span "Yüklemeler" at bounding box center [281, 161] width 62 height 14
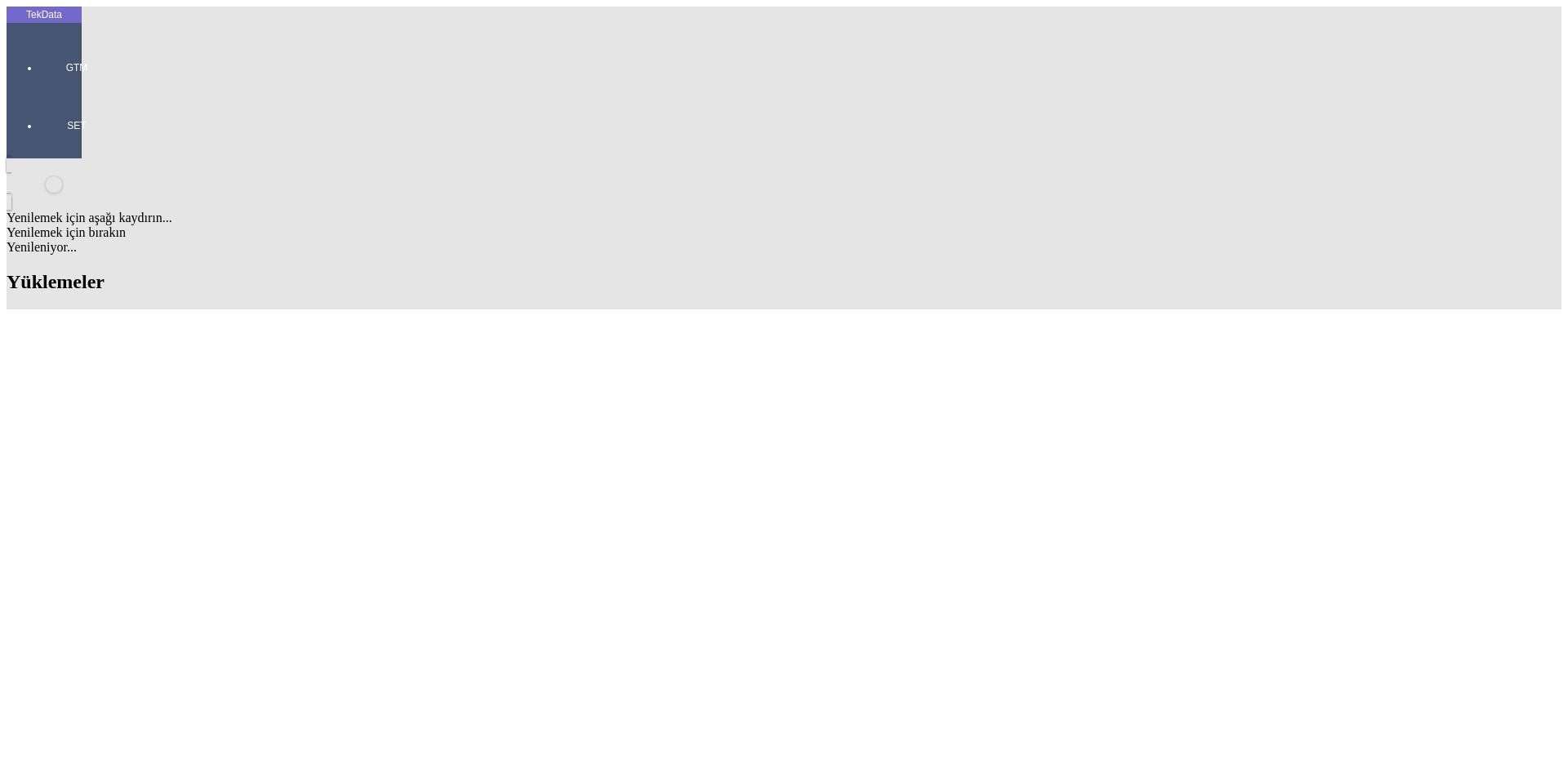
scroll to position [572, 0]
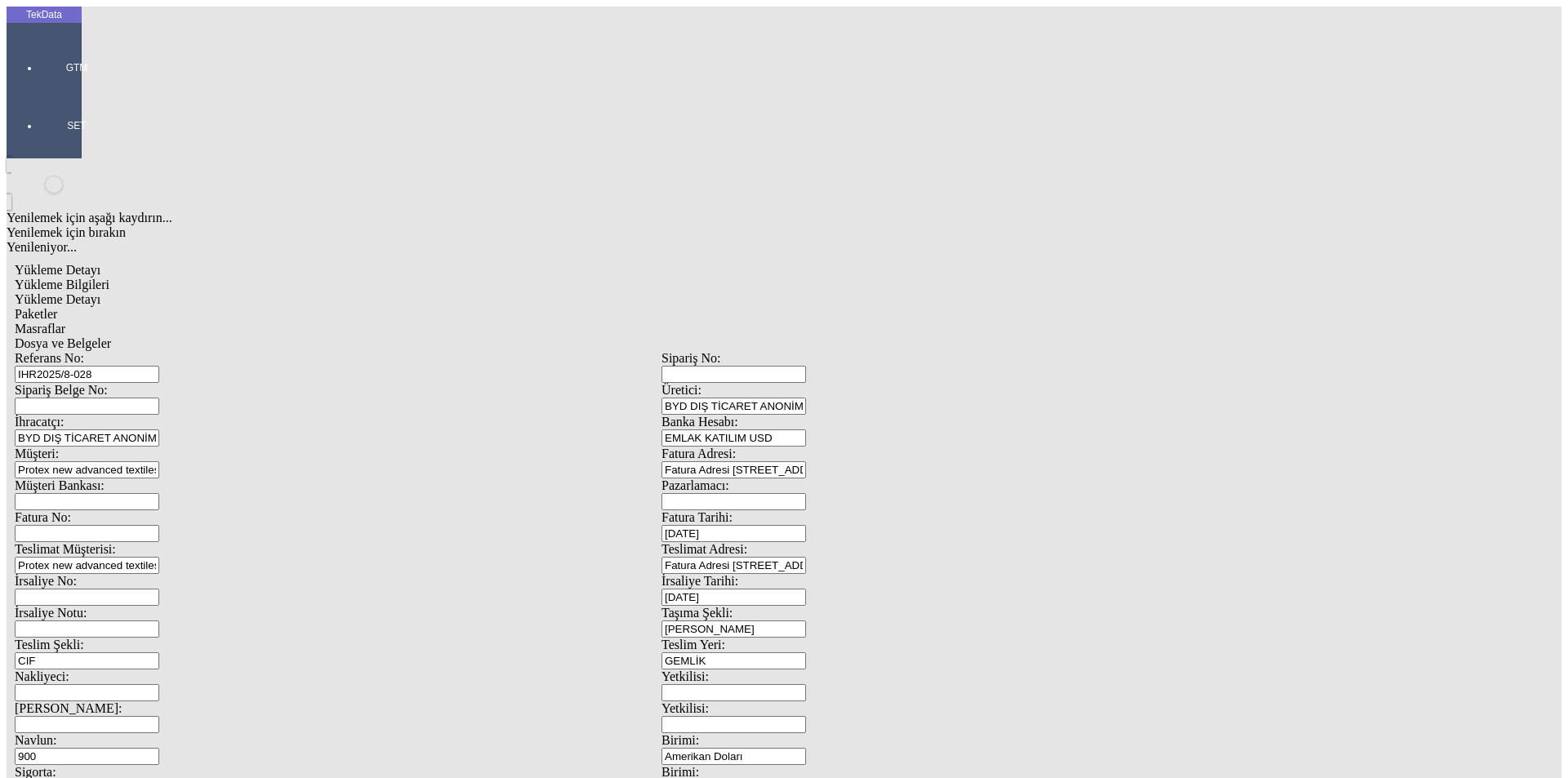
click at [111, 336] on span "Dosya ve Belgeler" at bounding box center [62, 342] width 97 height 14
click at [100, 293] on span "Yükleme Detayı" at bounding box center [57, 299] width 86 height 14
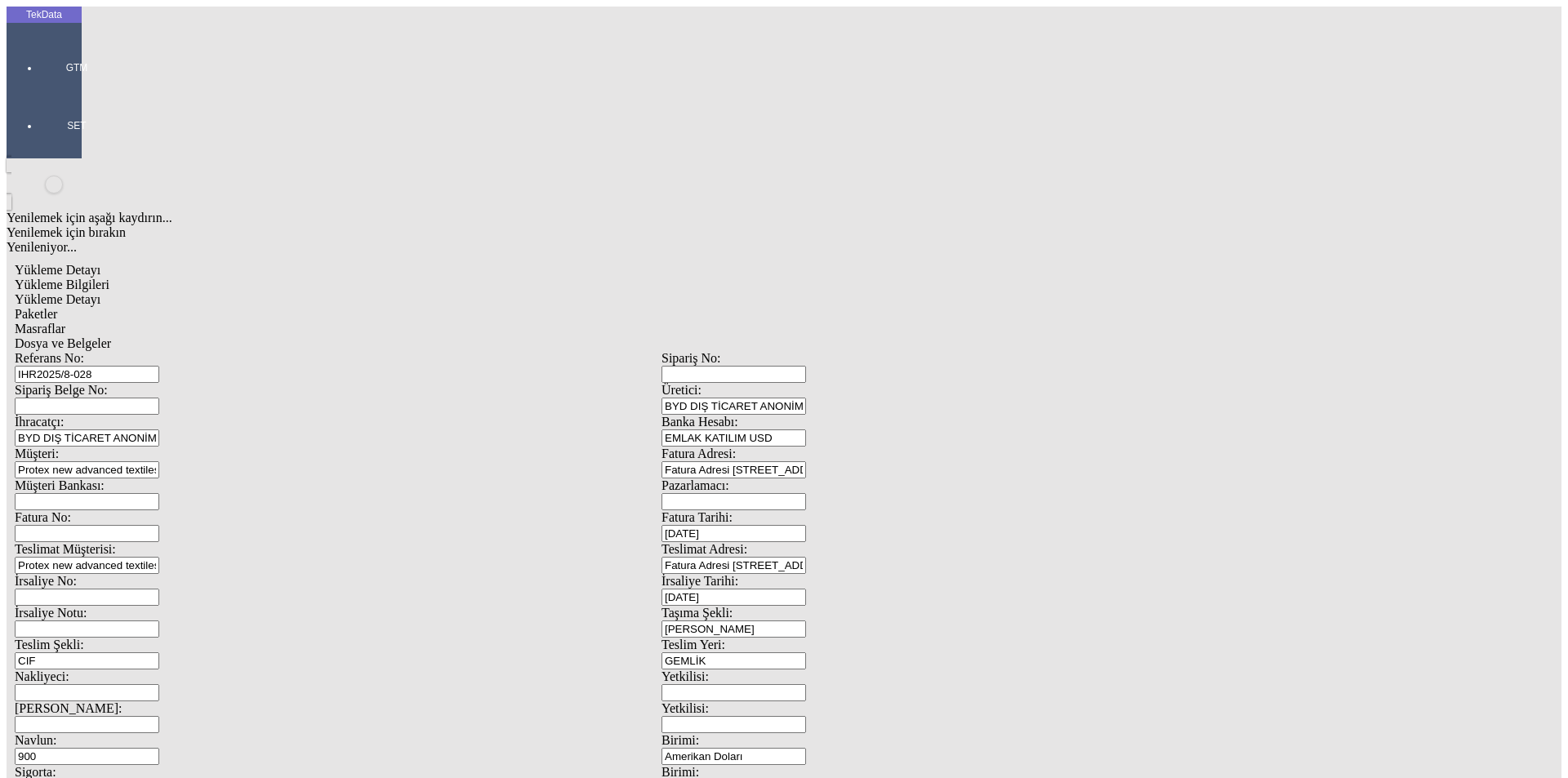
click at [109, 277] on span "Yükleme Bilgileri" at bounding box center [61, 284] width 95 height 14
click at [211, 293] on div "Yükleme Detayı" at bounding box center [662, 300] width 1294 height 14
click at [111, 336] on span "Dosya ve Belgeler" at bounding box center [62, 342] width 97 height 14
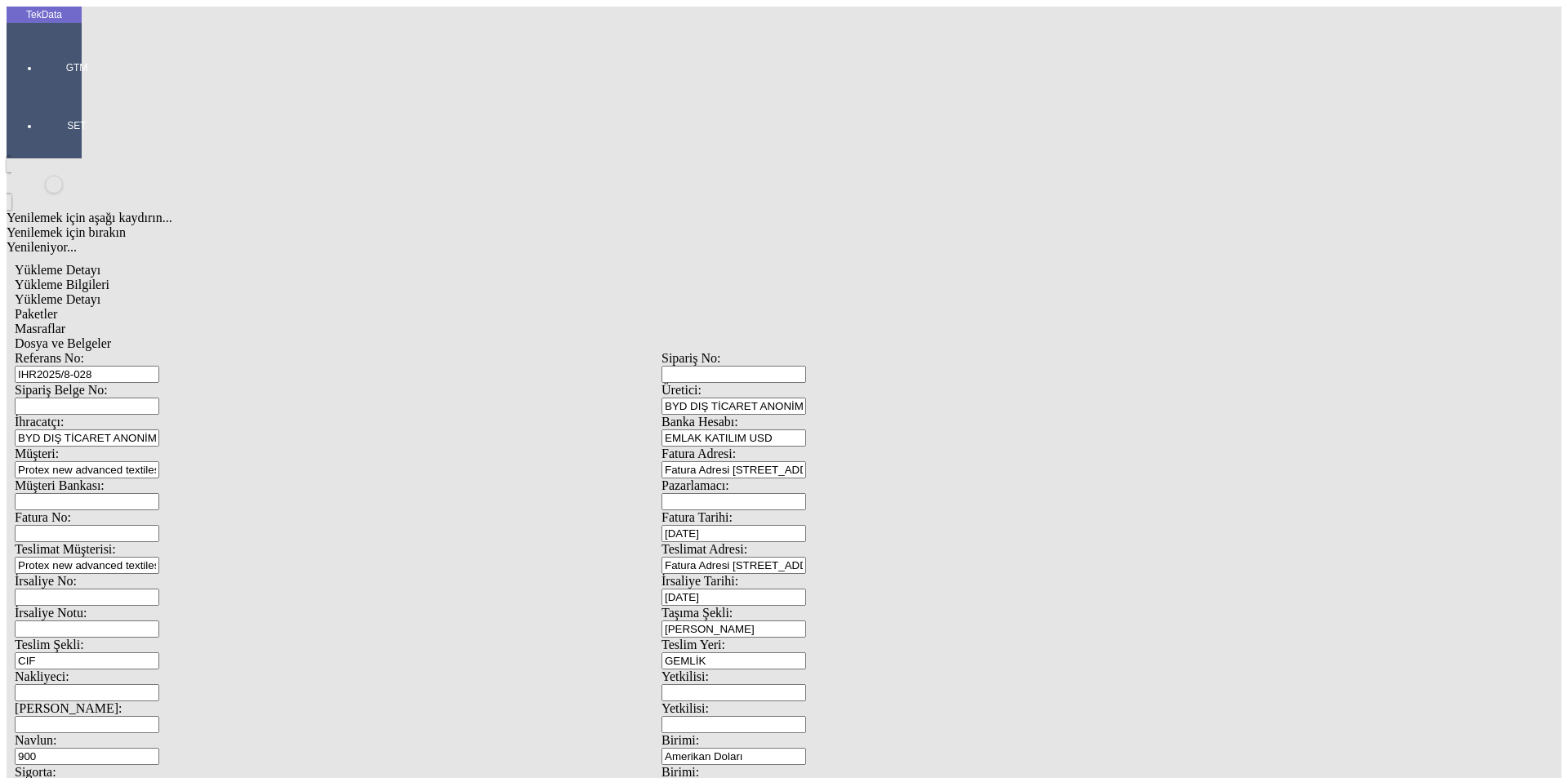
drag, startPoint x: 405, startPoint y: 631, endPoint x: 421, endPoint y: 571, distance: 62.1
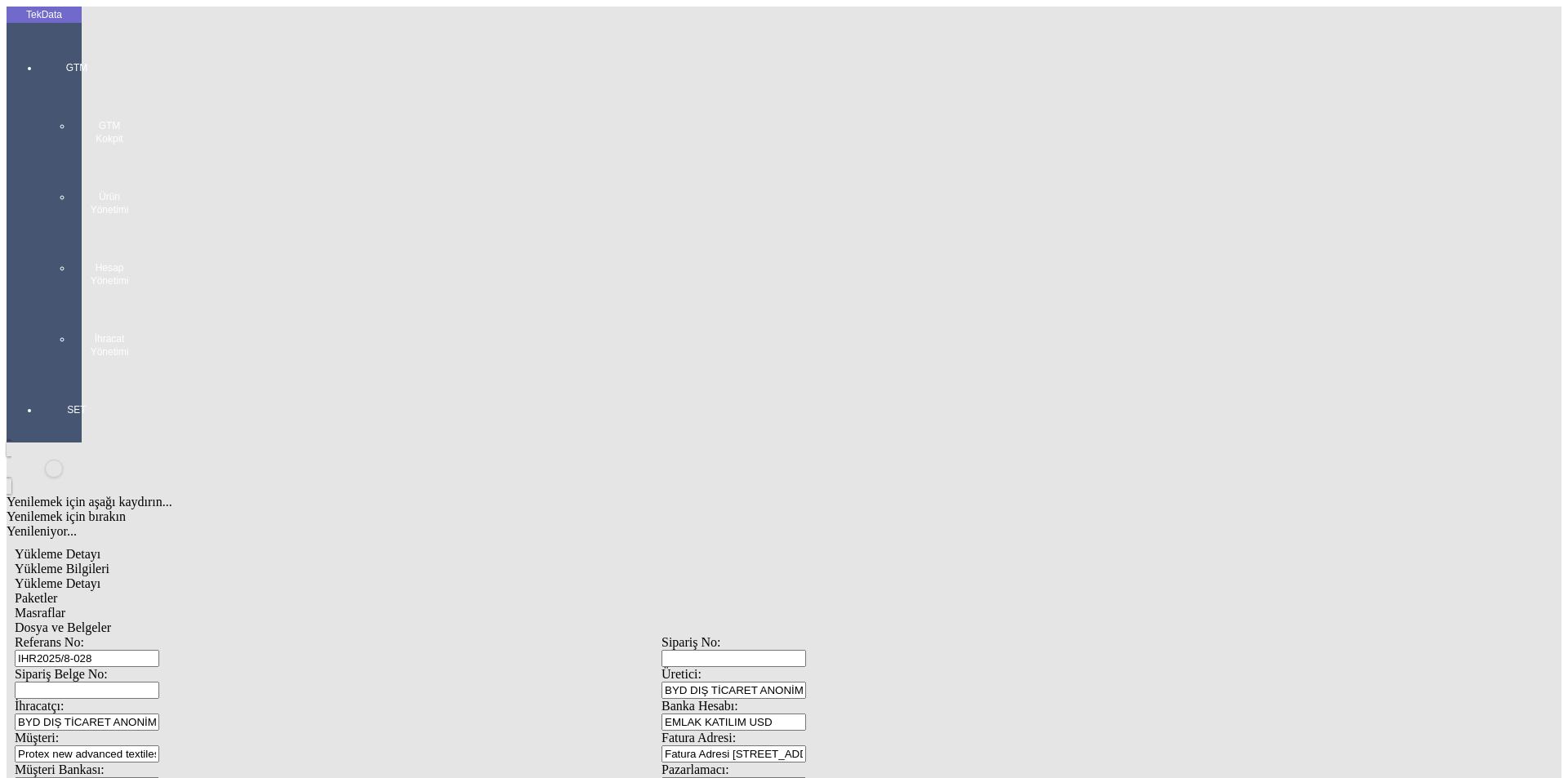
click at [109, 562] on span "Yükleme Bilgileri" at bounding box center [61, 568] width 95 height 14
drag, startPoint x: 319, startPoint y: 124, endPoint x: 89, endPoint y: 119, distance: 230.1
